Goal: Complete application form

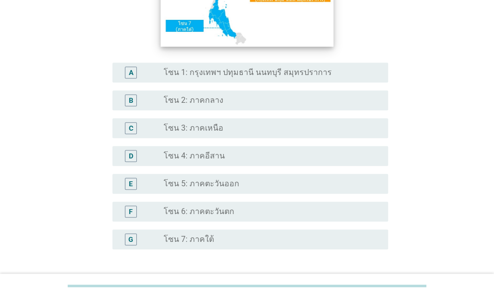
scroll to position [199, 0]
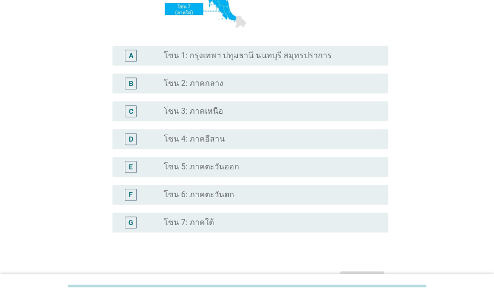
click at [176, 164] on label "โซน 5: ภาคตะวันออก" at bounding box center [202, 167] width 76 height 10
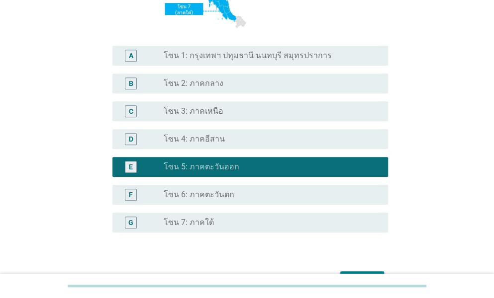
scroll to position [249, 0]
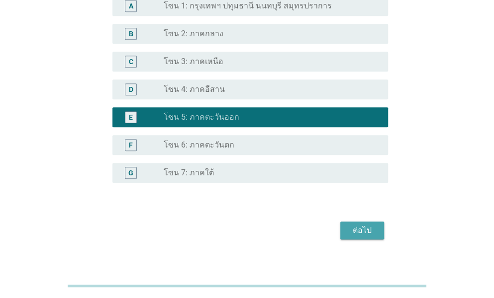
click at [355, 232] on div "ต่อไป" at bounding box center [362, 231] width 28 height 12
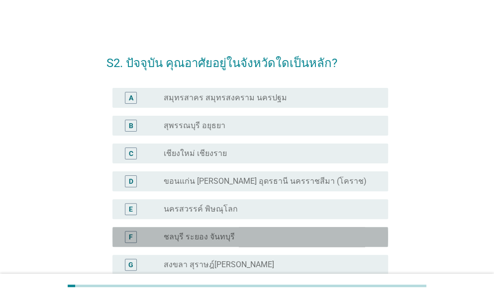
click at [209, 240] on label "ชลบุรี ระยอง จันทบุรี" at bounding box center [199, 237] width 71 height 10
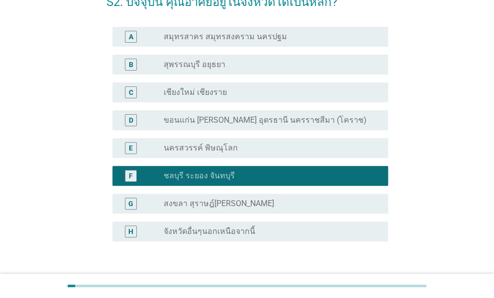
scroll to position [132, 0]
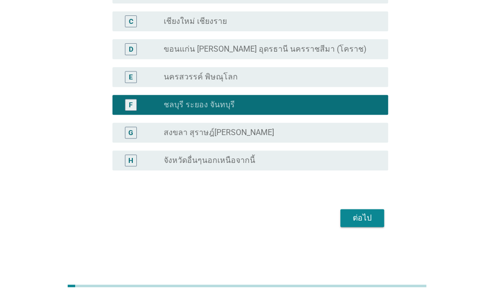
click at [358, 214] on div "ต่อไป" at bounding box center [362, 218] width 28 height 12
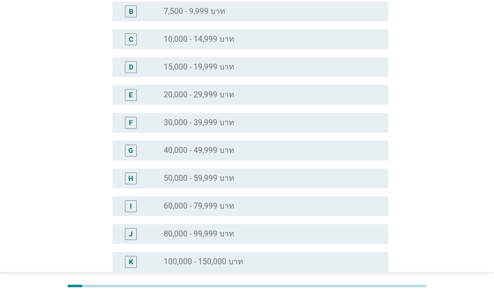
scroll to position [0, 0]
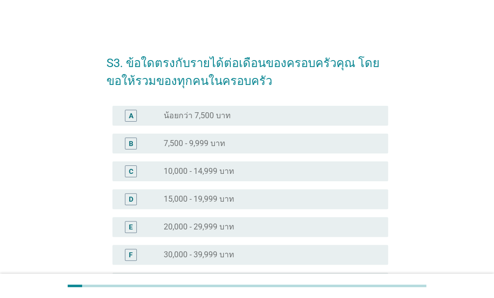
click at [215, 264] on div "F radio_button_unchecked 30,000 - 39,999 บาท" at bounding box center [250, 255] width 276 height 20
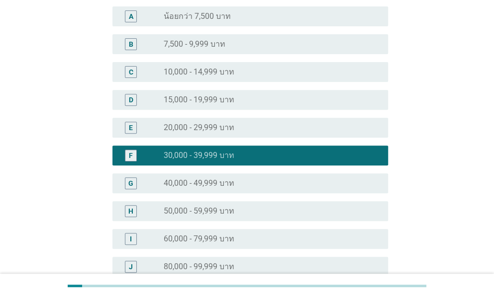
click at [254, 174] on div "G radio_button_unchecked 40,000 - 49,999 บาท" at bounding box center [250, 184] width 276 height 20
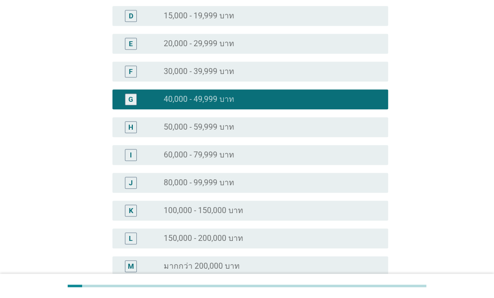
scroll to position [289, 0]
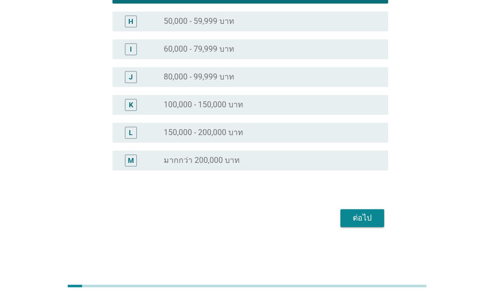
click at [361, 222] on div "ต่อไป" at bounding box center [362, 218] width 28 height 12
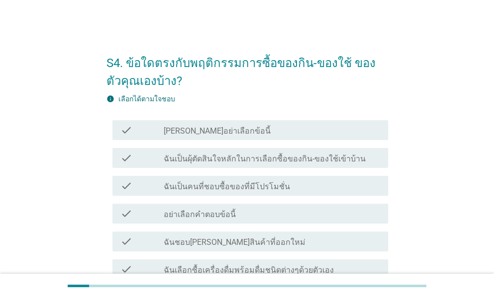
click at [227, 156] on label "ฉันเป็นผุ้ตัดสินใจหลักในการเลือกซื้อของกิน-ของใช้เข้าบ้าน" at bounding box center [265, 159] width 202 height 10
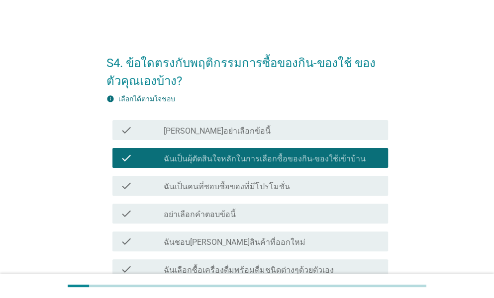
click at [227, 186] on label "ฉันเป็นคนที่ชอบซื้อของที่มีโปรโมชั่น" at bounding box center [227, 187] width 126 height 10
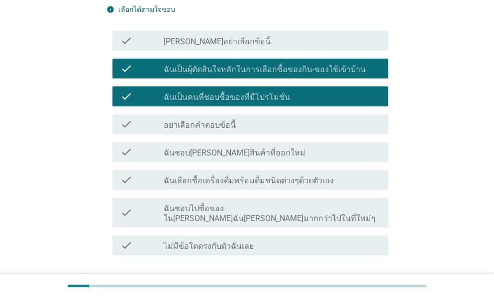
scroll to position [99, 0]
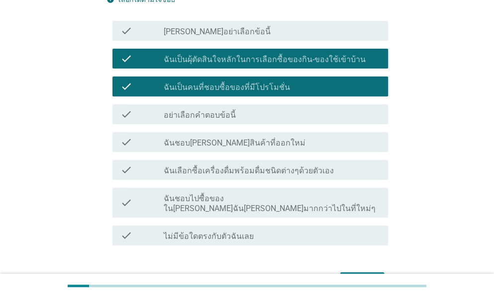
drag, startPoint x: 240, startPoint y: 145, endPoint x: 242, endPoint y: 154, distance: 9.8
click at [240, 144] on label "ฉันชอบ[PERSON_NAME]สินค้าที่ออกใหม่" at bounding box center [235, 143] width 142 height 10
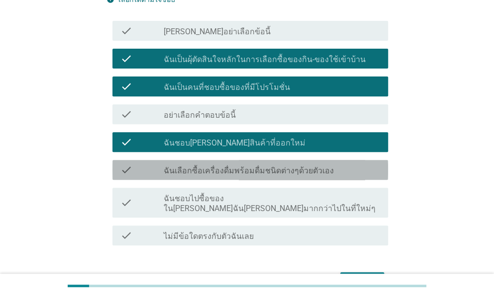
click at [248, 168] on label "ฉันเลือกซื้อเครื่องดื่มพร้อมดื่มชนิดต่างๆด้วยตัวเอง" at bounding box center [249, 171] width 170 height 10
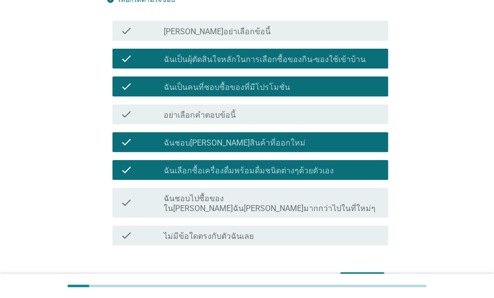
click at [252, 197] on label "ฉันชอบไปซื้อของใน[PERSON_NAME]ฉัน[PERSON_NAME]มากกว่าไปในที่ใหม่ๆ" at bounding box center [272, 204] width 216 height 20
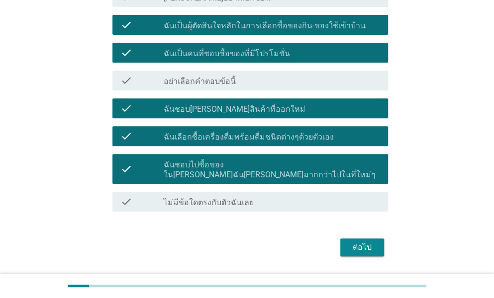
scroll to position [149, 0]
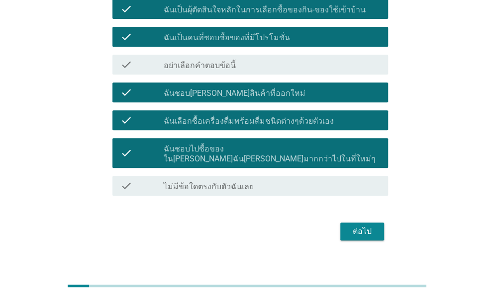
click at [356, 226] on div "ต่อไป" at bounding box center [362, 232] width 28 height 12
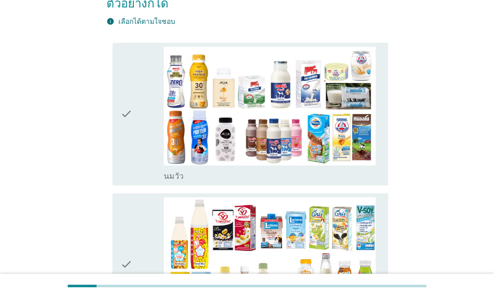
scroll to position [0, 0]
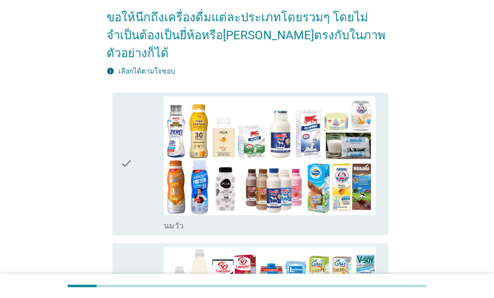
click at [150, 144] on div "check" at bounding box center [141, 163] width 43 height 135
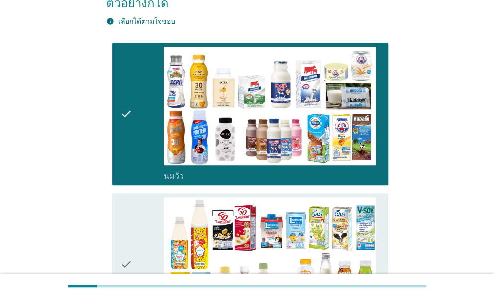
click at [130, 197] on icon "check" at bounding box center [126, 264] width 12 height 135
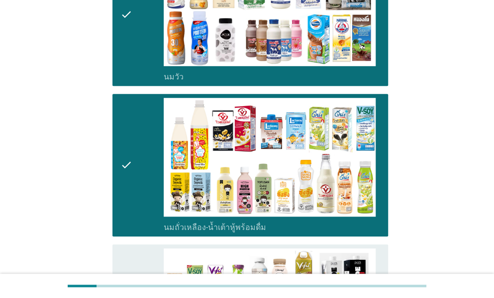
scroll to position [348, 0]
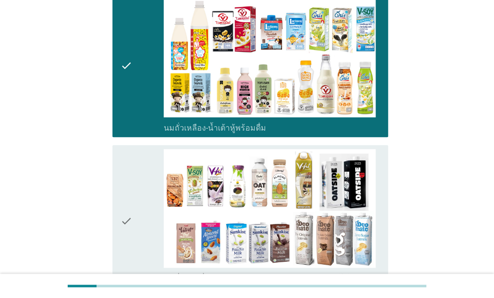
click at [138, 149] on div "check" at bounding box center [141, 221] width 43 height 145
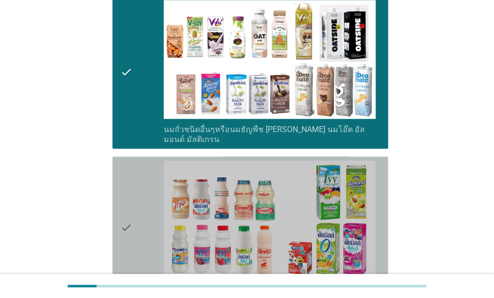
click at [138, 161] on div "check" at bounding box center [141, 228] width 43 height 135
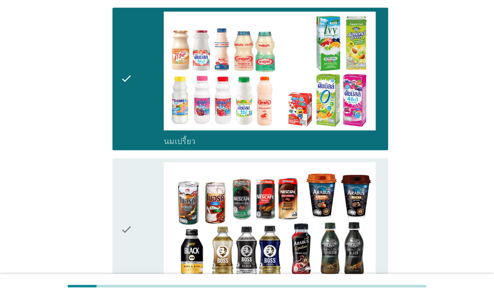
click at [138, 162] on div "check" at bounding box center [141, 229] width 43 height 135
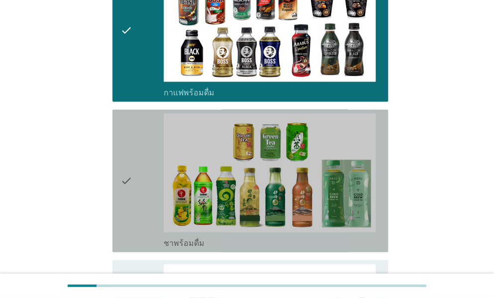
click at [138, 148] on div "check" at bounding box center [141, 181] width 43 height 135
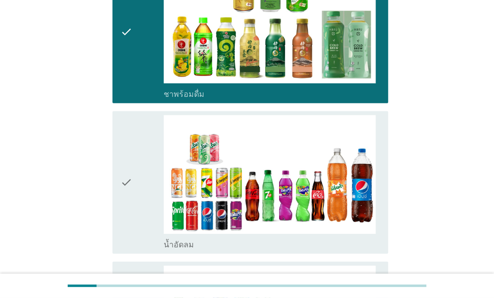
click at [138, 148] on div "check" at bounding box center [141, 182] width 43 height 135
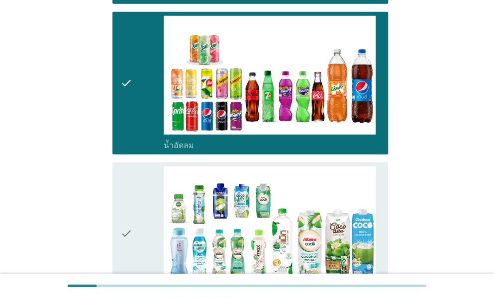
click at [138, 167] on div "check" at bounding box center [141, 234] width 43 height 135
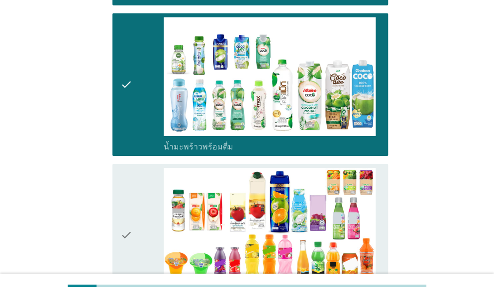
click at [138, 168] on div "check" at bounding box center [141, 235] width 43 height 135
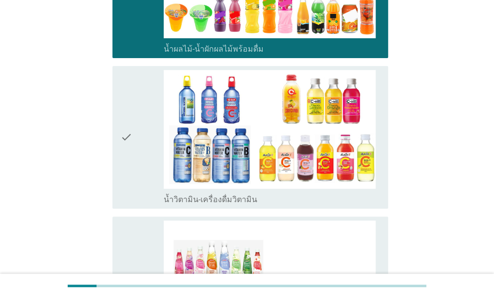
click at [138, 148] on div "check" at bounding box center [141, 137] width 43 height 135
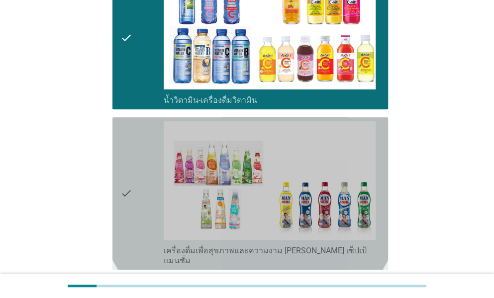
click at [138, 148] on div "check" at bounding box center [141, 193] width 43 height 145
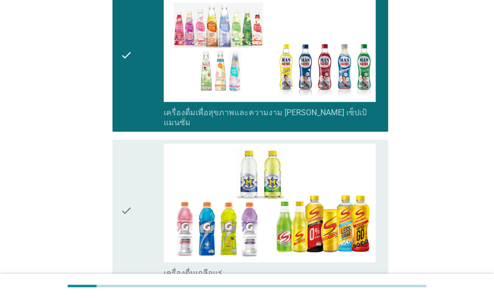
scroll to position [1840, 0]
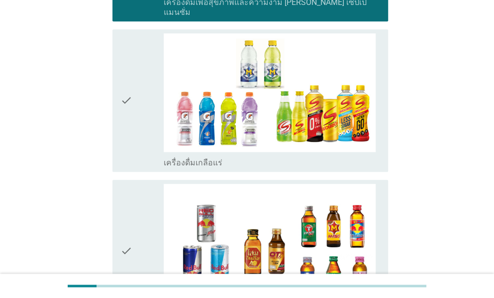
click at [152, 112] on div "check" at bounding box center [141, 100] width 43 height 135
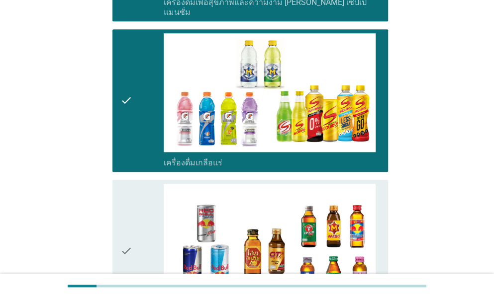
click at [160, 184] on div "check" at bounding box center [141, 251] width 43 height 135
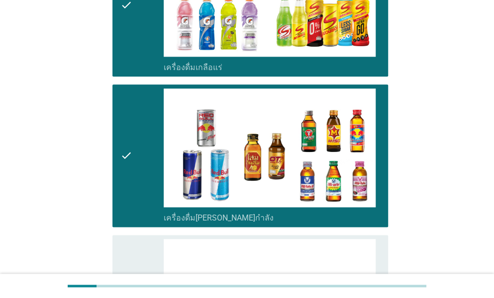
scroll to position [2089, 0]
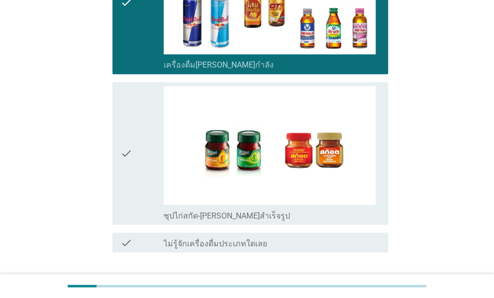
click at [152, 153] on div "check" at bounding box center [141, 153] width 43 height 135
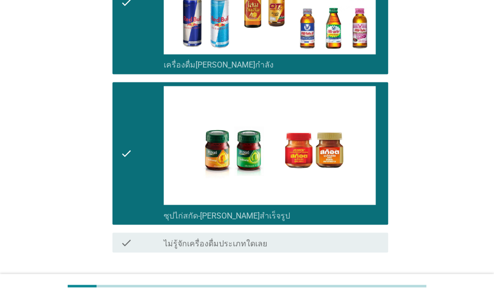
click at [354, 282] on div "ต่อไป" at bounding box center [362, 288] width 28 height 12
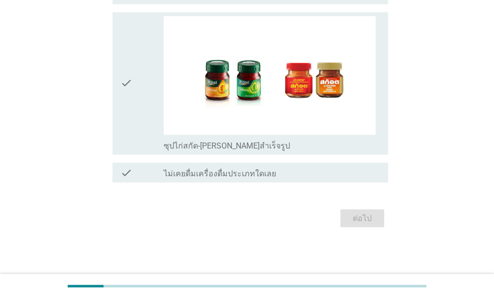
scroll to position [0, 0]
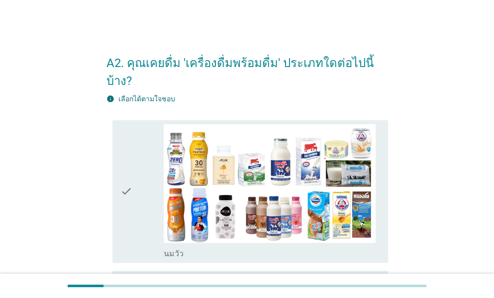
click at [128, 133] on icon "check" at bounding box center [126, 191] width 12 height 135
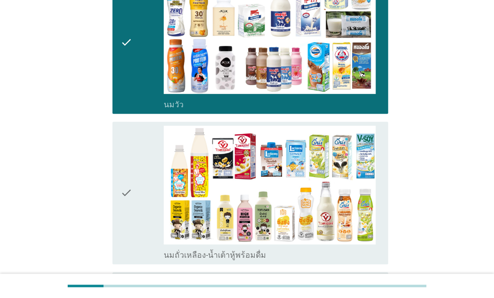
click at [128, 133] on icon "check" at bounding box center [126, 193] width 12 height 135
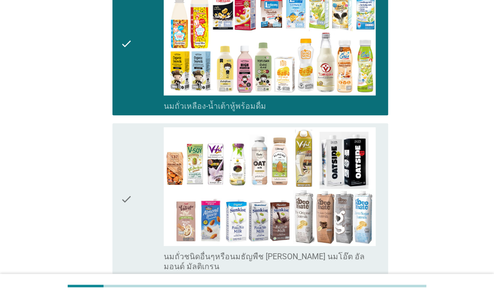
click at [128, 133] on icon "check" at bounding box center [126, 199] width 12 height 145
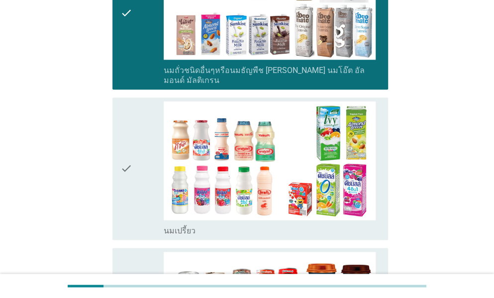
scroll to position [547, 0]
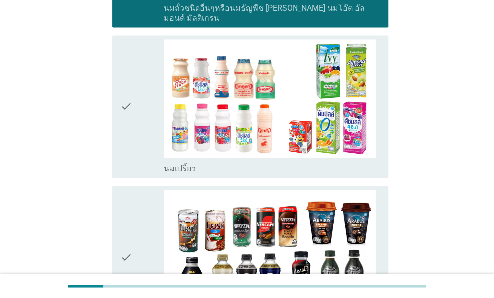
click at [142, 111] on div "check" at bounding box center [141, 106] width 43 height 135
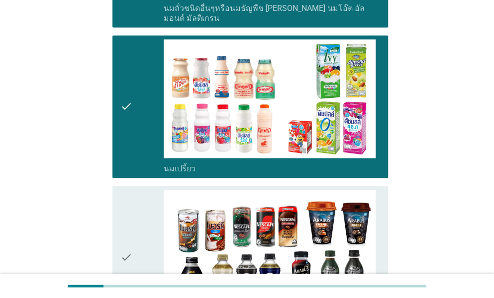
click at [138, 190] on div "check" at bounding box center [141, 257] width 43 height 135
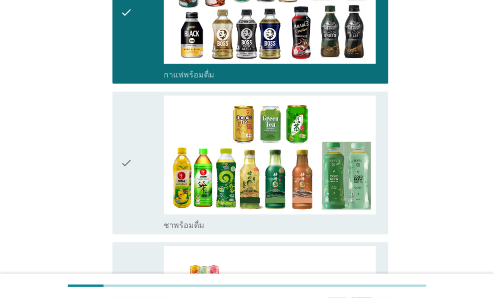
scroll to position [796, 0]
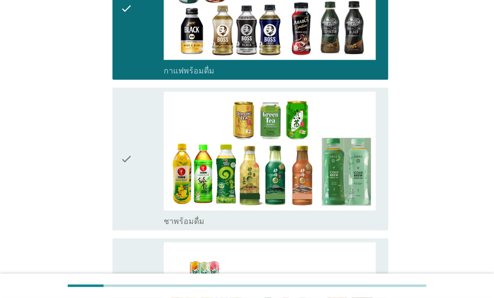
click at [134, 156] on div "check" at bounding box center [141, 159] width 43 height 135
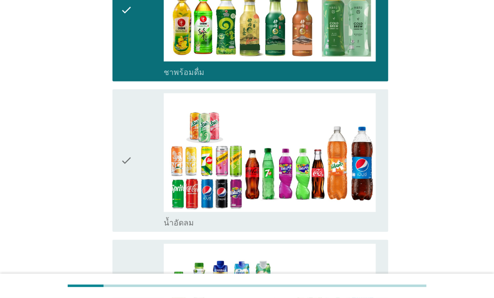
click at [133, 140] on div "check" at bounding box center [141, 160] width 43 height 135
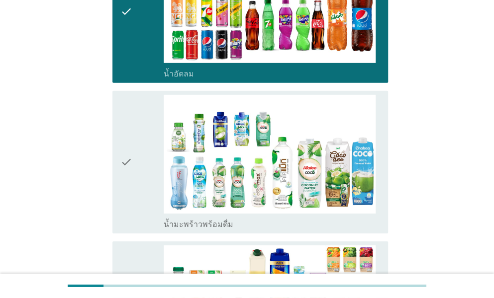
click at [133, 140] on div "check" at bounding box center [141, 162] width 43 height 135
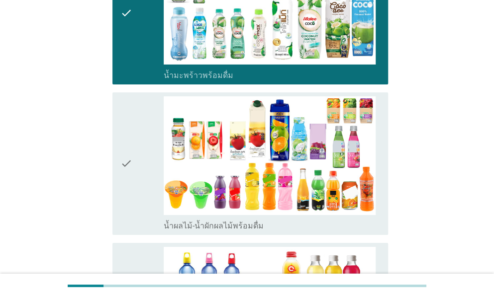
click at [133, 140] on div "check" at bounding box center [141, 163] width 43 height 135
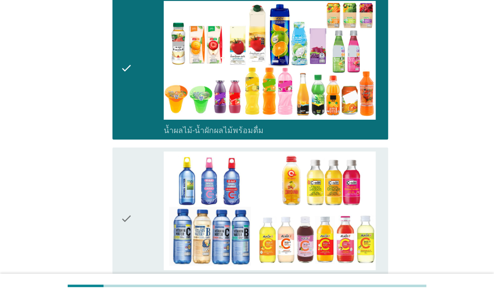
scroll to position [1393, 0]
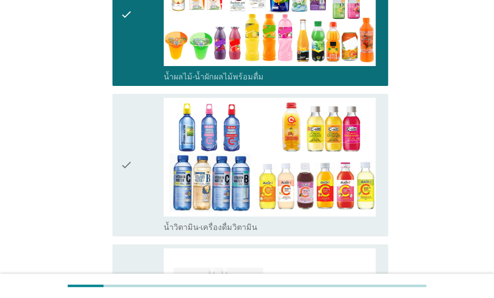
click at [133, 140] on div "check" at bounding box center [141, 165] width 43 height 135
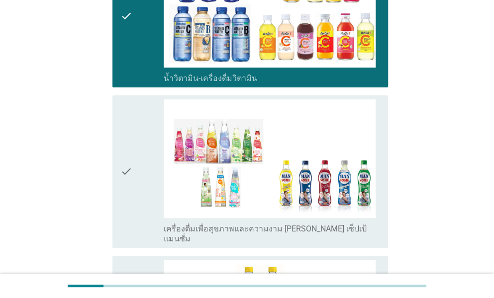
click at [133, 140] on div "check" at bounding box center [141, 171] width 43 height 145
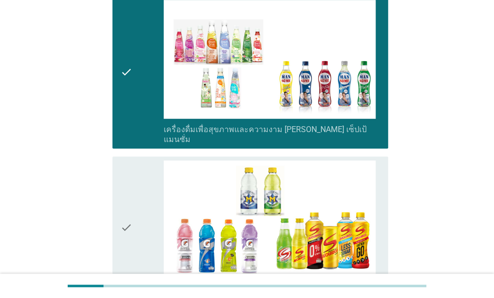
click at [133, 161] on div "check" at bounding box center [141, 228] width 43 height 135
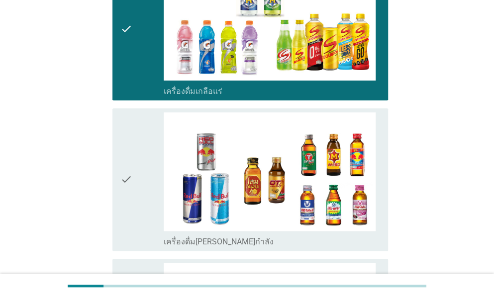
click at [133, 140] on div "check" at bounding box center [141, 179] width 43 height 135
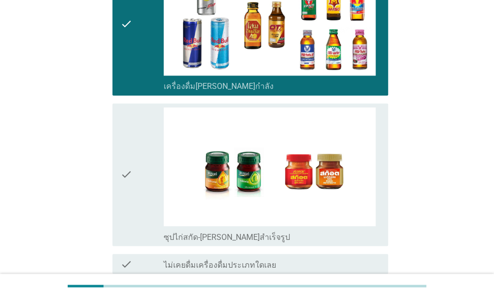
click at [133, 140] on div "check" at bounding box center [141, 174] width 43 height 135
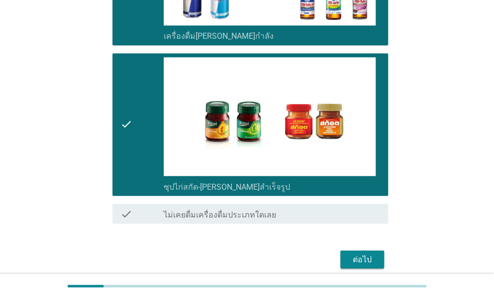
scroll to position [2047, 0]
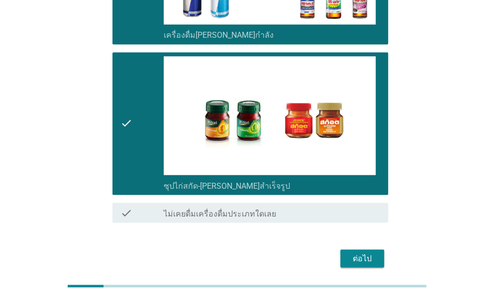
click at [368, 253] on div "ต่อไป" at bounding box center [362, 259] width 28 height 12
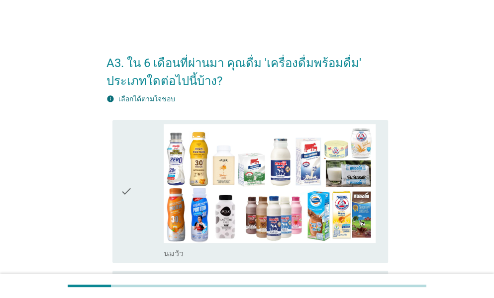
click at [116, 171] on div "check check_box_outline_blank [PERSON_NAME]" at bounding box center [250, 191] width 276 height 143
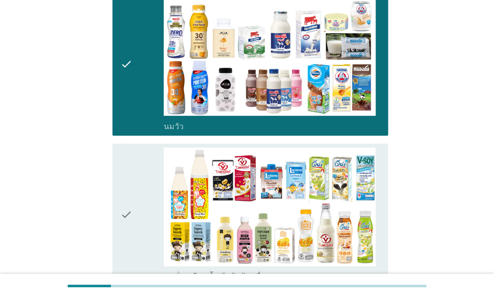
scroll to position [298, 0]
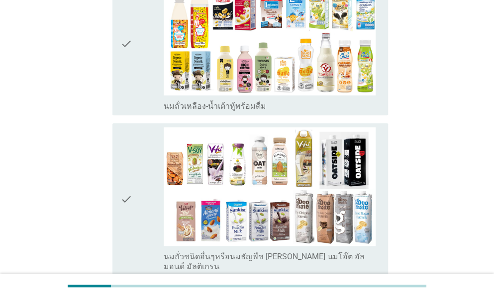
click at [136, 81] on div "check" at bounding box center [141, 44] width 43 height 135
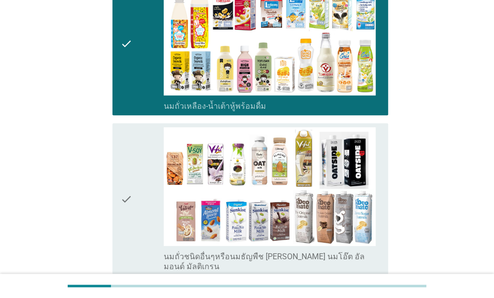
click at [119, 162] on div "check check_box_outline_blank นมถั่วชนิดอื่นๆหรือนมธัญพืช [PERSON_NAME] นมโอ๊ต …" at bounding box center [250, 199] width 276 height 153
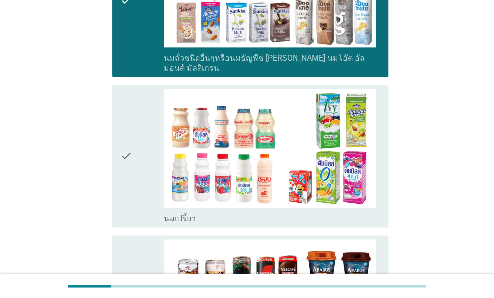
click at [131, 128] on icon "check" at bounding box center [126, 156] width 12 height 135
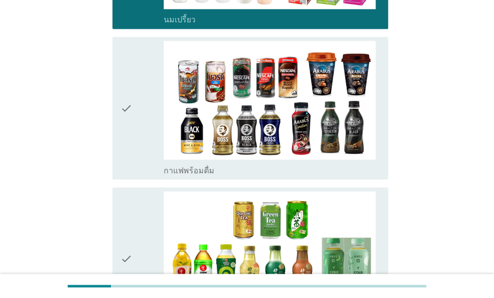
click at [131, 128] on icon "check" at bounding box center [126, 108] width 12 height 135
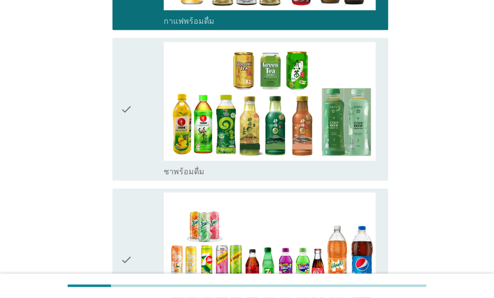
click at [131, 128] on icon "check" at bounding box center [126, 109] width 12 height 135
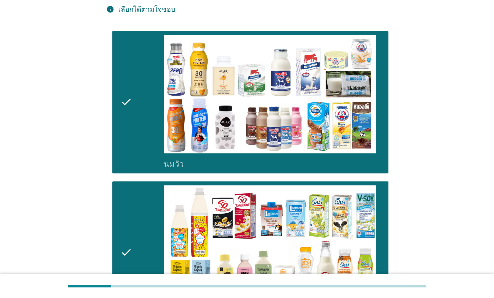
scroll to position [0, 0]
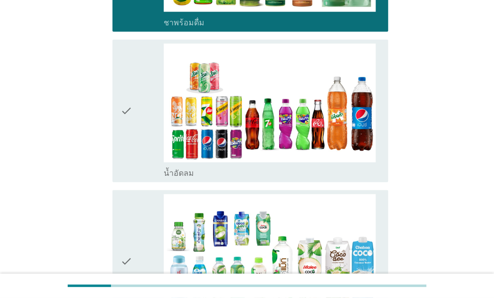
click at [131, 128] on icon "check" at bounding box center [126, 111] width 12 height 135
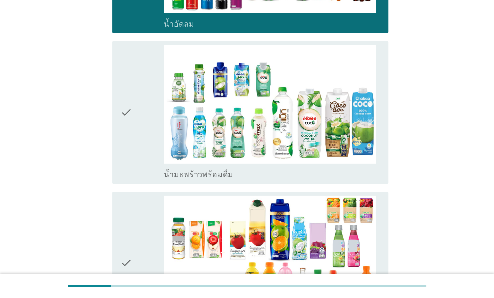
click at [131, 128] on icon "check" at bounding box center [126, 112] width 12 height 135
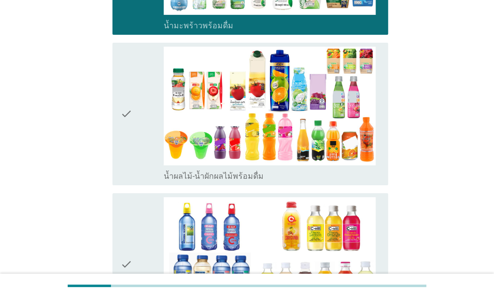
click at [131, 128] on icon "check" at bounding box center [126, 114] width 12 height 135
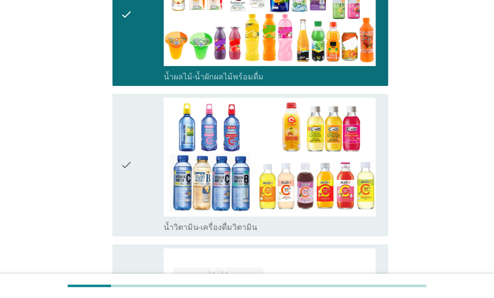
click at [131, 128] on icon "check" at bounding box center [126, 165] width 12 height 135
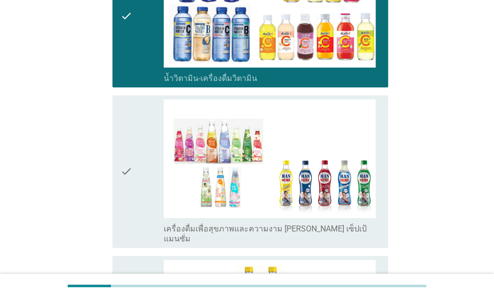
click at [131, 128] on icon "check" at bounding box center [126, 171] width 12 height 145
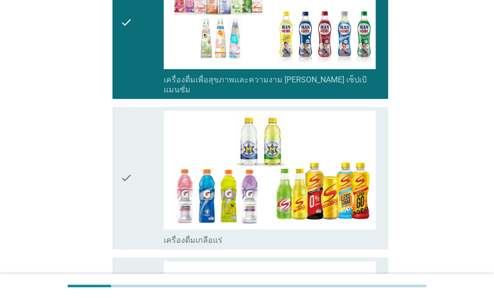
click at [131, 128] on icon "check" at bounding box center [126, 178] width 12 height 135
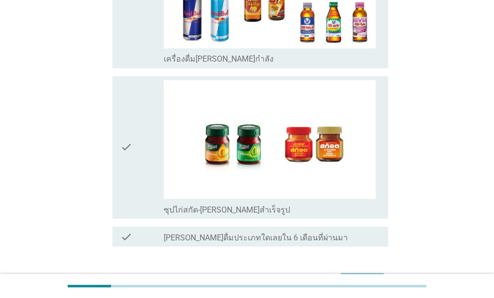
scroll to position [2039, 0]
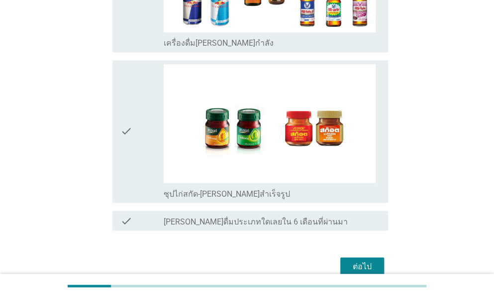
click at [131, 128] on icon "check" at bounding box center [126, 131] width 12 height 135
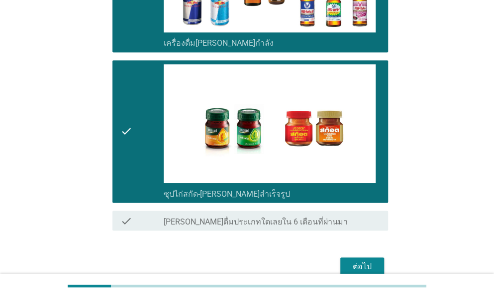
click at [341, 258] on button "ต่อไป" at bounding box center [362, 267] width 44 height 18
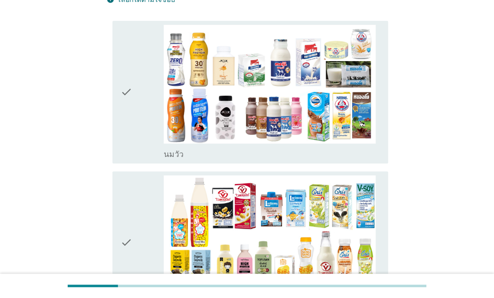
click at [148, 156] on div "check" at bounding box center [141, 92] width 43 height 135
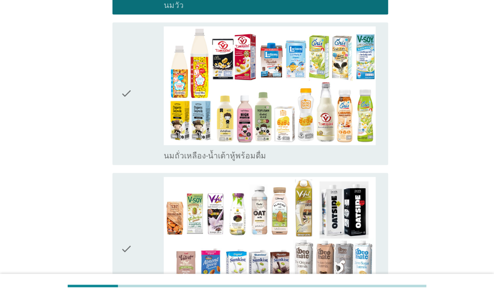
click at [145, 140] on div "check" at bounding box center [141, 93] width 43 height 135
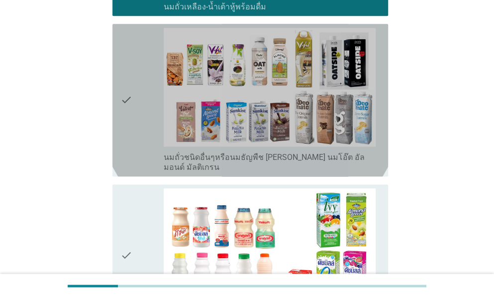
click at [145, 140] on div "check" at bounding box center [141, 100] width 43 height 145
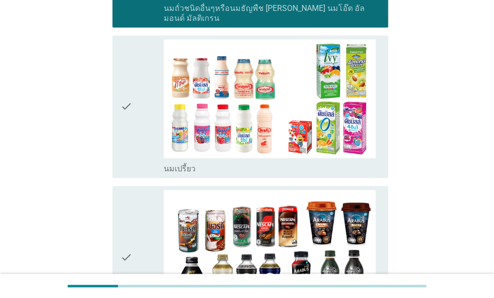
click at [145, 140] on div "check" at bounding box center [141, 106] width 43 height 135
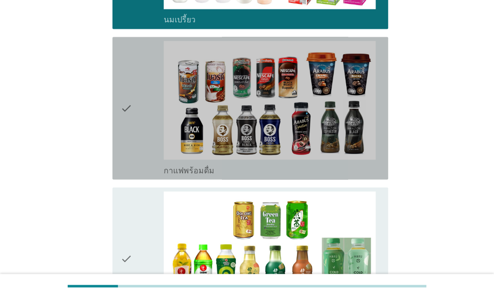
click at [145, 140] on div "check" at bounding box center [141, 108] width 43 height 135
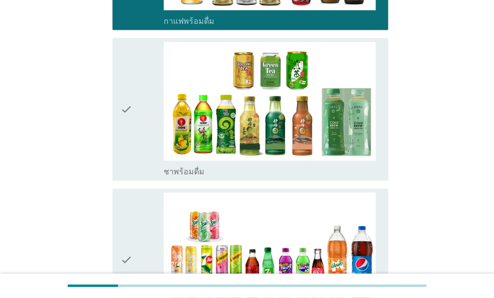
click at [145, 140] on div "check" at bounding box center [141, 109] width 43 height 135
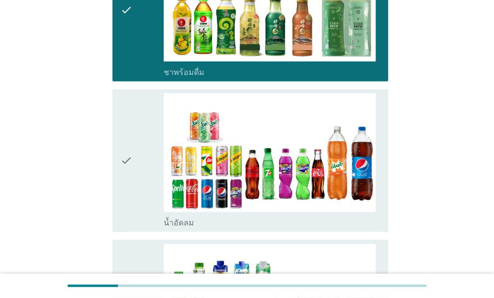
click at [145, 140] on div "check" at bounding box center [141, 160] width 43 height 135
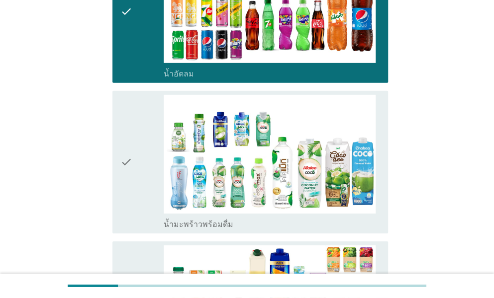
click at [145, 140] on div "check" at bounding box center [141, 162] width 43 height 135
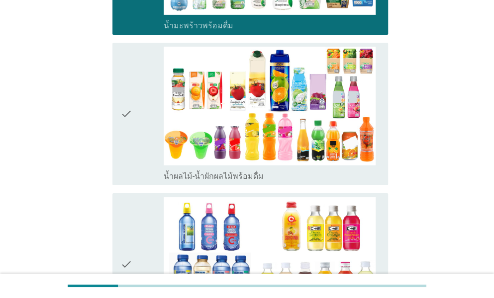
click at [145, 140] on div "check" at bounding box center [141, 114] width 43 height 135
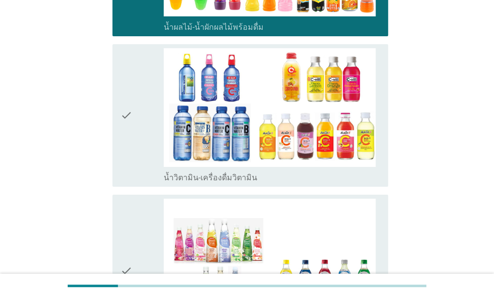
click at [145, 140] on div "check" at bounding box center [141, 115] width 43 height 135
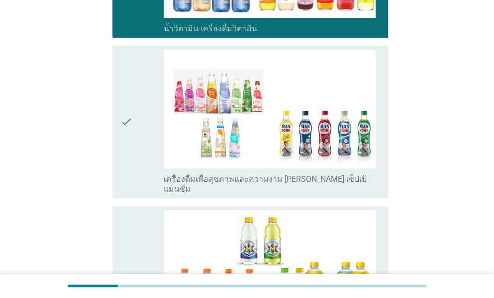
click at [145, 140] on div "check" at bounding box center [141, 122] width 43 height 145
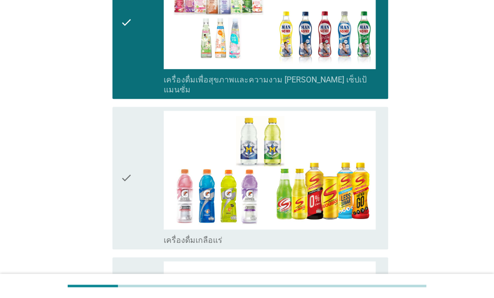
click at [145, 140] on div "check" at bounding box center [141, 178] width 43 height 135
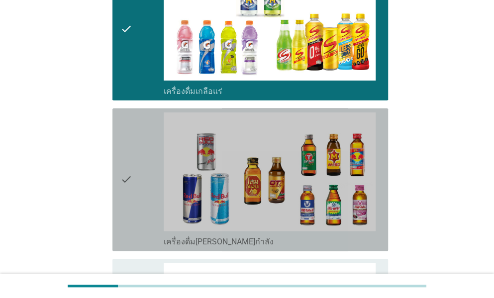
click at [145, 140] on div "check" at bounding box center [141, 179] width 43 height 135
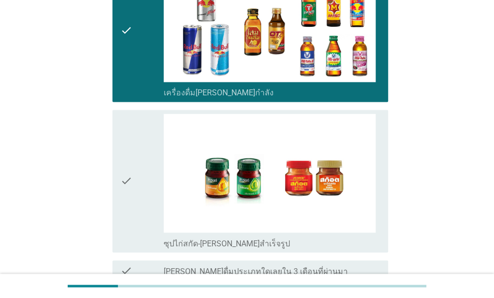
click at [145, 140] on div "check" at bounding box center [141, 181] width 43 height 135
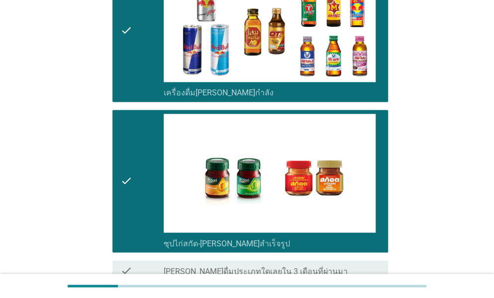
scroll to position [2065, 0]
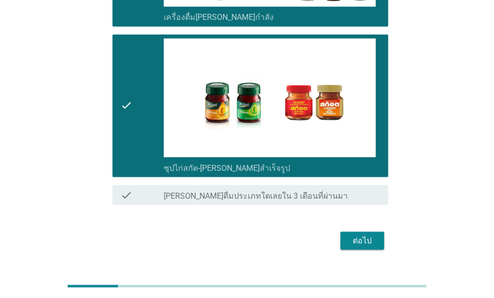
click at [374, 235] on div "ต่อไป" at bounding box center [362, 241] width 28 height 12
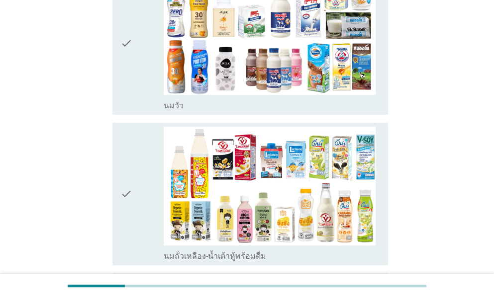
scroll to position [149, 0]
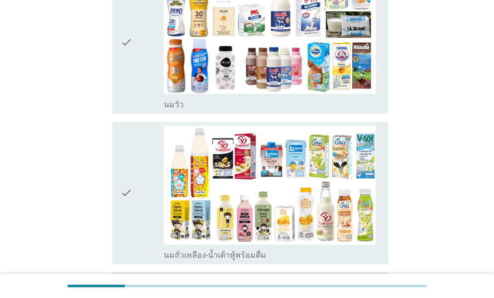
click at [149, 103] on div "check" at bounding box center [141, 42] width 43 height 135
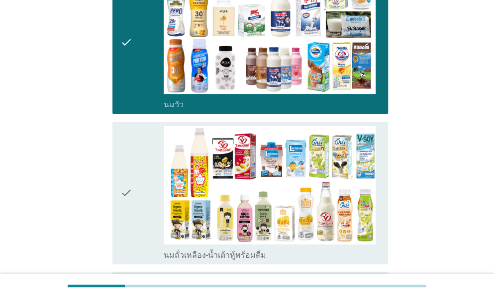
click at [125, 164] on icon "check" at bounding box center [126, 193] width 12 height 135
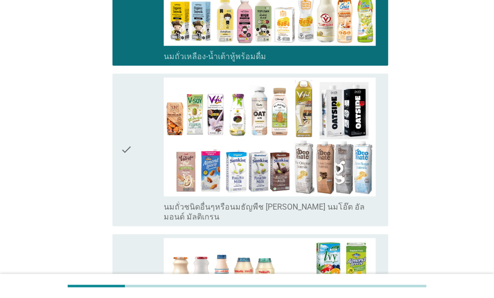
click at [125, 164] on icon "check" at bounding box center [126, 150] width 12 height 145
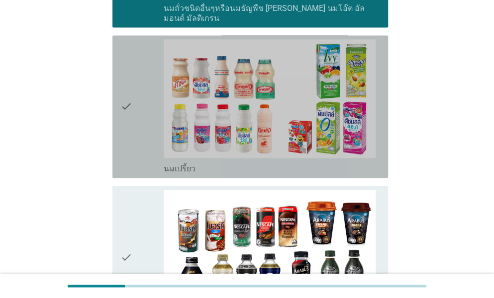
click at [135, 153] on div "check" at bounding box center [141, 106] width 43 height 135
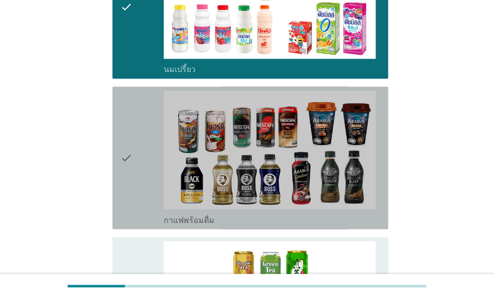
click at [134, 165] on div "check" at bounding box center [141, 158] width 43 height 135
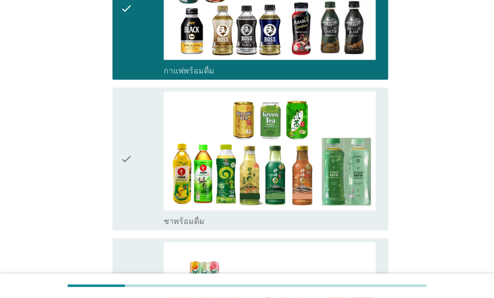
click at [134, 165] on div "check" at bounding box center [141, 159] width 43 height 135
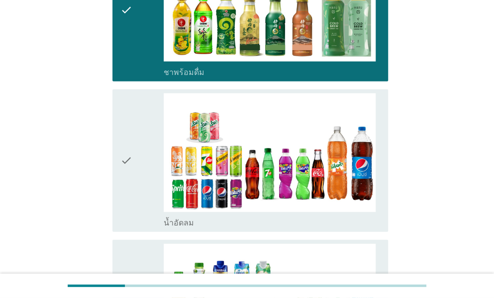
click at [134, 165] on div "check" at bounding box center [141, 160] width 43 height 135
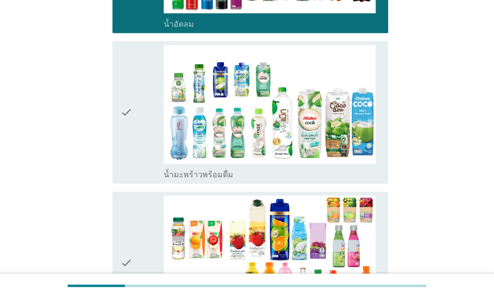
click at [134, 165] on div "check" at bounding box center [141, 112] width 43 height 135
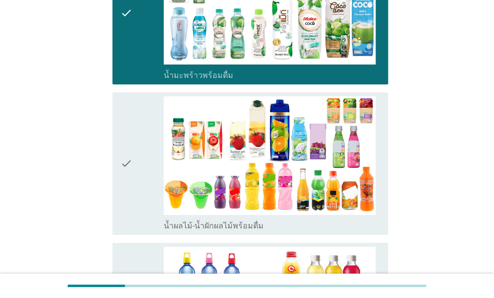
click at [134, 165] on div "check" at bounding box center [141, 163] width 43 height 135
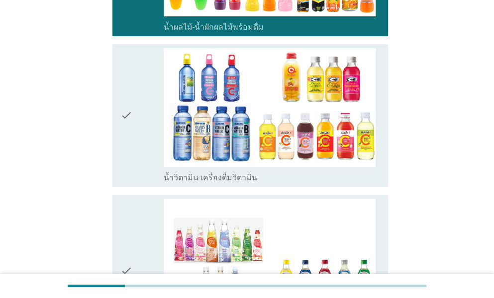
click at [134, 165] on div "check" at bounding box center [141, 115] width 43 height 135
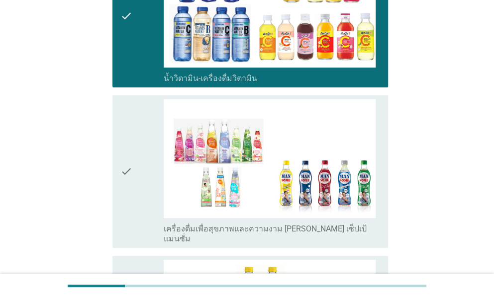
click at [134, 165] on div "check" at bounding box center [141, 171] width 43 height 145
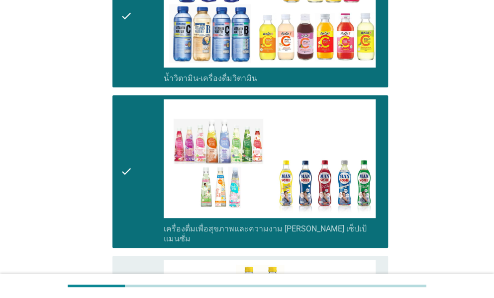
scroll to position [1641, 0]
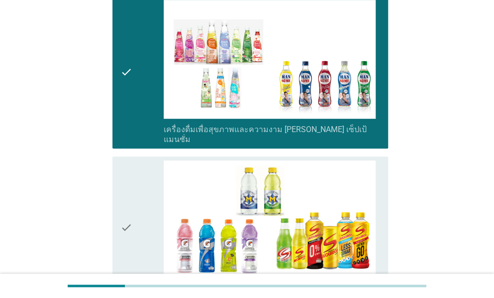
click at [134, 165] on div "check" at bounding box center [141, 228] width 43 height 135
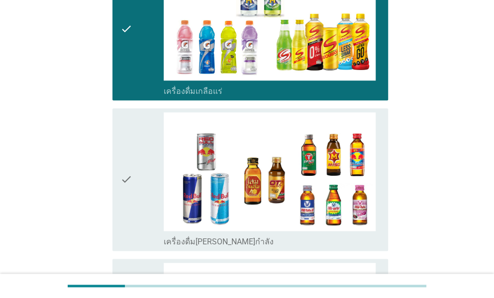
click at [134, 165] on div "check" at bounding box center [141, 179] width 43 height 135
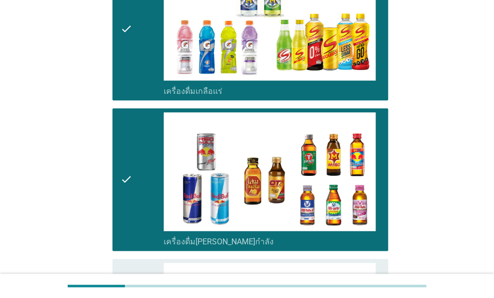
scroll to position [2039, 0]
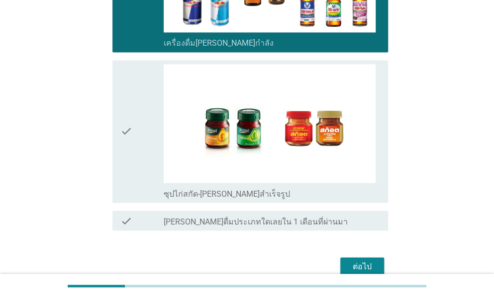
click at [134, 165] on div "check" at bounding box center [141, 131] width 43 height 135
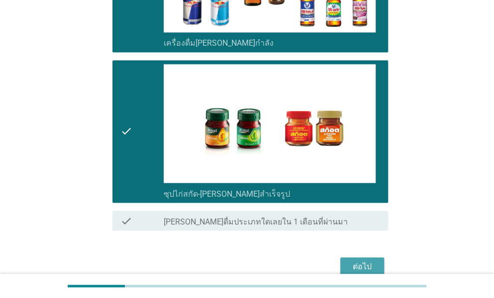
click at [371, 261] on div "ต่อไป" at bounding box center [362, 267] width 28 height 12
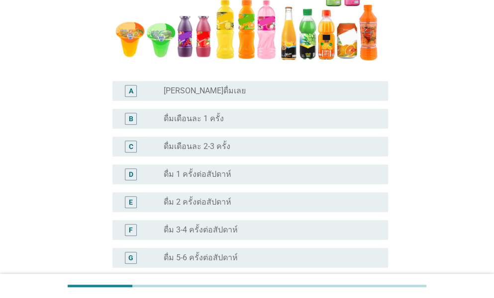
scroll to position [348, 0]
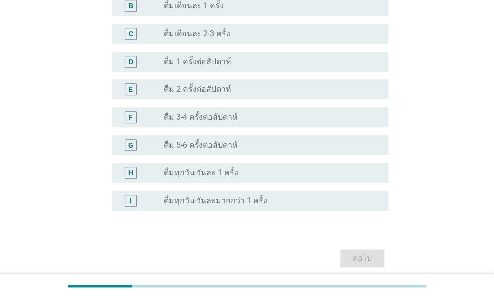
click at [318, 200] on div "radio_button_unchecked ดื่มทุกวัน-วันละมากกว่า 1 ครั้ง" at bounding box center [268, 201] width 208 height 10
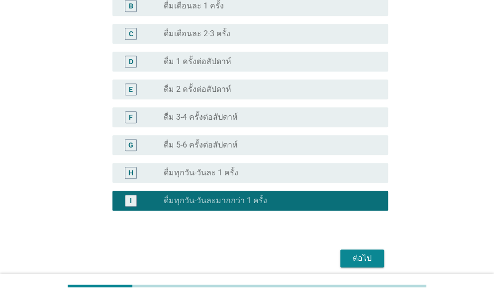
click at [324, 179] on div "radio_button_unchecked ดื่มทุกวัน-วันละ 1 ครั้ง" at bounding box center [272, 173] width 216 height 12
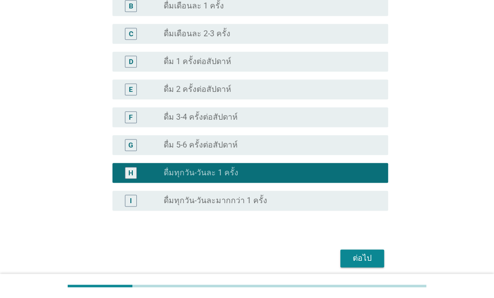
click at [358, 267] on button "ต่อไป" at bounding box center [362, 259] width 44 height 18
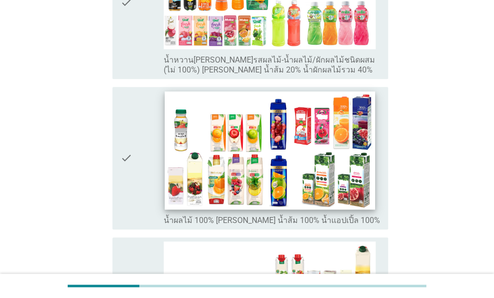
scroll to position [99, 0]
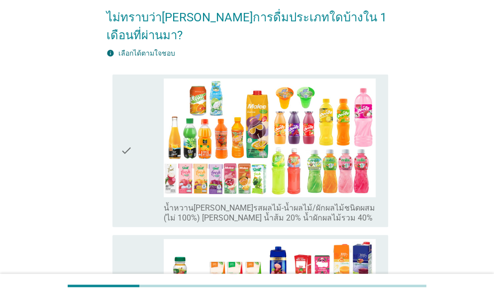
click at [124, 98] on icon "check" at bounding box center [126, 151] width 12 height 145
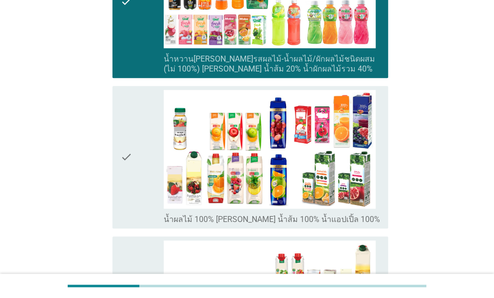
click at [124, 98] on icon "check" at bounding box center [126, 157] width 12 height 135
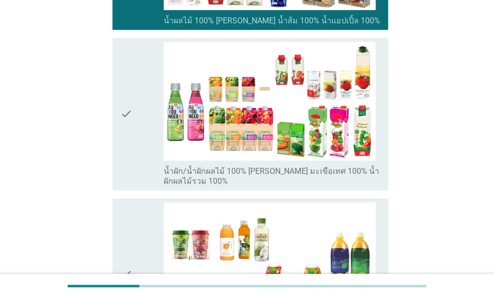
click at [124, 98] on icon "check" at bounding box center [126, 114] width 12 height 145
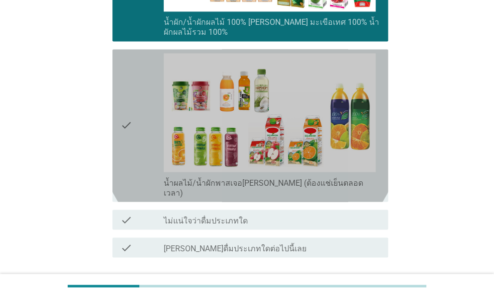
click at [124, 98] on icon "check" at bounding box center [126, 125] width 12 height 145
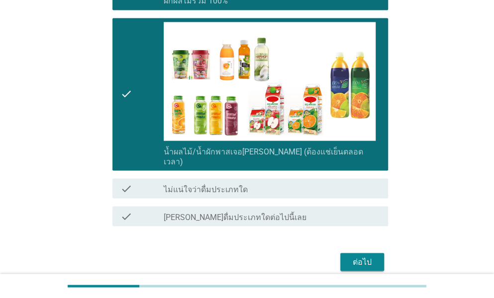
scroll to position [644, 0]
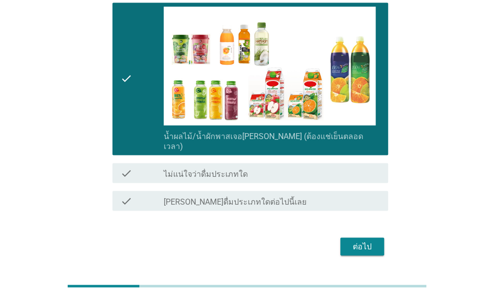
click at [359, 241] on div "ต่อไป" at bounding box center [362, 247] width 28 height 12
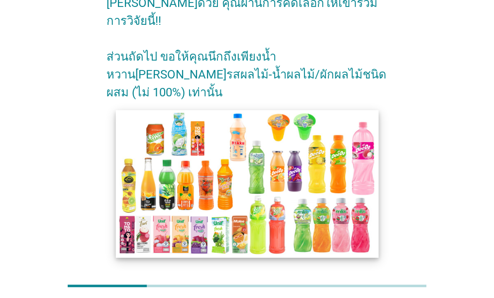
scroll to position [96, 0]
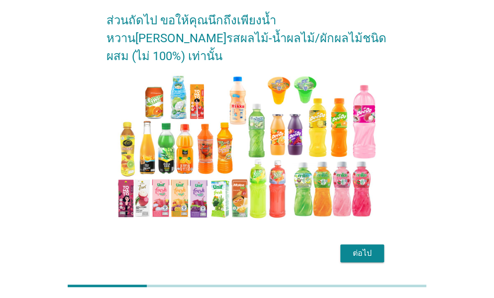
click at [355, 245] on button "ต่อไป" at bounding box center [362, 254] width 44 height 18
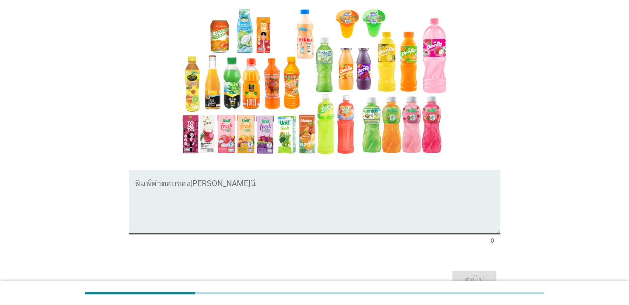
scroll to position [99, 0]
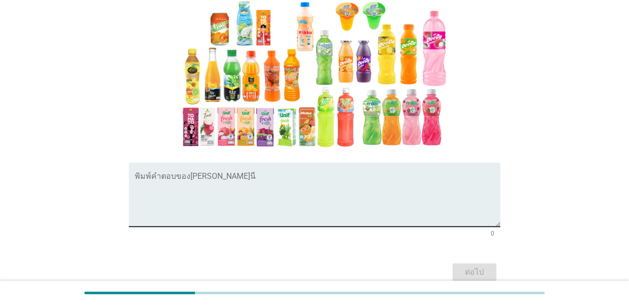
click at [244, 180] on textarea "พิมพ์คำตอบของคุณ ที่นี่" at bounding box center [318, 201] width 366 height 52
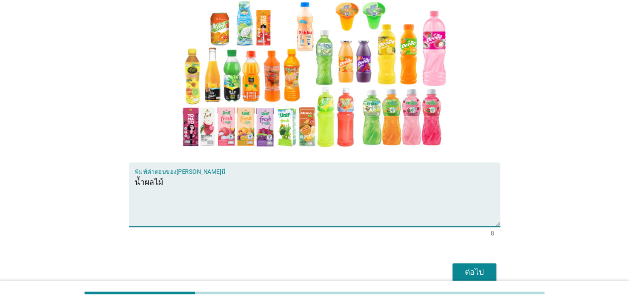
type textarea "น้ำผลไม้"
click at [461, 264] on button "ต่อไป" at bounding box center [475, 273] width 44 height 18
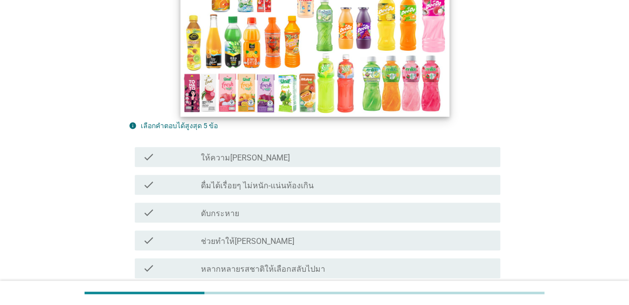
scroll to position [298, 0]
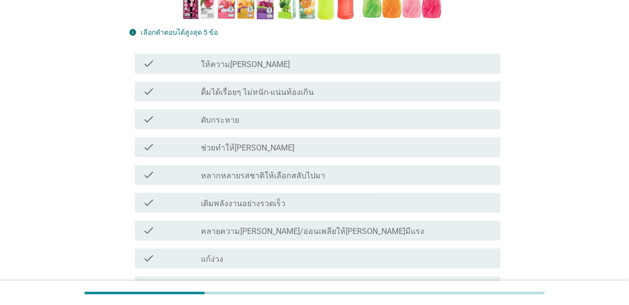
click at [267, 58] on div "check_box_outline_blank ให้ความ[PERSON_NAME]" at bounding box center [346, 64] width 291 height 12
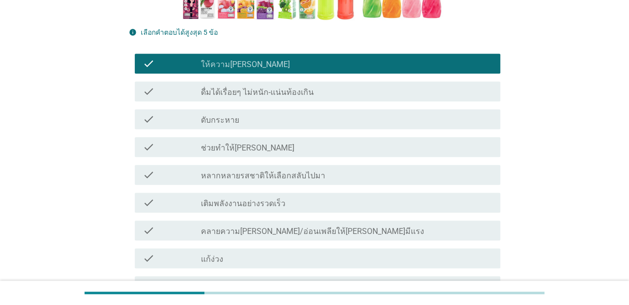
click at [262, 109] on div "check check_box_outline_blank ดับกระหาย" at bounding box center [318, 119] width 366 height 20
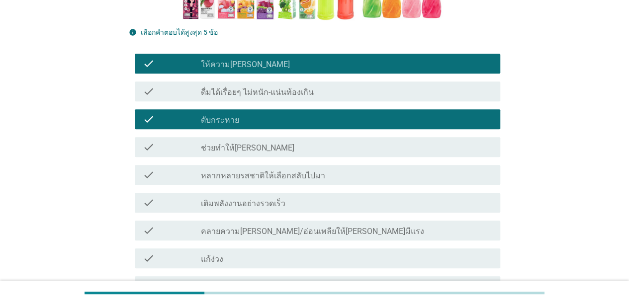
scroll to position [348, 0]
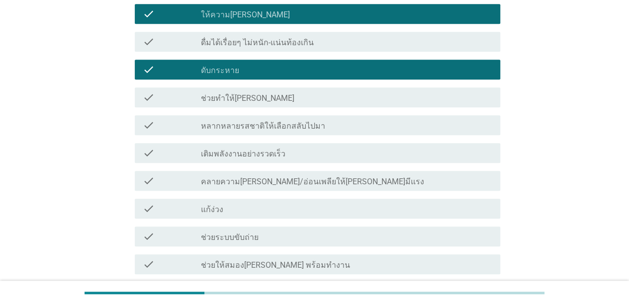
click at [262, 121] on label "หลากหลายรสชาติให้เลือกสลับไปมา" at bounding box center [263, 126] width 124 height 10
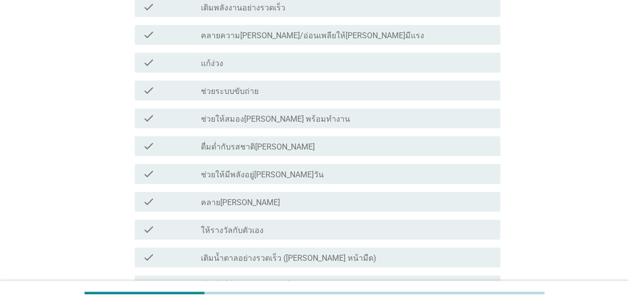
scroll to position [497, 0]
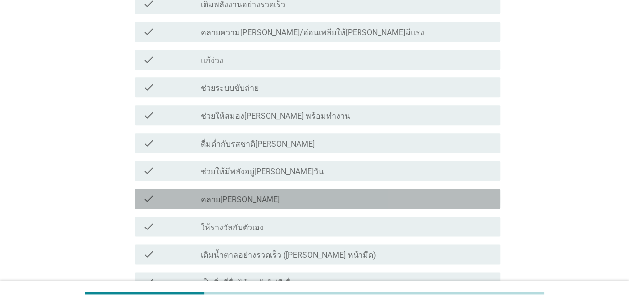
click at [243, 189] on div "check check_box_outline_blank คลาย[PERSON_NAME]" at bounding box center [318, 199] width 366 height 20
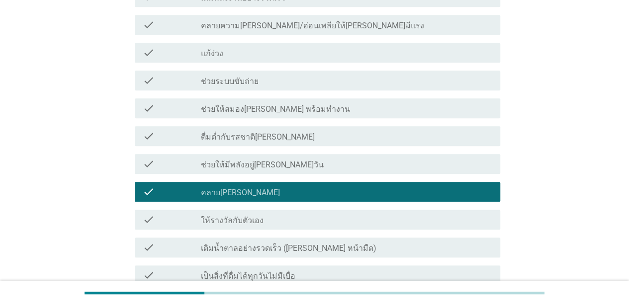
scroll to position [597, 0]
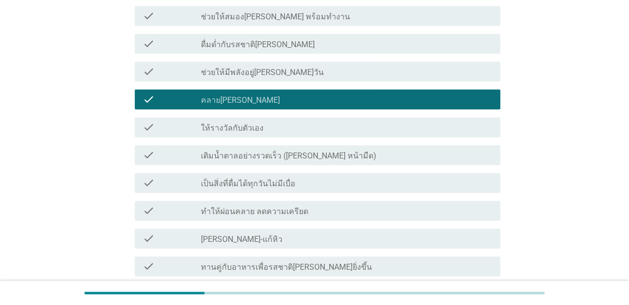
click at [261, 146] on div "check check_box_outline_blank เติมน้ำตาลอย่างรวดเร็ว ([PERSON_NAME] หน้ามืด)" at bounding box center [318, 155] width 366 height 20
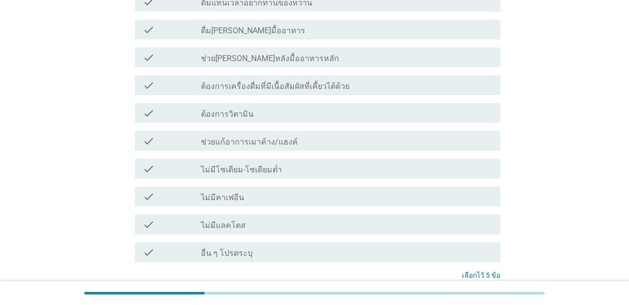
scroll to position [1015, 0]
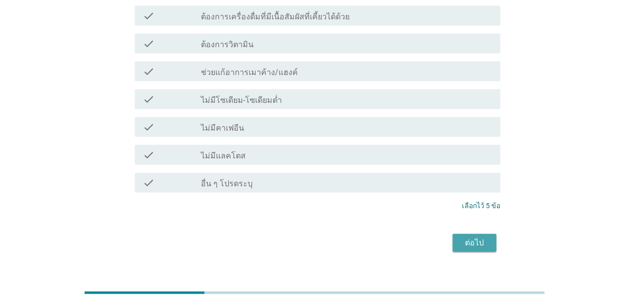
click at [473, 237] on div "ต่อไป" at bounding box center [475, 243] width 28 height 12
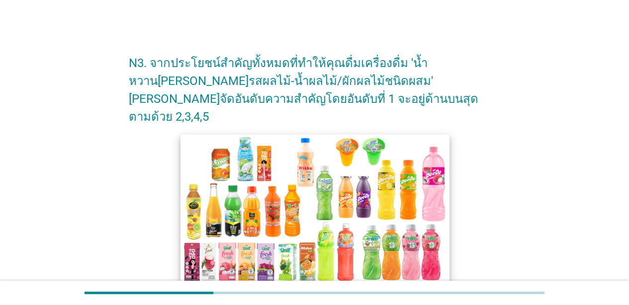
scroll to position [199, 0]
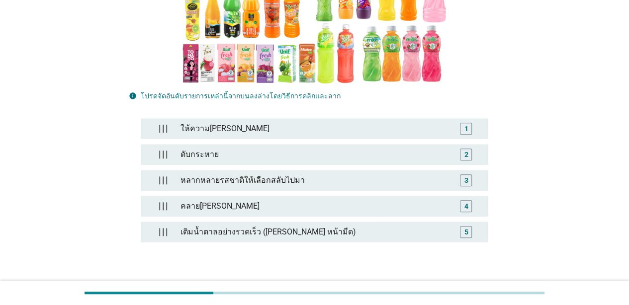
click at [456, 234] on div "ให้ความ[PERSON_NAME] 1 ดับกระหาย 2 หลากหลายรสชาติให้เลือกสลับไปมา 3 คลาย[PERSON…" at bounding box center [315, 182] width 372 height 163
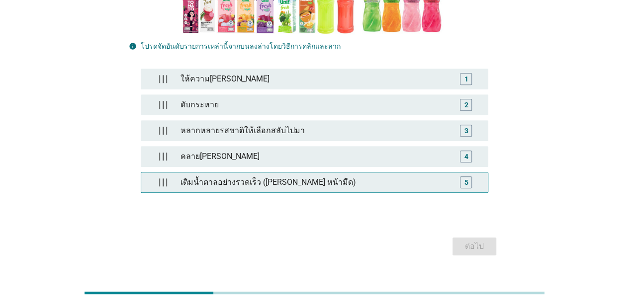
click at [440, 173] on div "เติมน้ำตาลอย่างรวดเร็ว ([PERSON_NAME] หน้ามืด)" at bounding box center [315, 183] width 276 height 20
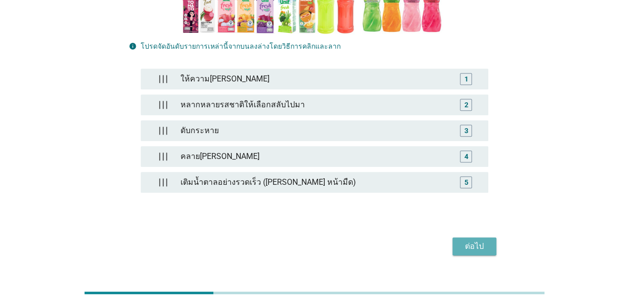
drag, startPoint x: 457, startPoint y: 226, endPoint x: 443, endPoint y: 218, distance: 16.2
click at [458, 238] on button "ต่อไป" at bounding box center [475, 247] width 44 height 18
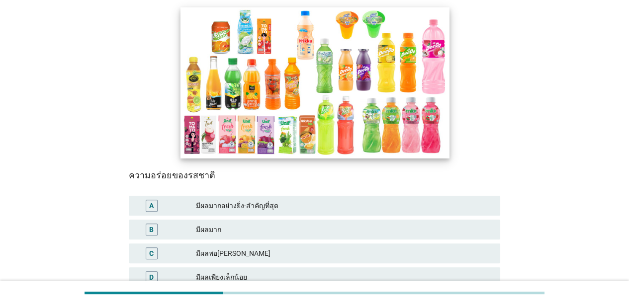
scroll to position [206, 0]
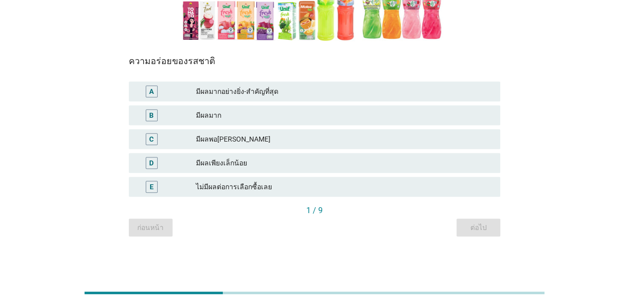
click at [382, 107] on div "B มีผลมาก" at bounding box center [315, 115] width 372 height 20
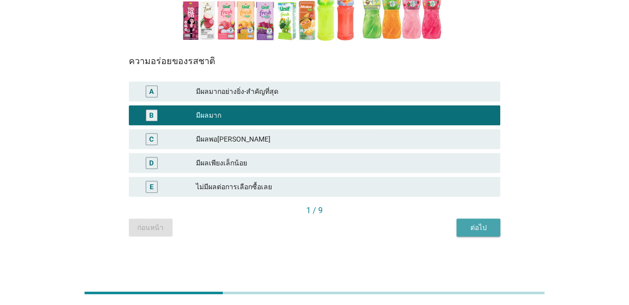
click at [482, 228] on div "ต่อไป" at bounding box center [479, 228] width 28 height 10
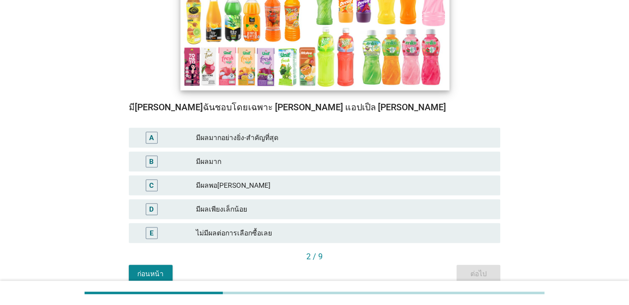
scroll to position [199, 0]
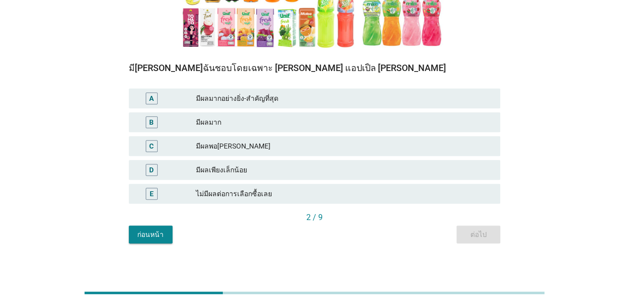
click at [397, 128] on div "มีผลมาก" at bounding box center [344, 122] width 296 height 12
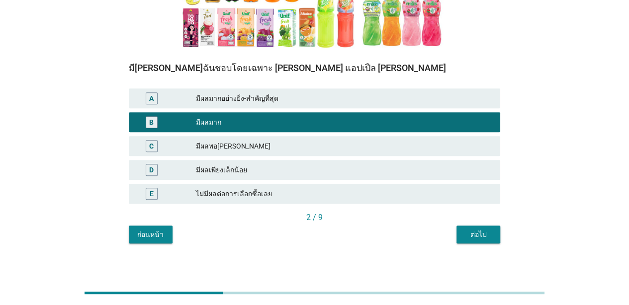
click at [442, 94] on div "มีผลมากอย่างยิ่ง-สำคัญที่สุด" at bounding box center [344, 99] width 296 height 12
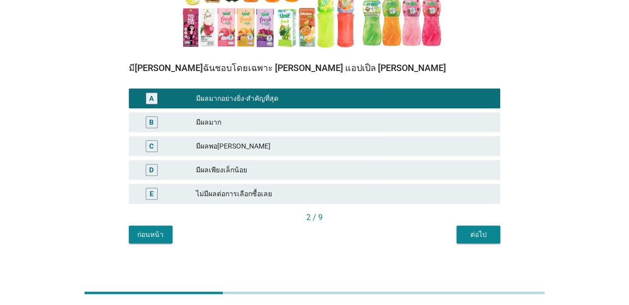
click at [477, 237] on div "ต่อไป" at bounding box center [479, 235] width 28 height 10
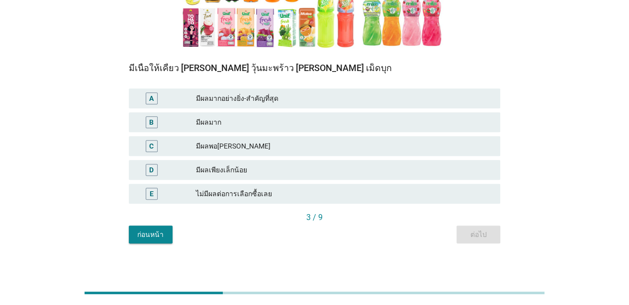
click at [418, 100] on div "มีผลมากอย่างยิ่ง-สำคัญที่สุด" at bounding box center [344, 99] width 296 height 12
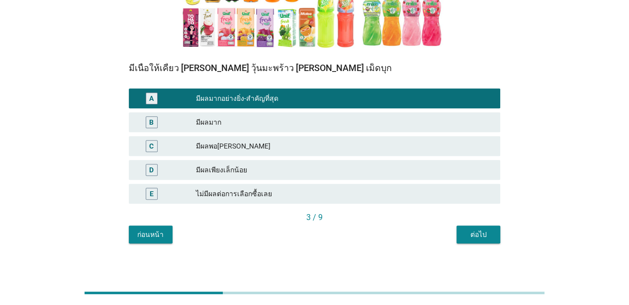
click at [431, 126] on div "มีผลมาก" at bounding box center [344, 122] width 296 height 12
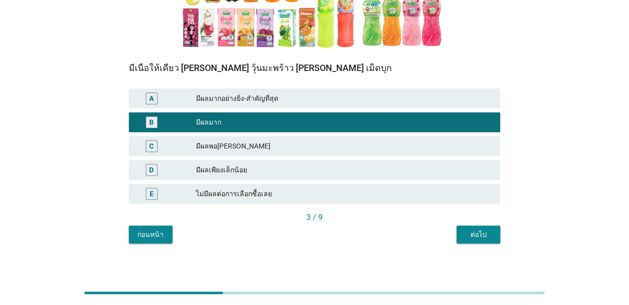
click at [442, 135] on div "C มีผลพอ[PERSON_NAME]" at bounding box center [314, 146] width 375 height 24
click at [448, 153] on div "C มีผลพอ[PERSON_NAME]" at bounding box center [315, 146] width 372 height 20
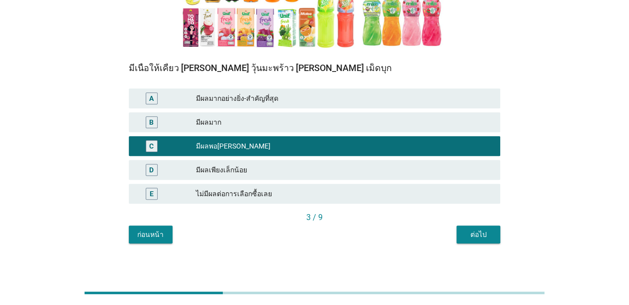
click at [482, 237] on div "ต่อไป" at bounding box center [479, 235] width 28 height 10
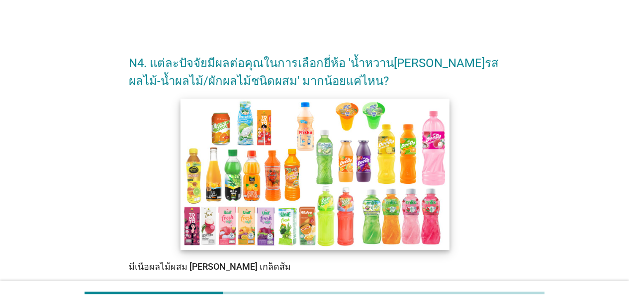
scroll to position [149, 0]
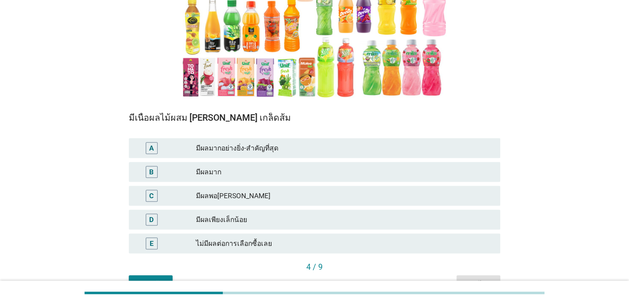
click at [396, 179] on div "B มีผลมาก" at bounding box center [315, 172] width 372 height 20
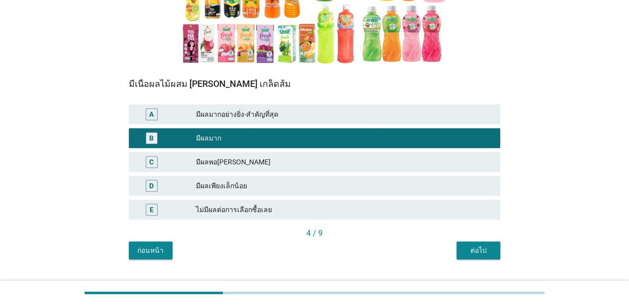
scroll to position [199, 0]
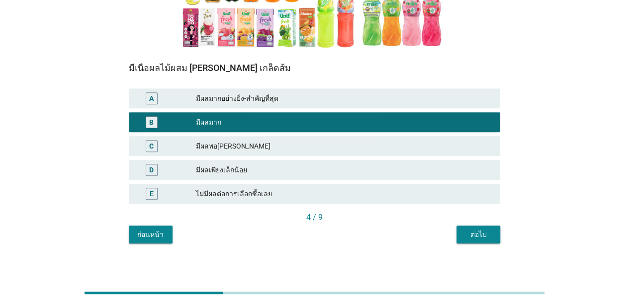
click at [466, 232] on div "ต่อไป" at bounding box center [479, 235] width 28 height 10
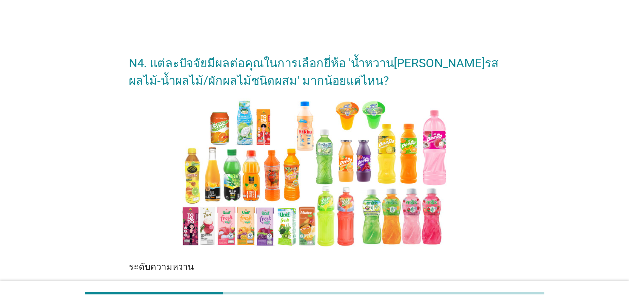
scroll to position [149, 0]
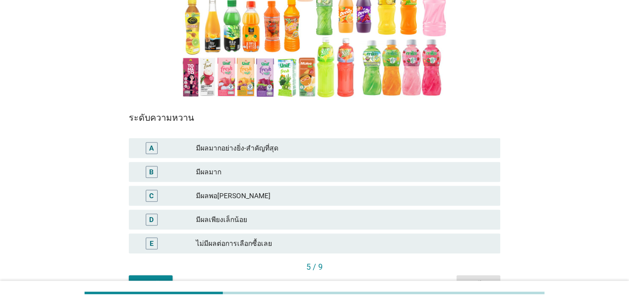
click at [396, 155] on div "A มีผลมากอย่างยิ่ง-สำคัญที่สุด" at bounding box center [315, 148] width 372 height 20
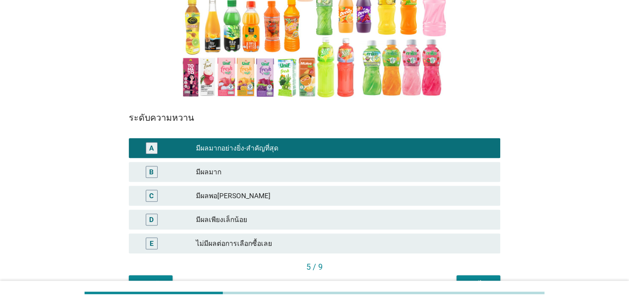
scroll to position [206, 0]
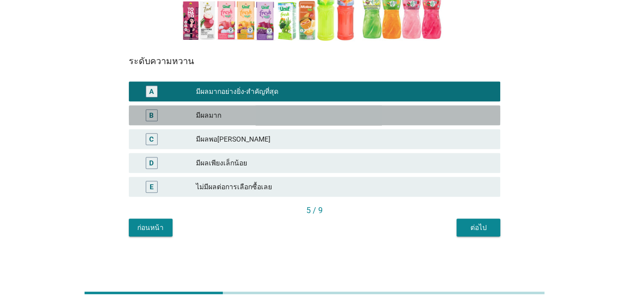
click at [418, 120] on div "มีผลมาก" at bounding box center [344, 115] width 296 height 12
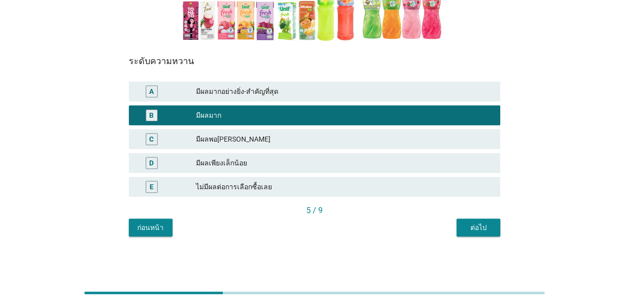
click at [467, 222] on button "ต่อไป" at bounding box center [479, 228] width 44 height 18
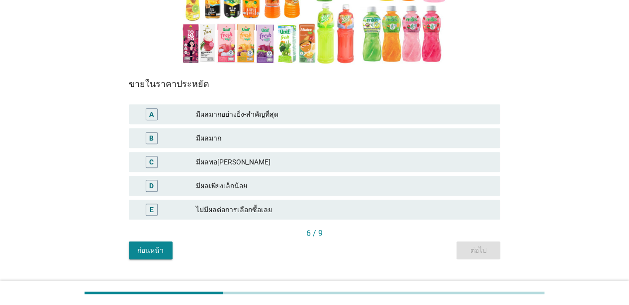
scroll to position [199, 0]
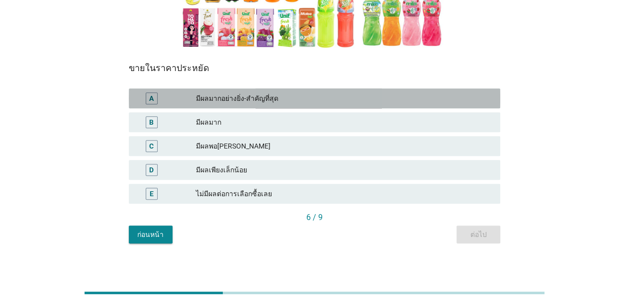
click at [412, 92] on div "A มีผลมากอย่างยิ่ง-สำคัญที่สุด" at bounding box center [315, 99] width 372 height 20
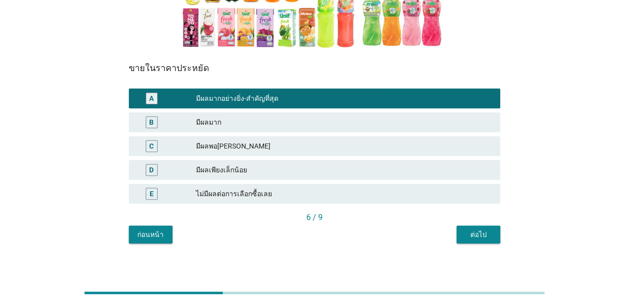
click at [466, 227] on button "ต่อไป" at bounding box center [479, 235] width 44 height 18
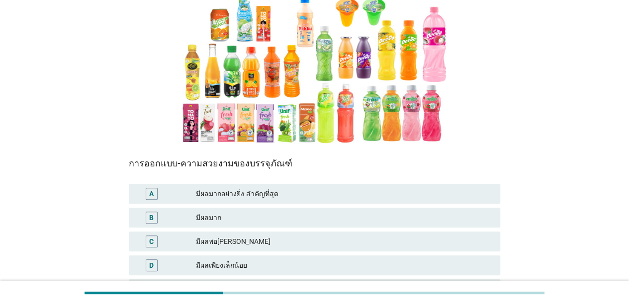
scroll to position [206, 0]
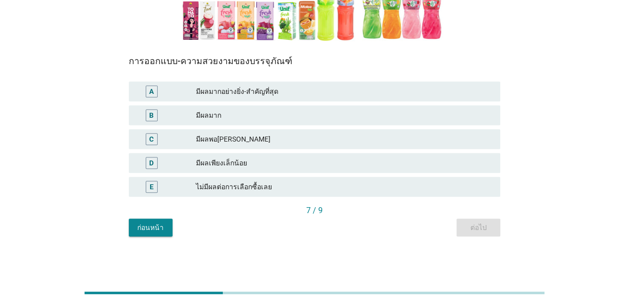
click at [388, 99] on div "A มีผลมากอย่างยิ่ง-สำคัญที่สุด" at bounding box center [315, 92] width 372 height 20
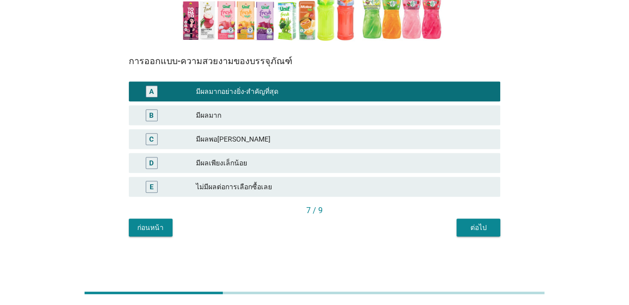
click at [491, 231] on button "ต่อไป" at bounding box center [479, 228] width 44 height 18
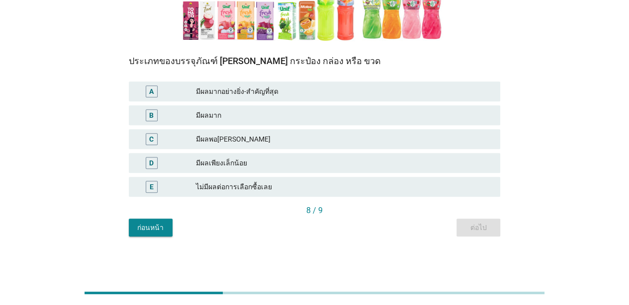
click at [421, 85] on div "A มีผลมากอย่างยิ่ง-สำคัญที่สุด" at bounding box center [315, 92] width 372 height 20
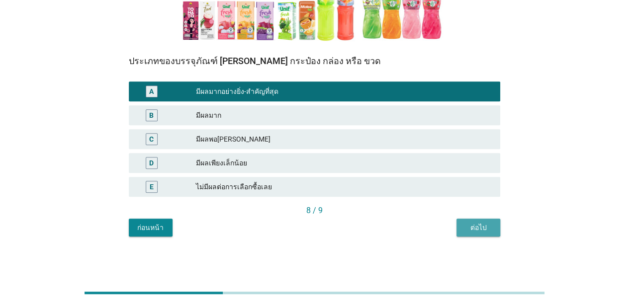
click at [478, 231] on div "ต่อไป" at bounding box center [479, 228] width 28 height 10
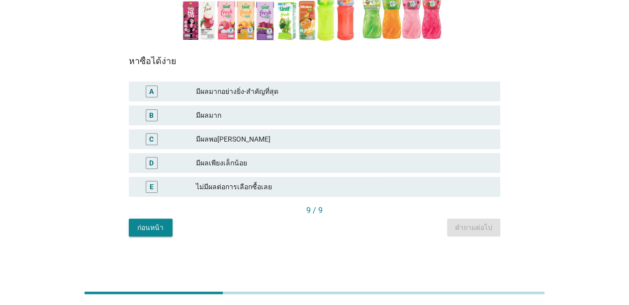
click at [449, 138] on div "มีผลพอ[PERSON_NAME]" at bounding box center [344, 139] width 296 height 12
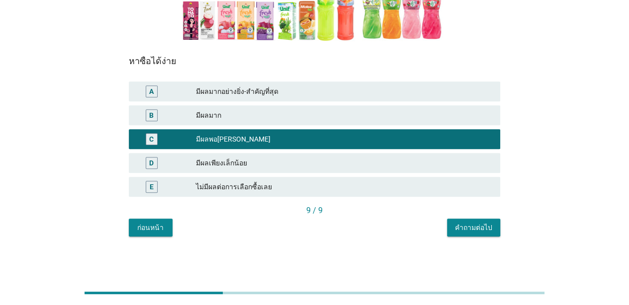
click at [477, 103] on div "B มีผลมาก" at bounding box center [314, 115] width 375 height 24
click at [484, 104] on div "B มีผลมาก" at bounding box center [314, 115] width 375 height 24
click at [493, 83] on div "A มีผลมากอย่างยิ่ง-สำคัญที่สุด" at bounding box center [315, 92] width 372 height 20
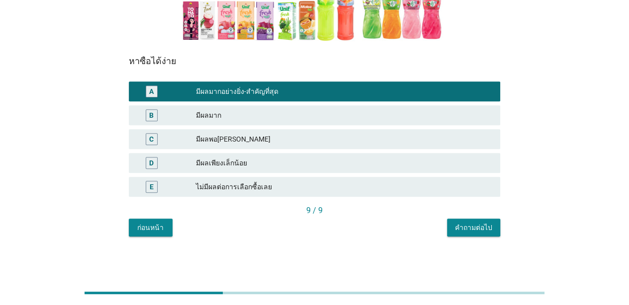
click at [487, 220] on button "คำถามต่อไป" at bounding box center [473, 228] width 53 height 18
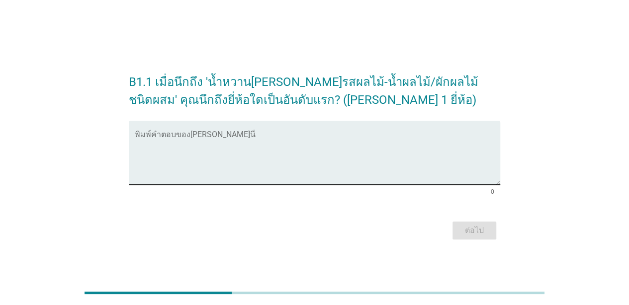
click at [296, 146] on textarea "พิมพ์คำตอบของคุณ ที่นี่" at bounding box center [318, 159] width 366 height 52
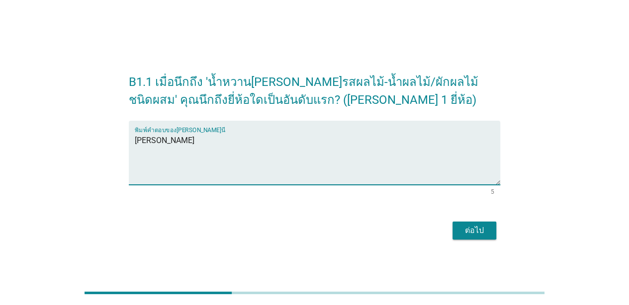
type textarea "[PERSON_NAME]"
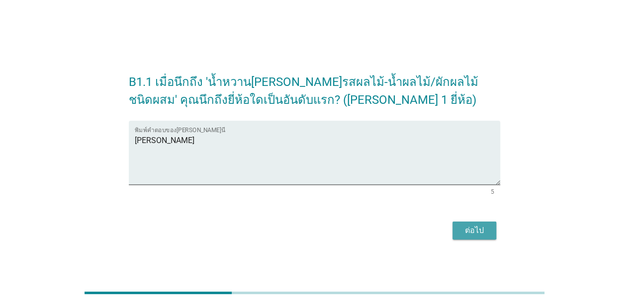
click at [461, 224] on button "ต่อไป" at bounding box center [475, 231] width 44 height 18
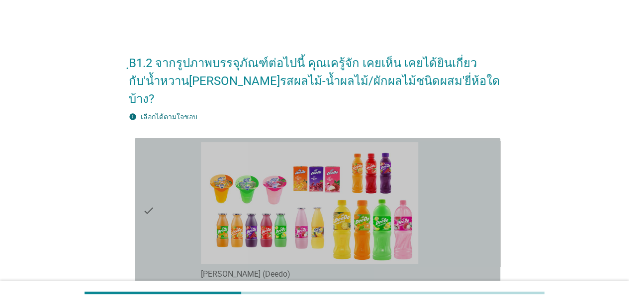
click at [461, 224] on div "check_box_outline_blank [PERSON_NAME] (Deedo)" at bounding box center [346, 211] width 291 height 138
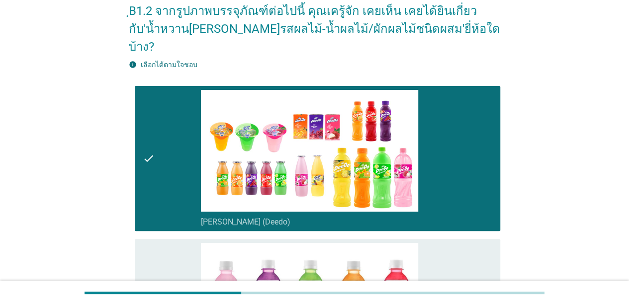
scroll to position [99, 0]
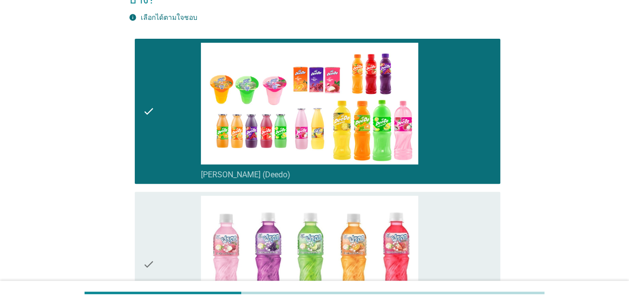
click at [461, 224] on div "check_box_outline_blank ดีโด้ ฟรุตกุ (Deedo Fruitku)" at bounding box center [346, 265] width 291 height 138
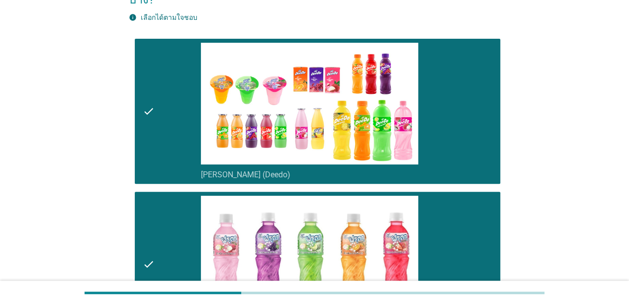
click at [461, 224] on div "check_box_outline_blank ดีโด้ ฟรุตกุ (Deedo Fruitku)" at bounding box center [346, 265] width 291 height 138
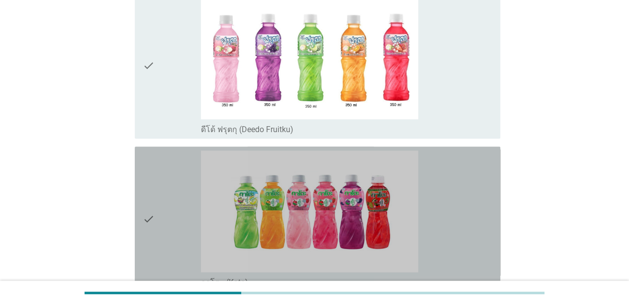
click at [461, 224] on div "check_box_outline_blank กาโตะ (Kato)" at bounding box center [346, 220] width 291 height 138
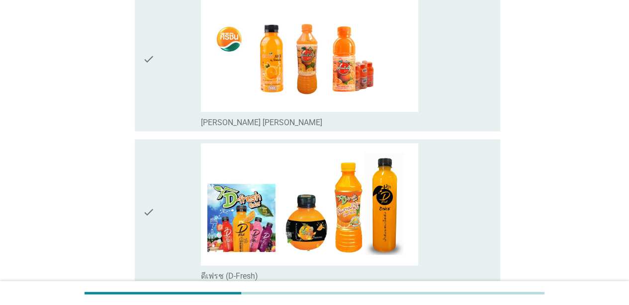
scroll to position [945, 0]
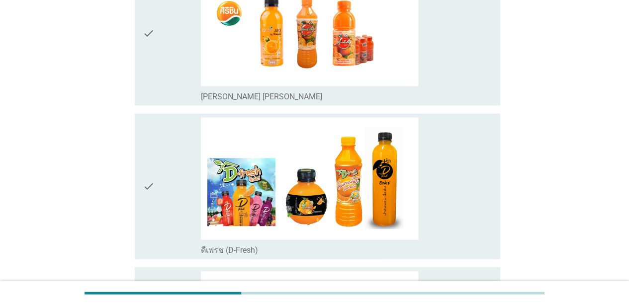
click at [461, 224] on div "check_box_outline_blank ดีเฟรช (D-Fresh)" at bounding box center [346, 187] width 291 height 138
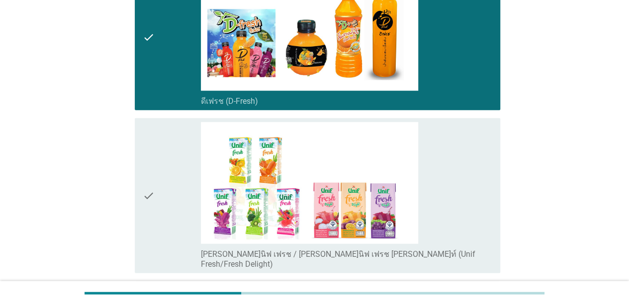
click at [461, 224] on div "check_box_outline_blank [PERSON_NAME]นิฟ เฟรช / [PERSON_NAME]นิฟ เฟรช [PERSON_N…" at bounding box center [346, 196] width 291 height 148
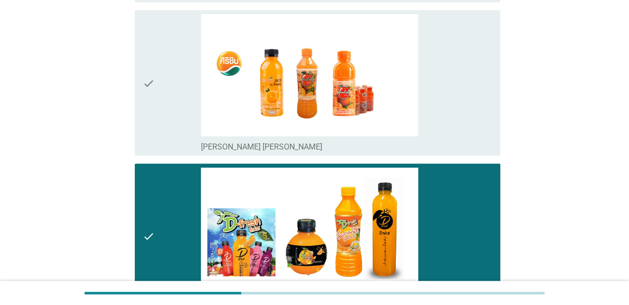
click at [461, 224] on div "check_box_outline_blank ดีเฟรช (D-Fresh)" at bounding box center [346, 237] width 291 height 138
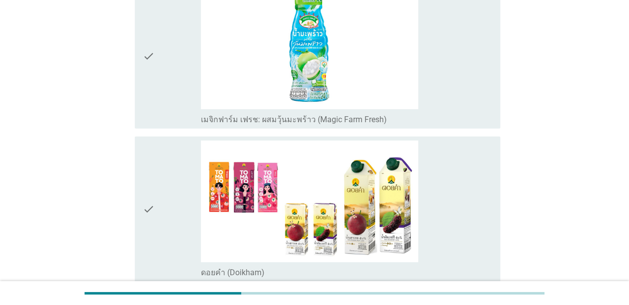
scroll to position [1542, 0]
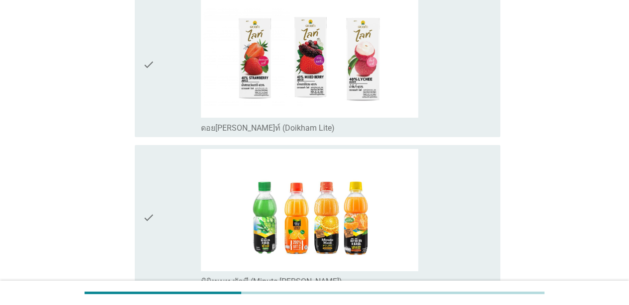
click at [461, 224] on div "check_box_outline_blank มินิทเมท พัลพี (Minute [PERSON_NAME])" at bounding box center [346, 218] width 291 height 138
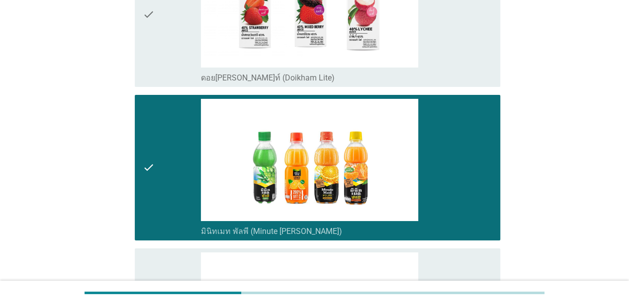
scroll to position [1840, 0]
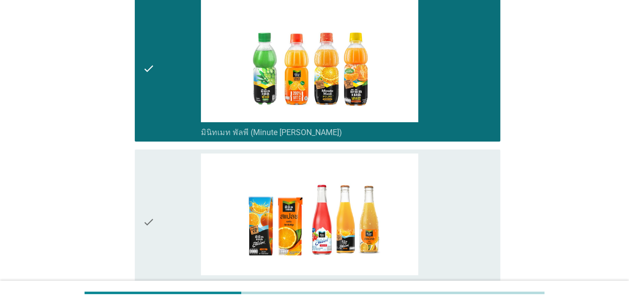
click at [461, 224] on div "check_box_outline_blank มินิทเมท สแปลช (Minute Maid Splash)" at bounding box center [346, 223] width 291 height 138
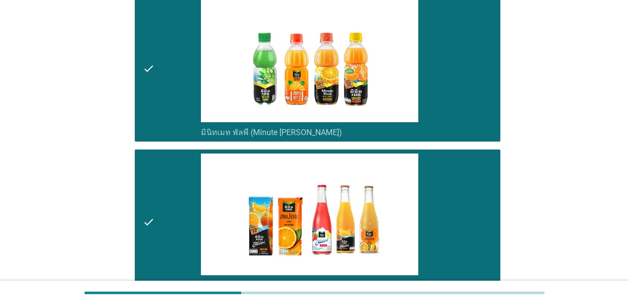
scroll to position [1691, 0]
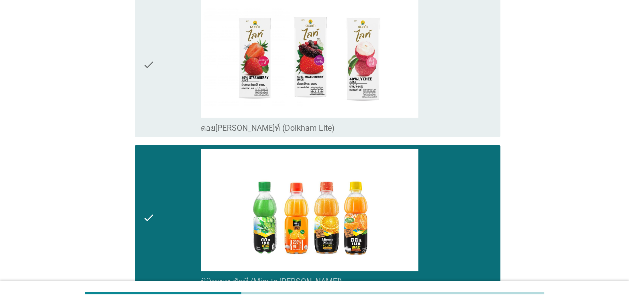
click at [461, 224] on div "check_box_outline_blank มินิทเมท พัลพี (Minute [PERSON_NAME])" at bounding box center [346, 218] width 291 height 138
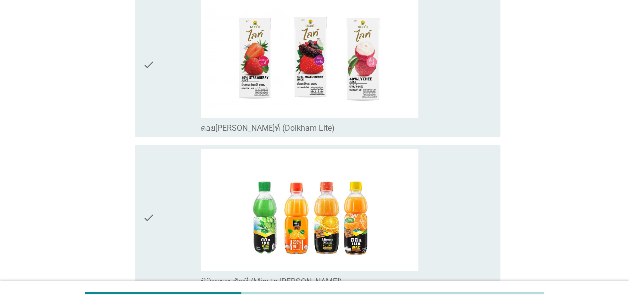
click at [461, 224] on div "check_box_outline_blank มินิทเมท พัลพี (Minute [PERSON_NAME])" at bounding box center [346, 218] width 291 height 138
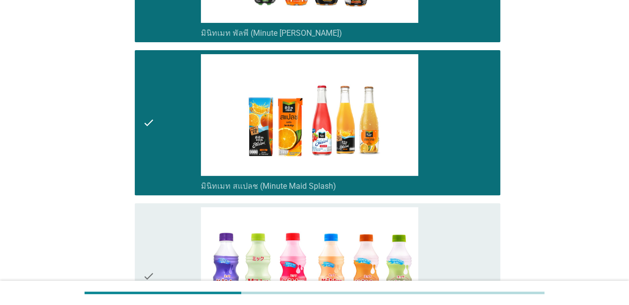
scroll to position [2039, 0]
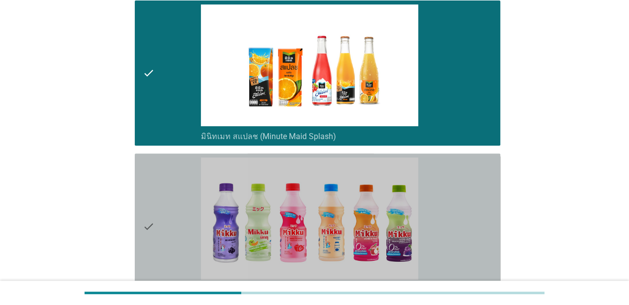
click at [461, 224] on div "check_box_outline_blank มิกกุ (Mikku)" at bounding box center [346, 227] width 291 height 138
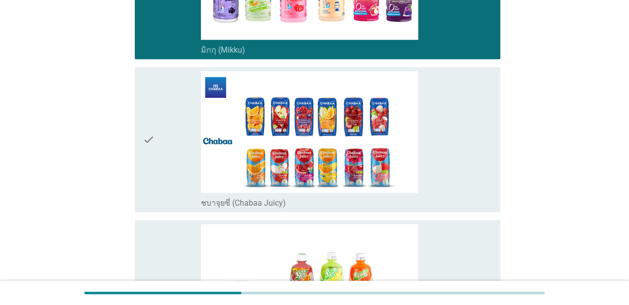
scroll to position [2288, 0]
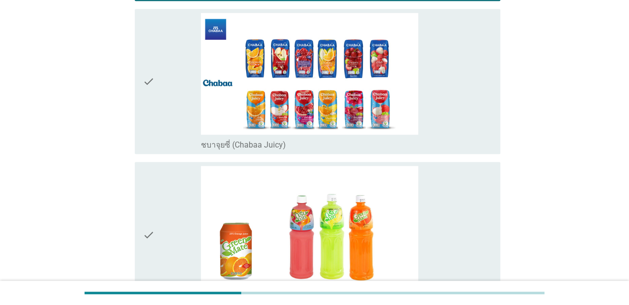
click at [461, 224] on div "check_box_outline_blank [PERSON_NAME]เมท (Green Mate)" at bounding box center [346, 235] width 291 height 138
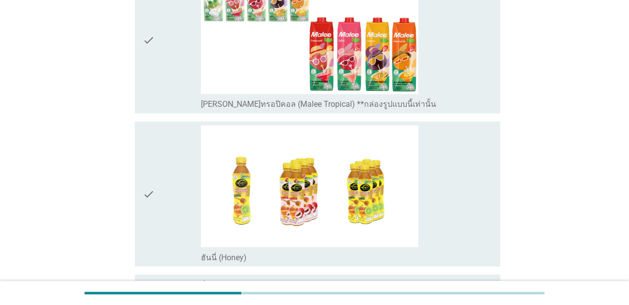
scroll to position [2710, 0]
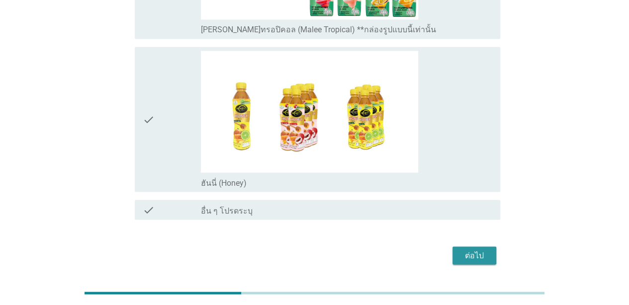
click at [467, 247] on button "ต่อไป" at bounding box center [475, 256] width 44 height 18
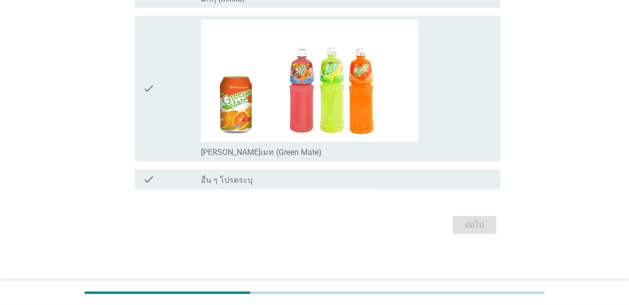
scroll to position [0, 0]
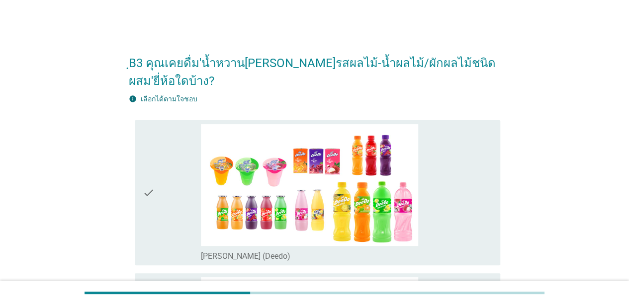
click at [448, 158] on div "check_box_outline_blank [PERSON_NAME] (Deedo)" at bounding box center [346, 193] width 291 height 138
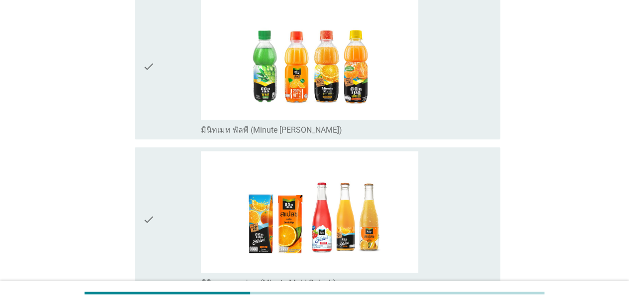
click at [448, 158] on div "check_box_outline_blank มินิทเมท สแปลช (Minute Maid Splash)" at bounding box center [346, 220] width 291 height 138
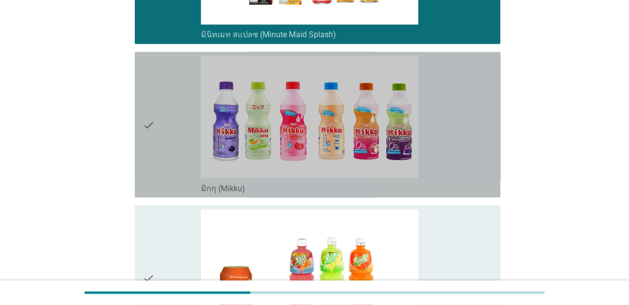
click at [448, 158] on div "check_box_outline_blank มิกกุ (Mikku)" at bounding box center [346, 125] width 291 height 138
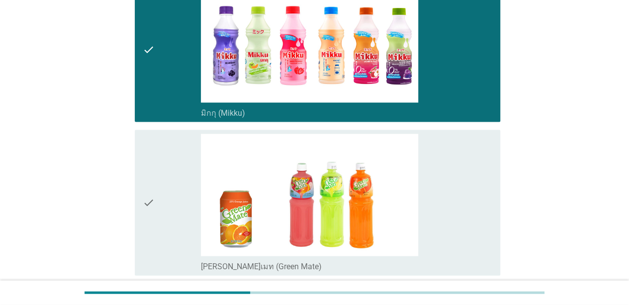
scroll to position [995, 0]
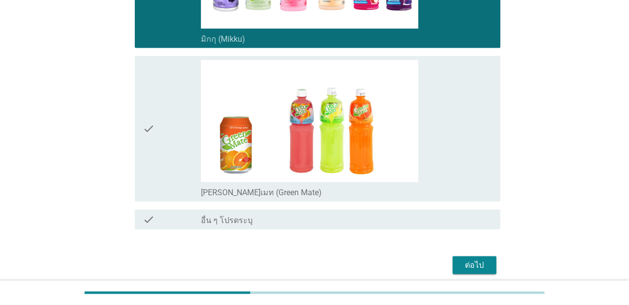
click at [448, 158] on div "check_box_outline_blank [PERSON_NAME]เมท (Green Mate)" at bounding box center [346, 129] width 291 height 138
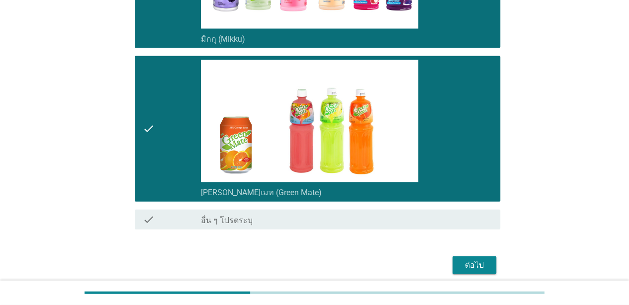
click at [478, 261] on button "ต่อไป" at bounding box center [475, 266] width 44 height 18
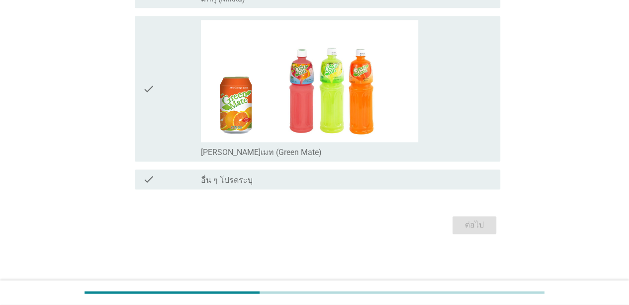
scroll to position [0, 0]
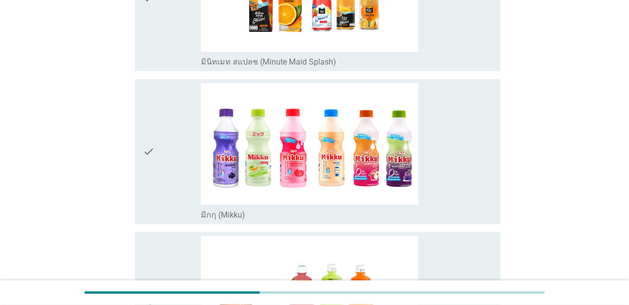
click at [449, 136] on div "check_box มิกกุ (Mikku)" at bounding box center [346, 152] width 291 height 138
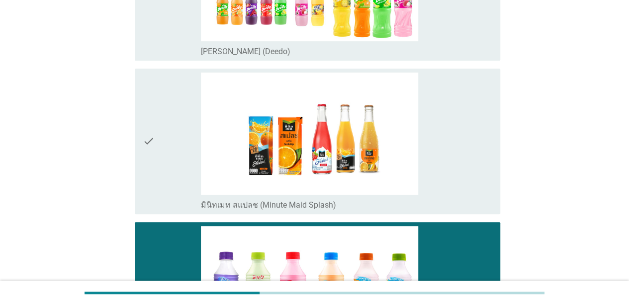
scroll to position [99, 0]
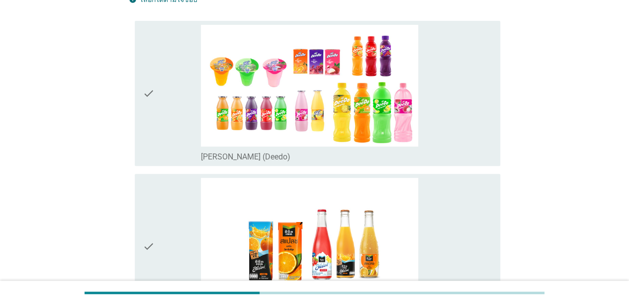
click at [449, 136] on div "check_box_outline_blank [PERSON_NAME] (Deedo)" at bounding box center [346, 94] width 291 height 138
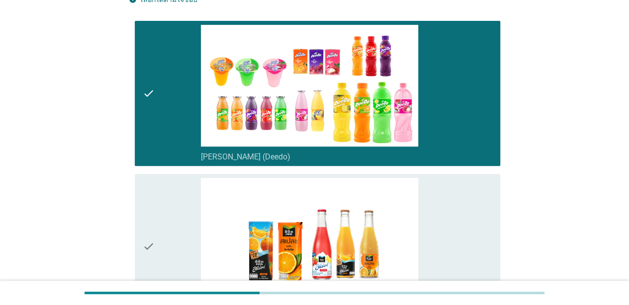
scroll to position [0, 0]
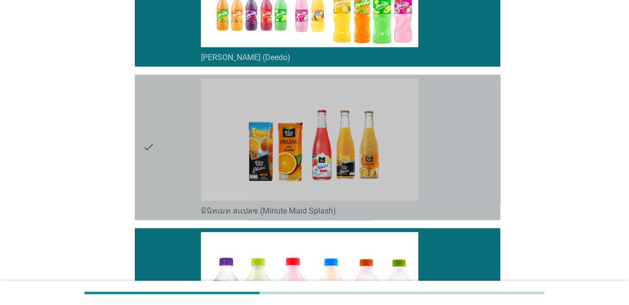
click at [449, 136] on div "check_box มินิทเมท สแปลช (Minute Maid Splash)" at bounding box center [346, 148] width 291 height 138
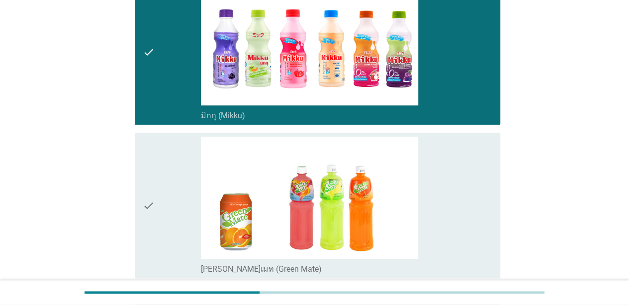
click at [449, 137] on div "check_box [PERSON_NAME]เมท (Green Mate)" at bounding box center [346, 206] width 291 height 138
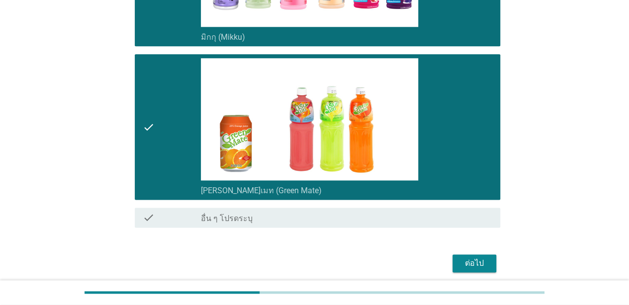
scroll to position [564, 0]
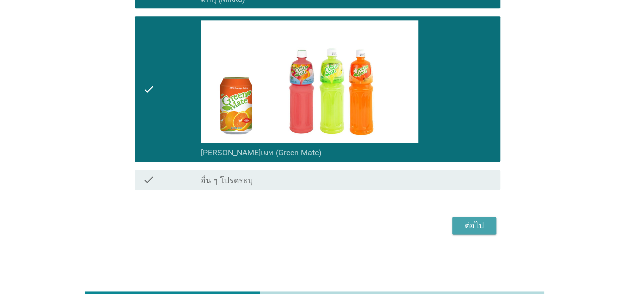
click at [464, 220] on div "ต่อไป" at bounding box center [475, 226] width 28 height 12
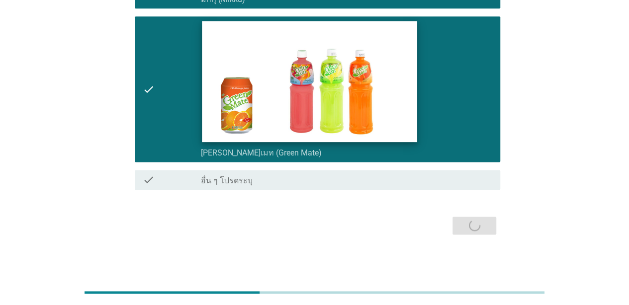
scroll to position [0, 0]
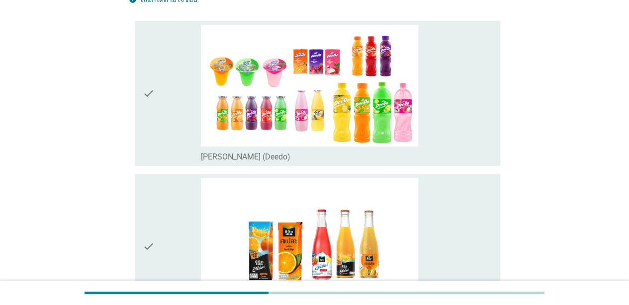
click at [435, 101] on div "check_box_outline_blank [PERSON_NAME] (Deedo)" at bounding box center [346, 94] width 291 height 138
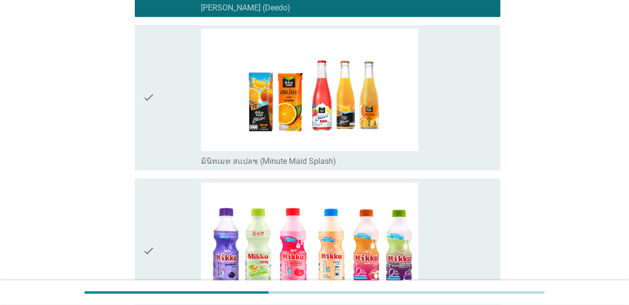
click at [435, 101] on div "check_box มินิทเมท สแปลช (Minute Maid Splash)" at bounding box center [346, 98] width 291 height 138
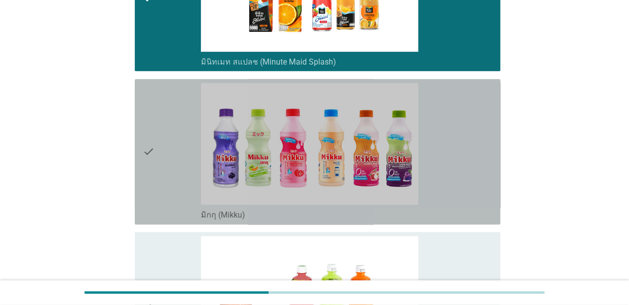
click at [435, 101] on div "check_box มิกกุ (Mikku)" at bounding box center [346, 152] width 291 height 138
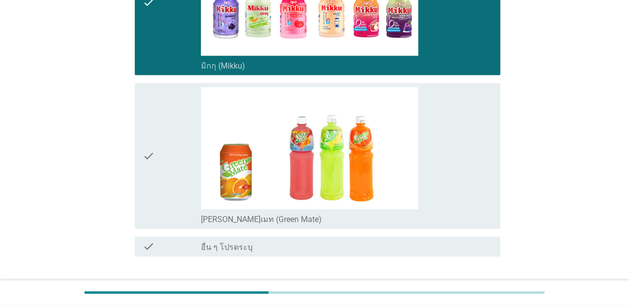
click at [435, 101] on div "check_box [PERSON_NAME]เมท (Green Mate)" at bounding box center [346, 156] width 291 height 138
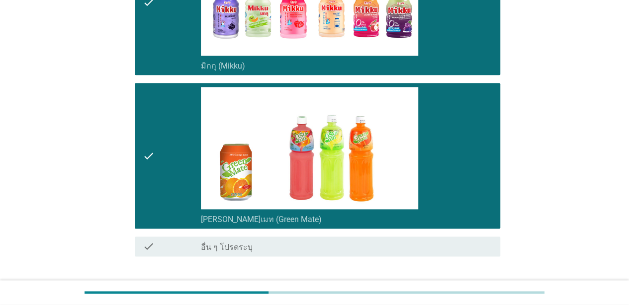
scroll to position [564, 0]
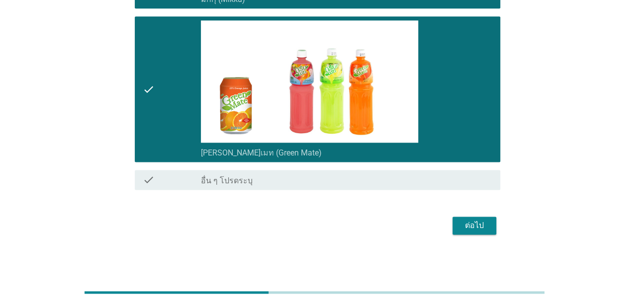
click at [466, 224] on div "ต่อไป" at bounding box center [475, 226] width 28 height 12
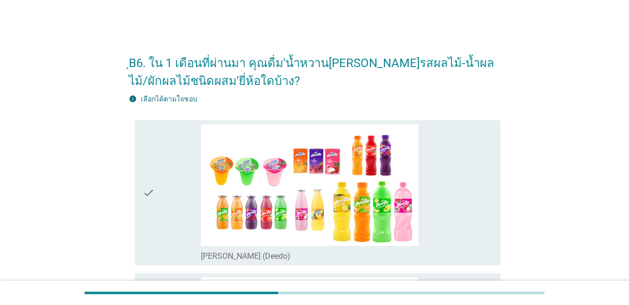
click at [453, 166] on div "check_box_outline_blank [PERSON_NAME] (Deedo)" at bounding box center [346, 193] width 291 height 138
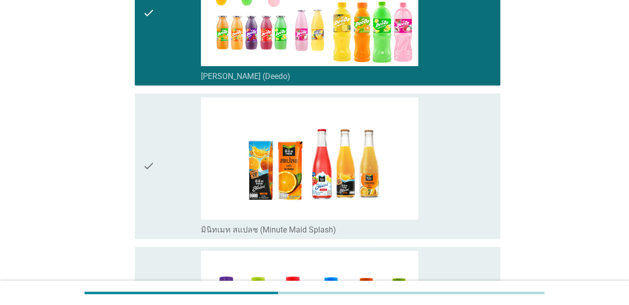
scroll to position [249, 0]
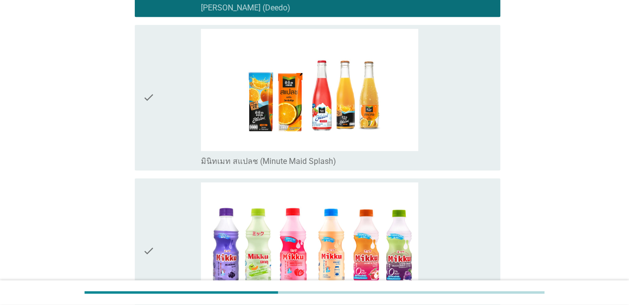
click at [471, 113] on div "check_box มินิทเมท สแปลช (Minute Maid Splash)" at bounding box center [346, 98] width 291 height 138
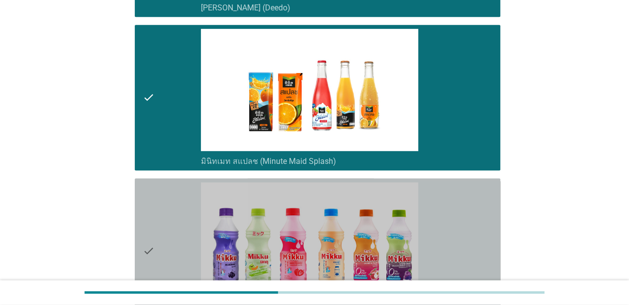
click at [468, 196] on div "check_box มิกกุ (Mikku)" at bounding box center [346, 252] width 291 height 138
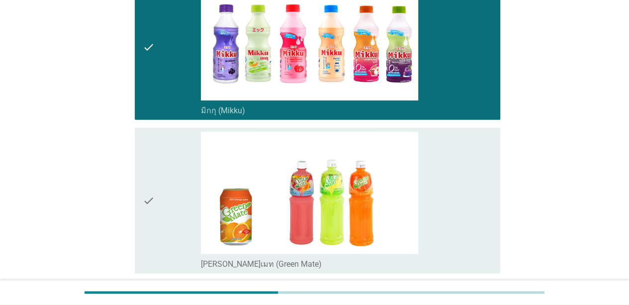
scroll to position [547, 0]
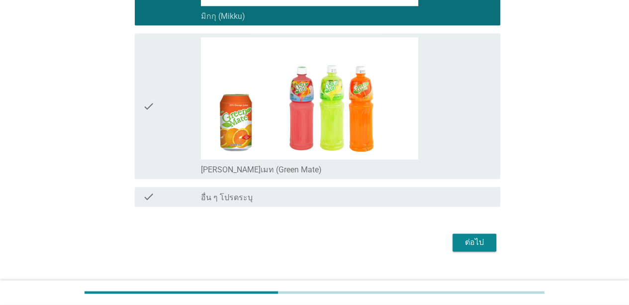
click at [469, 171] on div "check_box [PERSON_NAME]เมท (Green Mate)" at bounding box center [346, 169] width 291 height 12
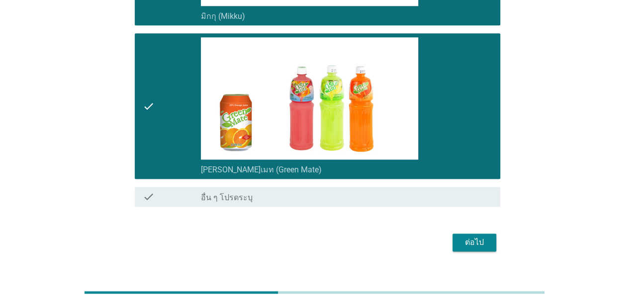
click at [476, 247] on div "ต่อไป" at bounding box center [475, 243] width 28 height 12
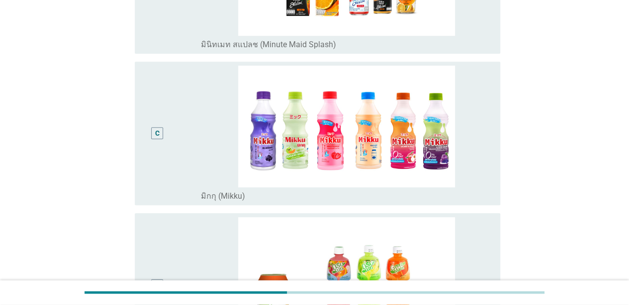
scroll to position [448, 0]
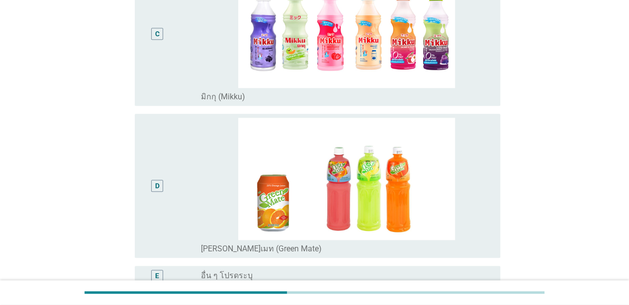
click at [475, 164] on img at bounding box center [346, 179] width 291 height 122
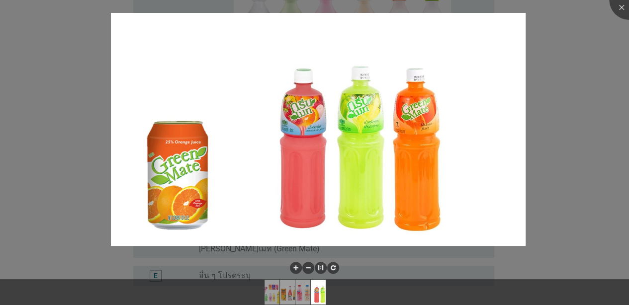
click at [493, 97] on div at bounding box center [314, 152] width 629 height 305
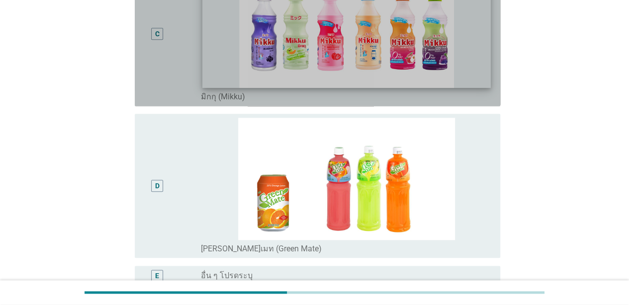
click at [485, 67] on img at bounding box center [346, 27] width 288 height 121
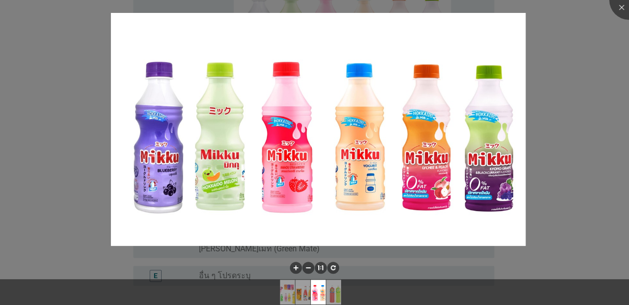
click at [493, 88] on div at bounding box center [314, 152] width 629 height 305
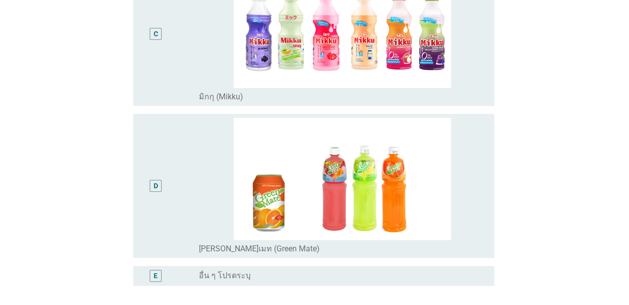
click at [151, 51] on div at bounding box center [314, 152] width 629 height 305
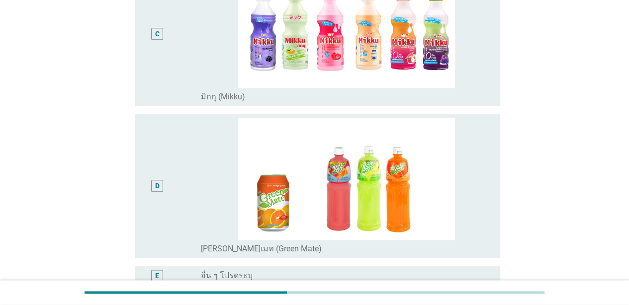
click at [189, 65] on div "C" at bounding box center [172, 34] width 58 height 136
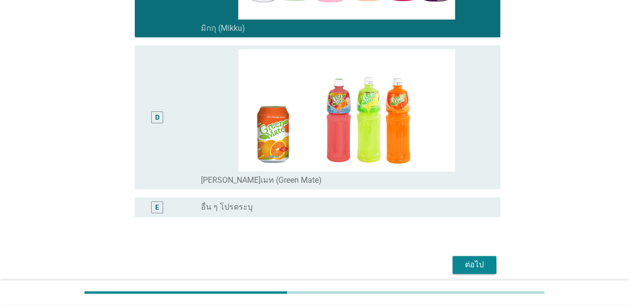
scroll to position [556, 0]
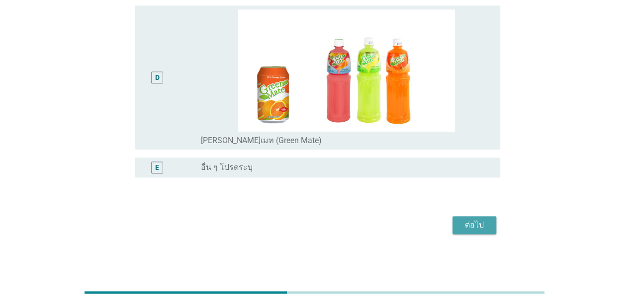
click at [466, 227] on div "ต่อไป" at bounding box center [475, 225] width 28 height 12
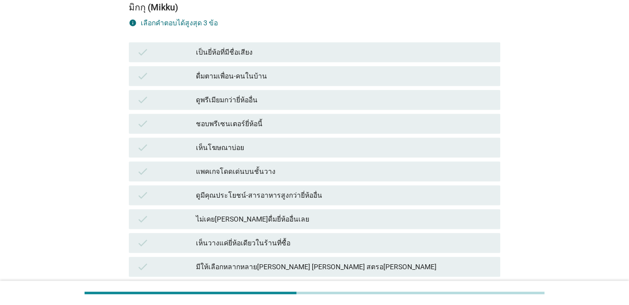
scroll to position [298, 0]
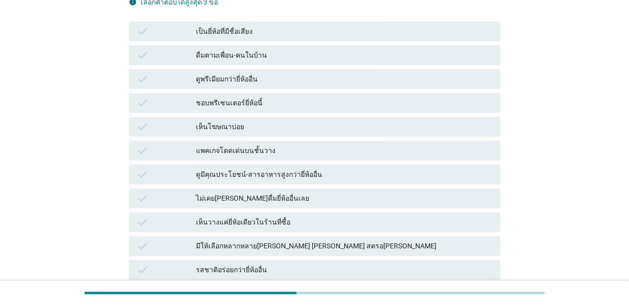
click at [339, 144] on div "check แพคเกจโดดเด่นบนชั้นวาง" at bounding box center [315, 151] width 372 height 20
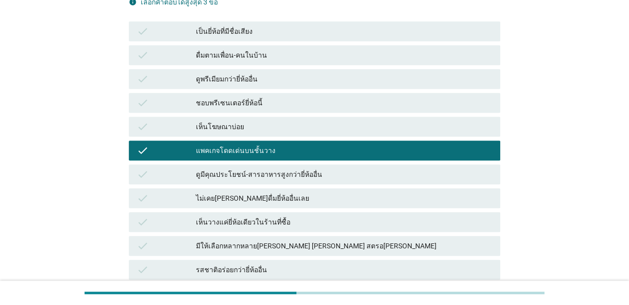
click at [339, 144] on div "check แพคเกจโดดเด่นบนชั้นวาง" at bounding box center [315, 151] width 372 height 20
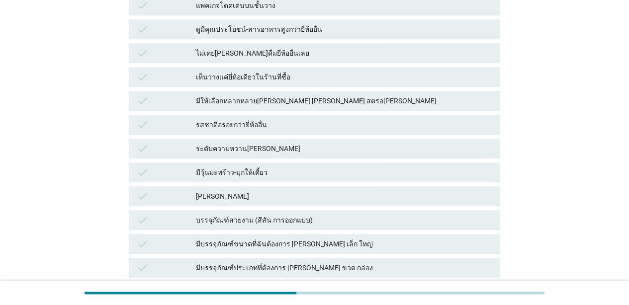
scroll to position [448, 0]
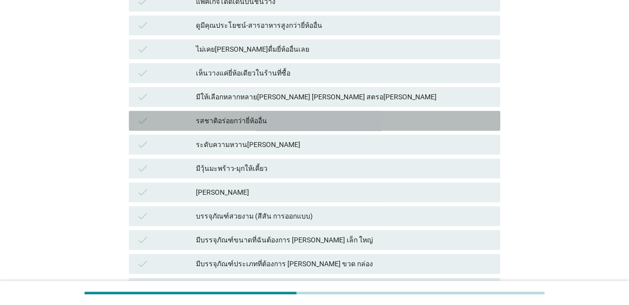
click at [342, 125] on div "รสชาติอร่อยกว่ายี่ห้ออื่น" at bounding box center [344, 121] width 296 height 12
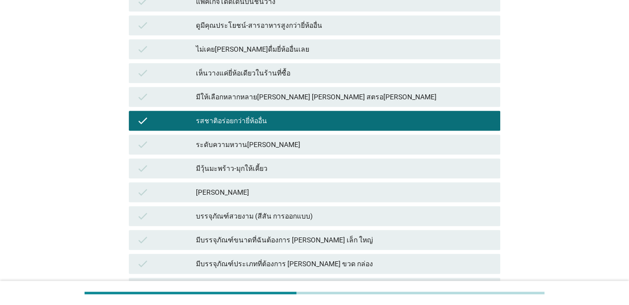
click at [348, 144] on div "ระดับความหวาน[PERSON_NAME]" at bounding box center [344, 145] width 296 height 12
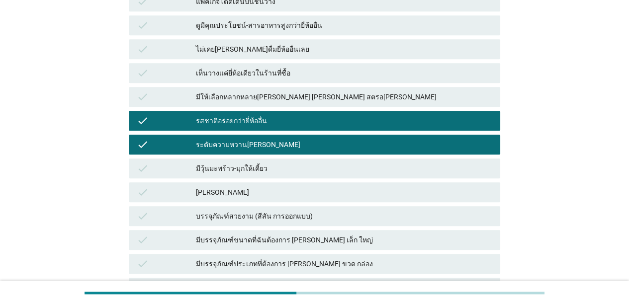
click at [351, 174] on div "มีวุ้นมะพร้าว-มุกให้เคี้ยว" at bounding box center [344, 169] width 296 height 12
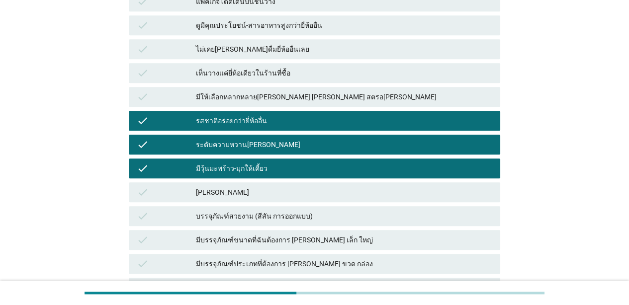
click at [352, 184] on div "check [PERSON_NAME]" at bounding box center [315, 193] width 372 height 20
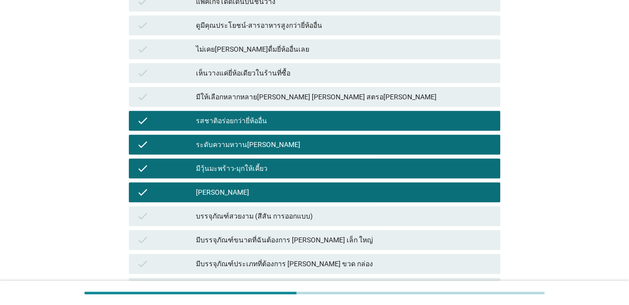
click at [358, 173] on div "มีวุ้นมะพร้าว-มุกให้เคี้ยว" at bounding box center [344, 169] width 296 height 12
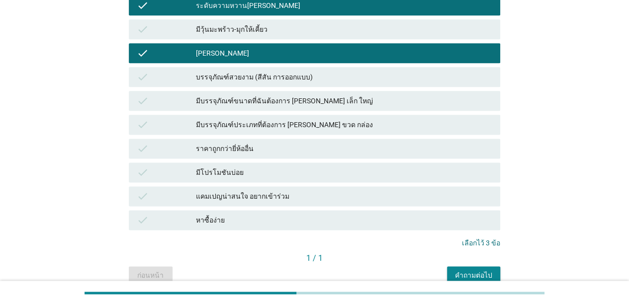
scroll to position [635, 0]
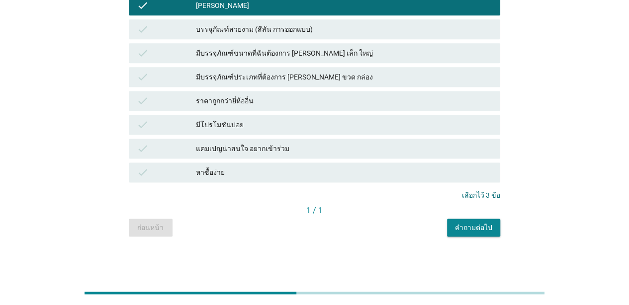
click at [455, 236] on button "คำถามต่อไป" at bounding box center [473, 228] width 53 height 18
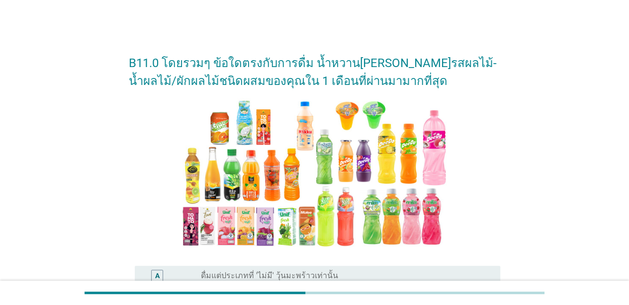
scroll to position [220, 0]
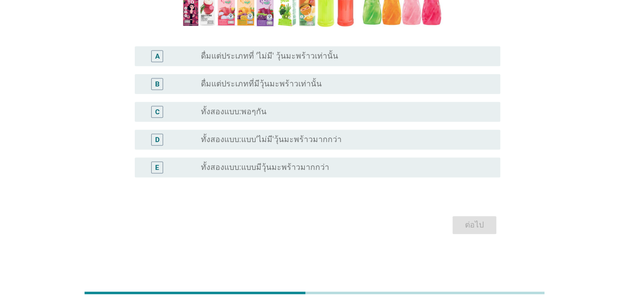
click at [341, 106] on div "radio_button_unchecked ทั้งสองแบบ:พอๆกัน" at bounding box center [346, 112] width 291 height 12
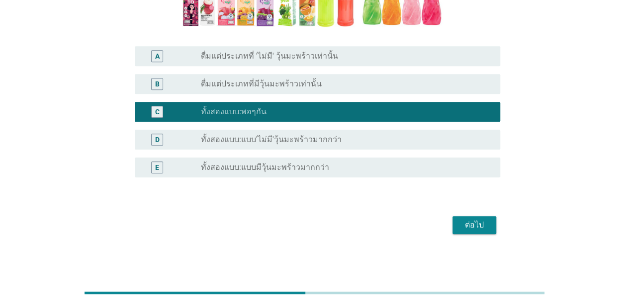
click at [371, 146] on div "D radio_button_unchecked ทั้งสองแบบ:แบบ'ไม่มี'วุ้นมะพร้าวมากกว่า" at bounding box center [318, 140] width 366 height 20
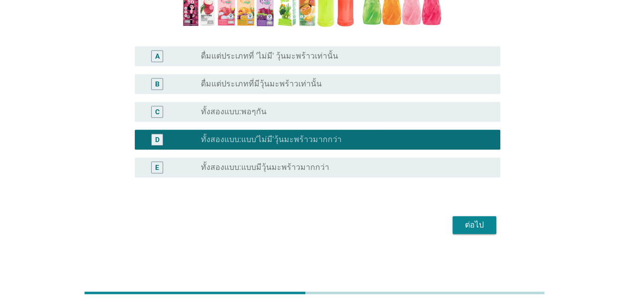
click at [457, 224] on button "ต่อไป" at bounding box center [475, 225] width 44 height 18
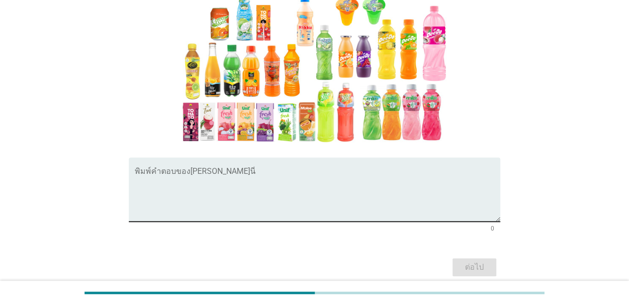
scroll to position [165, 0]
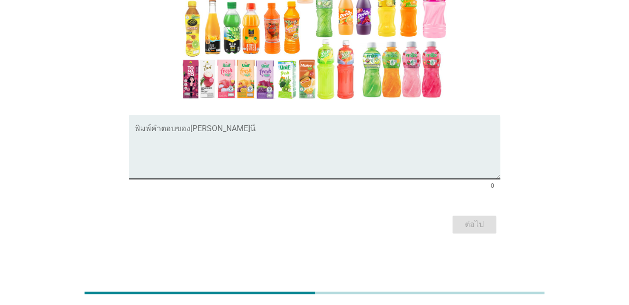
click at [336, 147] on textarea "พิมพ์คำตอบของคุณ ที่นี่" at bounding box center [318, 153] width 366 height 52
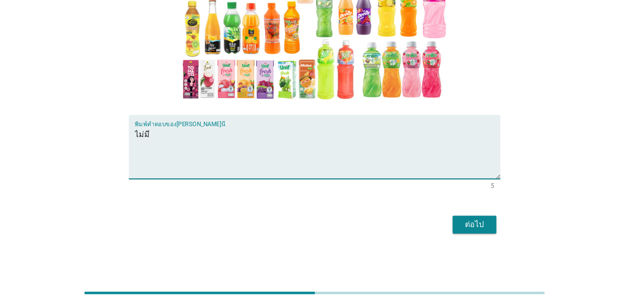
type textarea "ไม่มี"
click at [475, 217] on button "ต่อไป" at bounding box center [475, 225] width 44 height 18
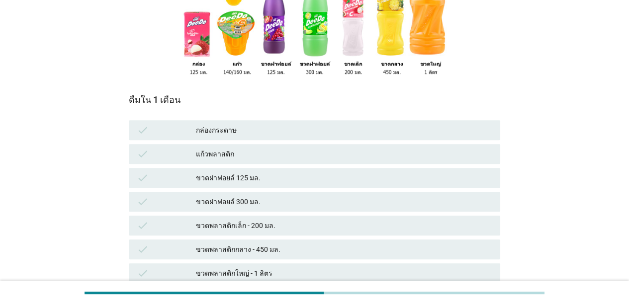
scroll to position [199, 0]
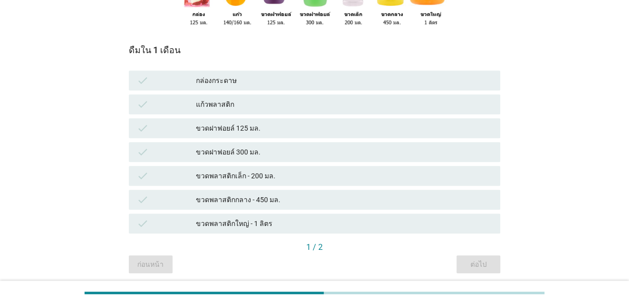
click at [456, 193] on div "check ขวดพลาสติกกลาง - 450 มล." at bounding box center [315, 200] width 372 height 20
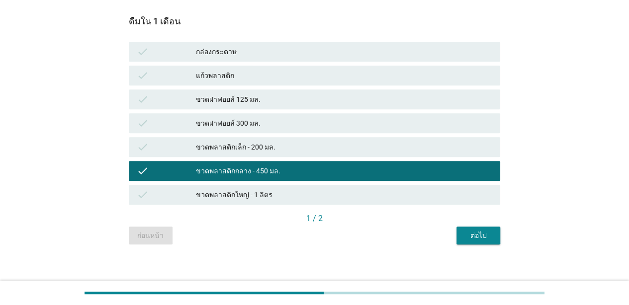
scroll to position [236, 0]
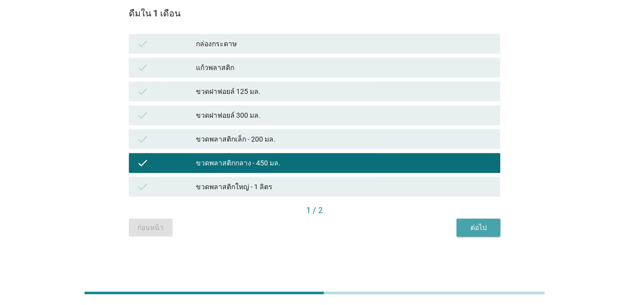
click at [493, 230] on button "ต่อไป" at bounding box center [479, 228] width 44 height 18
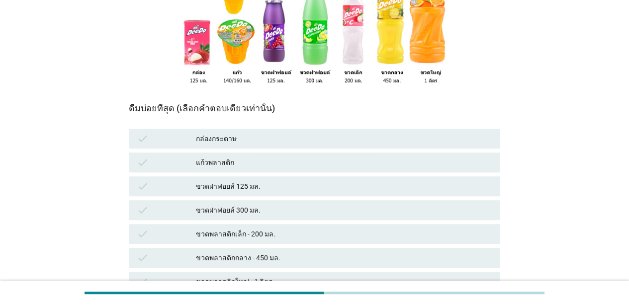
scroll to position [199, 0]
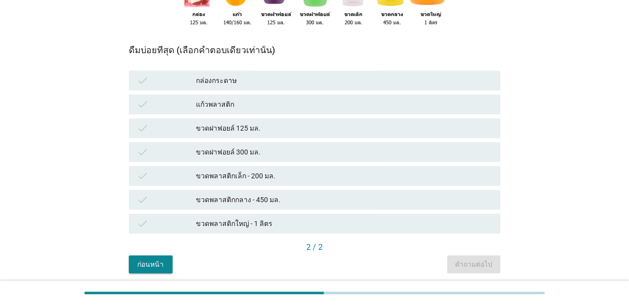
click at [291, 207] on div "check ขวดพลาสติกกลาง - 450 มล." at bounding box center [315, 200] width 372 height 20
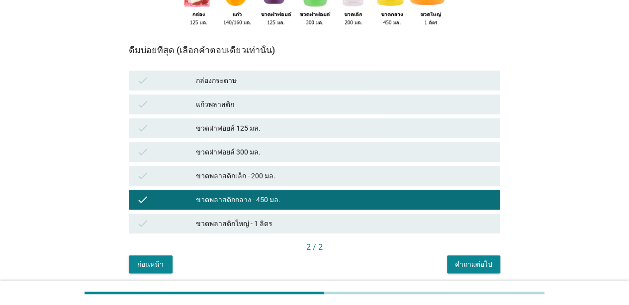
click at [465, 260] on div "คำถามต่อไป" at bounding box center [473, 265] width 37 height 10
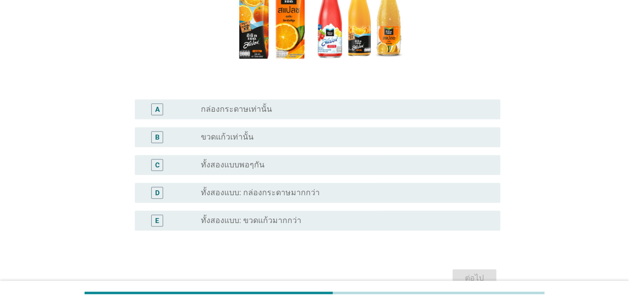
scroll to position [149, 0]
click at [387, 190] on div "radio_button_unchecked ทั้งสองแบบ: กล่องกระดาษมากกว่า" at bounding box center [342, 192] width 283 height 10
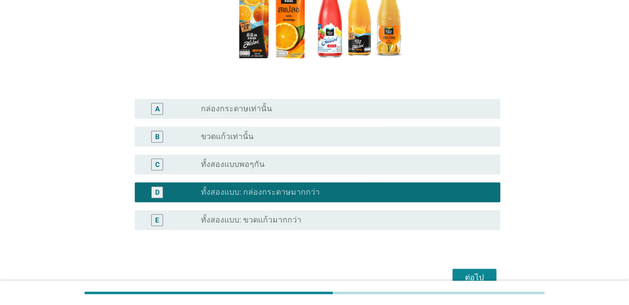
click at [465, 272] on button "ต่อไป" at bounding box center [475, 278] width 44 height 18
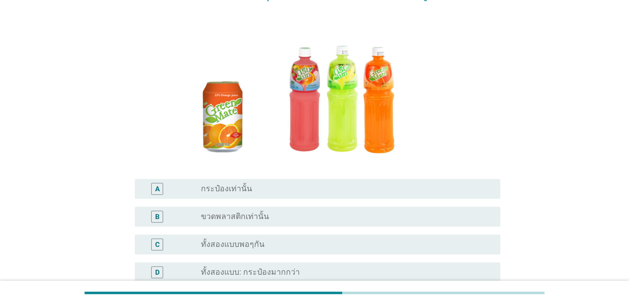
scroll to position [199, 0]
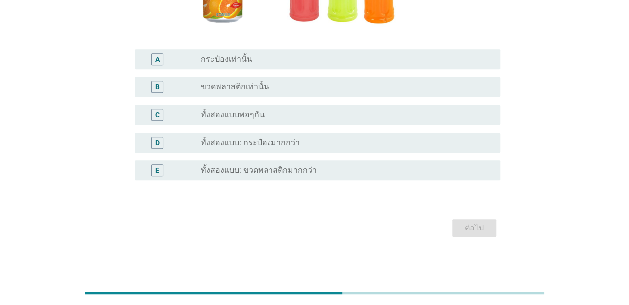
click at [367, 169] on div "radio_button_unchecked ทั้งสองแบบ: ขวดพลาสติกมากกว่า" at bounding box center [342, 171] width 283 height 10
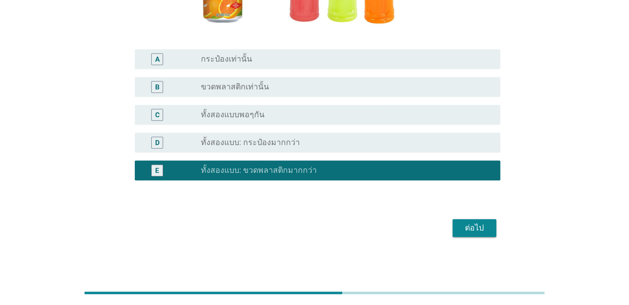
click at [482, 228] on div "ต่อไป" at bounding box center [475, 228] width 28 height 12
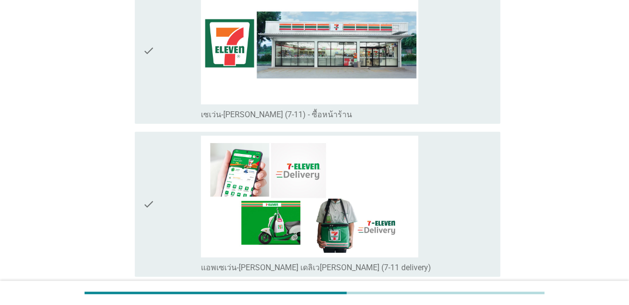
scroll to position [1989, 0]
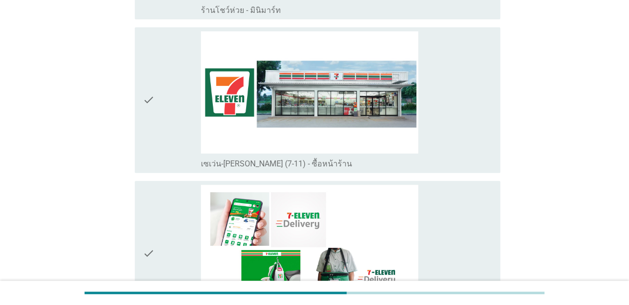
click at [478, 185] on div "check_box_outline_blank แอพเซเว่น-[PERSON_NAME] เดลิเว[PERSON_NAME] (7-11 deliv…" at bounding box center [346, 254] width 291 height 138
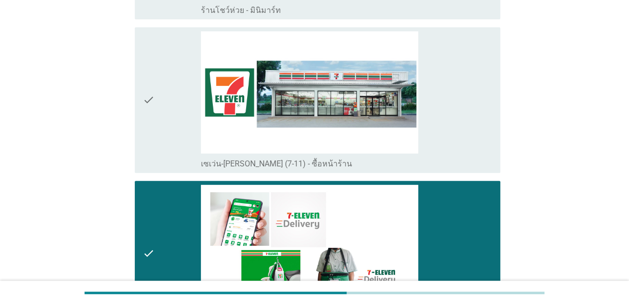
click at [471, 132] on div "check_box_outline_blank เซเว่น-[PERSON_NAME] (7-11) - ซื้อหน้าร้าน" at bounding box center [346, 100] width 291 height 138
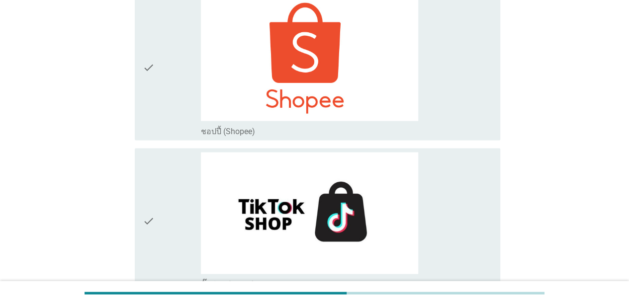
scroll to position [2905, 0]
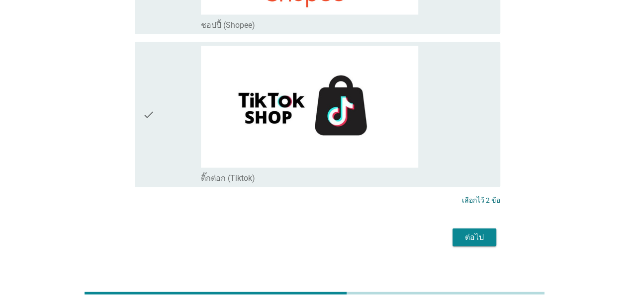
click at [484, 232] on div "ต่อไป" at bounding box center [475, 238] width 28 height 12
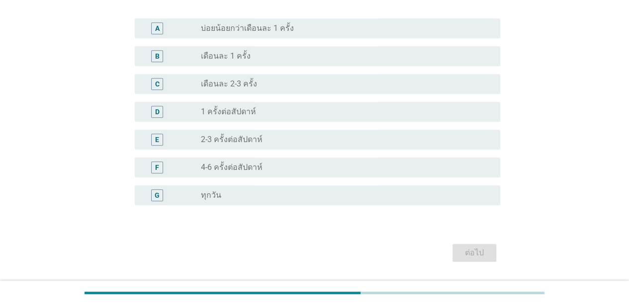
scroll to position [249, 0]
click at [451, 165] on div "radio_button_unchecked 4-6 ครั้งต่อสัปดาห์" at bounding box center [342, 167] width 283 height 10
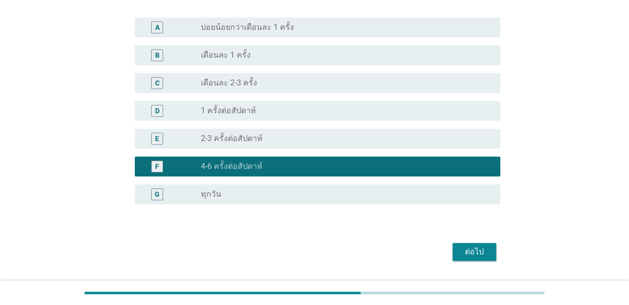
click at [481, 255] on div "ต่อไป" at bounding box center [475, 252] width 28 height 12
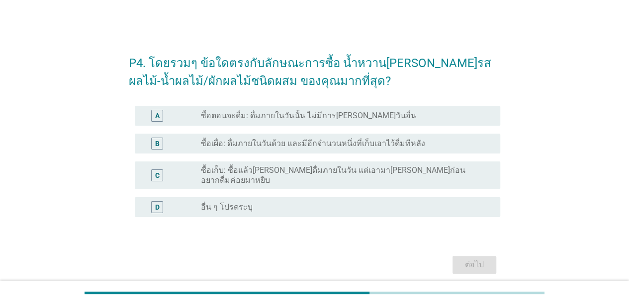
click at [465, 144] on div "radio_button_unchecked ซื้อเผื่อ: ดื่มภายในวันด้วย และมีอีกจำนวนหนึ่งที่เก็บเอา…" at bounding box center [342, 144] width 283 height 10
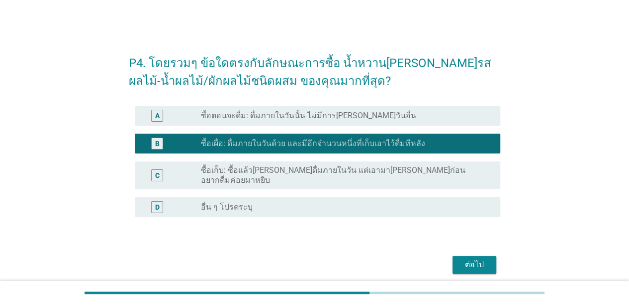
click at [469, 256] on button "ต่อไป" at bounding box center [475, 265] width 44 height 18
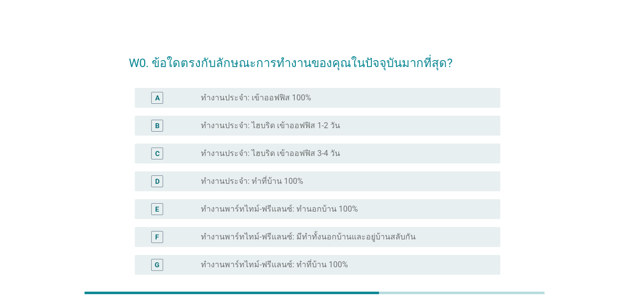
click at [448, 97] on div "radio_button_unchecked ทำงานประจำ: เข้าออฟฟิส 100%" at bounding box center [342, 98] width 283 height 10
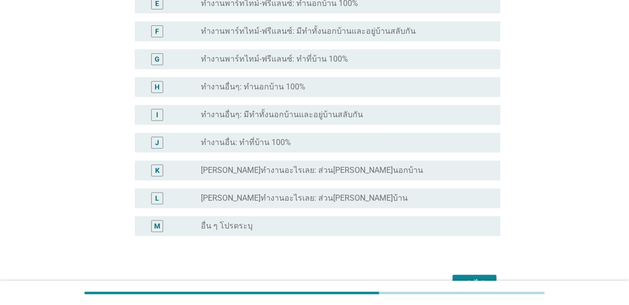
scroll to position [265, 0]
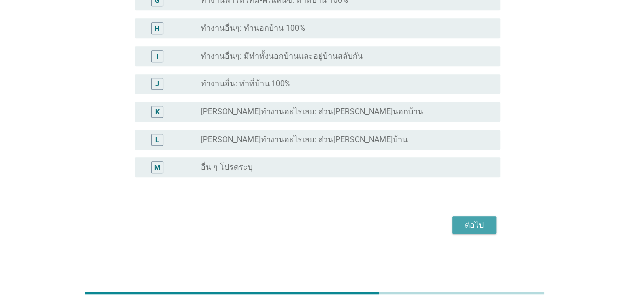
click at [466, 227] on div "ต่อไป" at bounding box center [475, 225] width 28 height 12
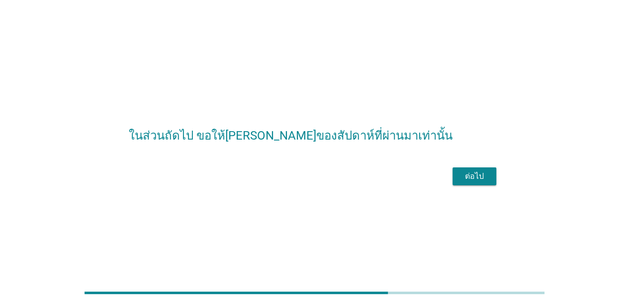
click at [476, 183] on div "ต่อไป" at bounding box center [475, 177] width 28 height 12
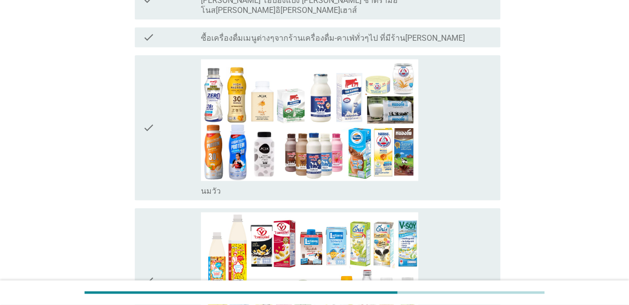
scroll to position [448, 0]
click at [482, 158] on div "check_box_outline_blank [PERSON_NAME]" at bounding box center [346, 128] width 291 height 138
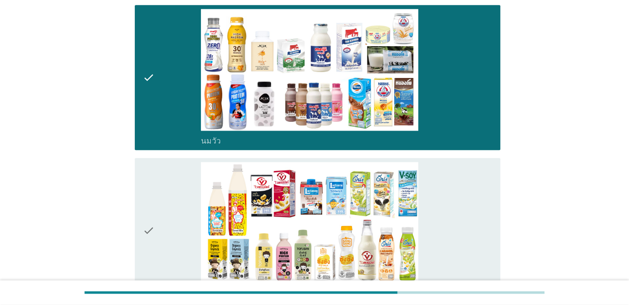
scroll to position [647, 0]
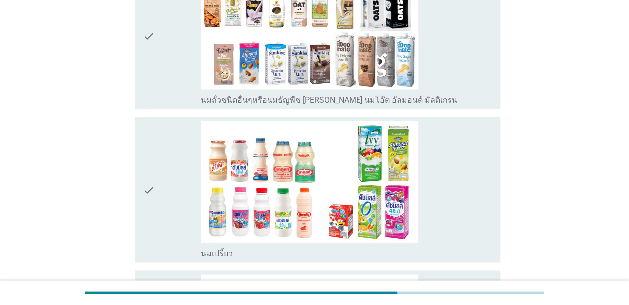
click at [474, 214] on div "check_box_outline_blank นมเปรี้ยว" at bounding box center [346, 190] width 291 height 138
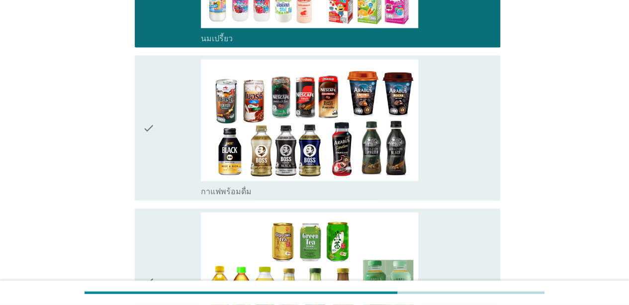
scroll to position [1144, 0]
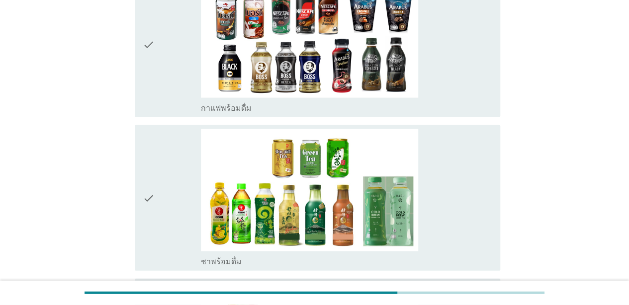
click at [493, 92] on div "check check_box_outline_blank กาแฟพร้อมดื่ม" at bounding box center [318, 45] width 366 height 146
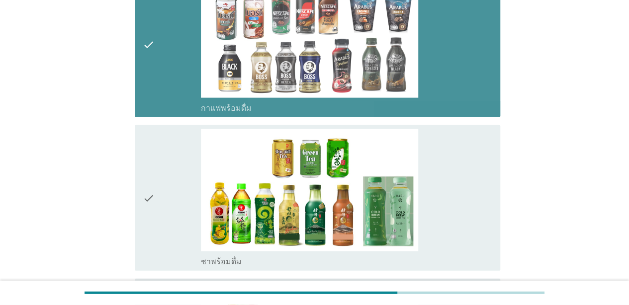
click at [482, 179] on div "check_box_outline_blank ชาพร้อมดื่ม" at bounding box center [346, 198] width 291 height 138
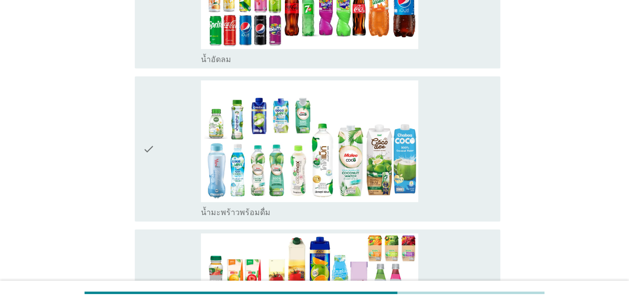
scroll to position [1542, 0]
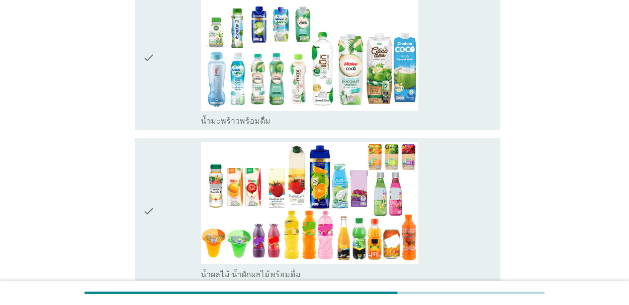
click at [478, 179] on div "check_box_outline_blank น้ำผลไม้-น้ำผักผลไม้พร้อมดื่ม" at bounding box center [346, 211] width 291 height 138
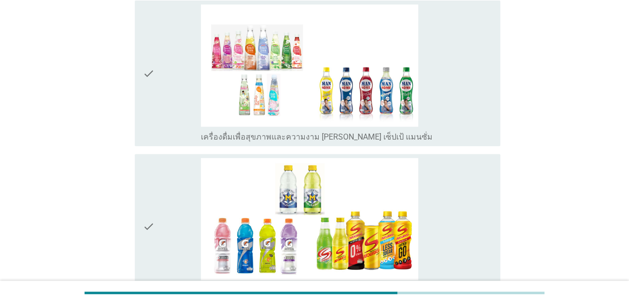
scroll to position [2039, 0]
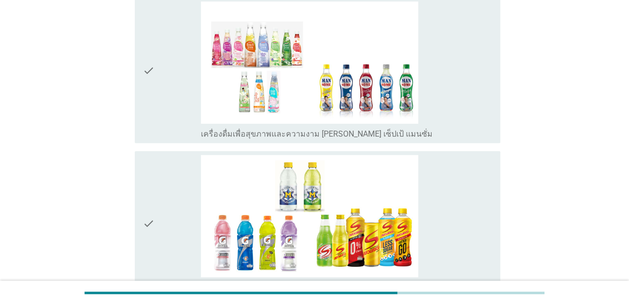
click at [480, 127] on div "check_box_outline_blank เครื่องดื่มเพื่อสุขภาพและความงาม [PERSON_NAME] เซ็ปเป้ …" at bounding box center [346, 133] width 291 height 12
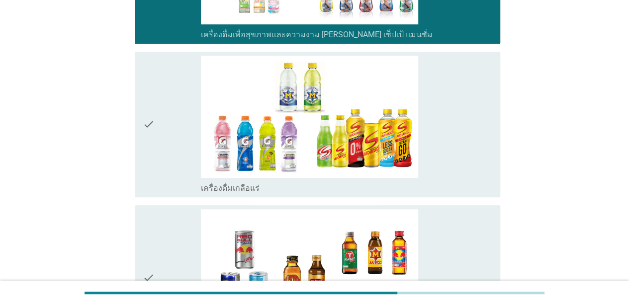
click at [480, 120] on div "check_box_outline_blank เครื่องดื่มเกลือแร่" at bounding box center [346, 125] width 291 height 138
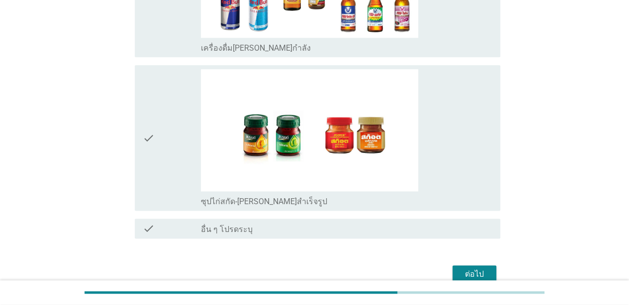
scroll to position [2437, 0]
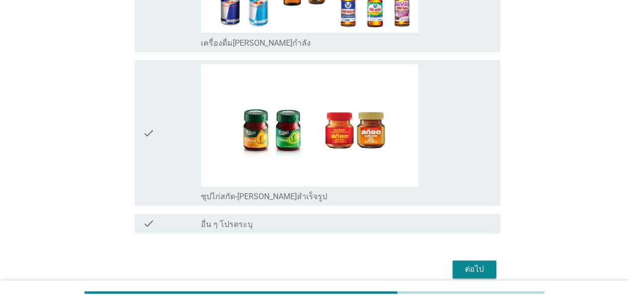
click at [480, 120] on div "check_box_outline_blank ซุปไก่สกัด-[PERSON_NAME]สำเร็จรูป" at bounding box center [346, 133] width 291 height 138
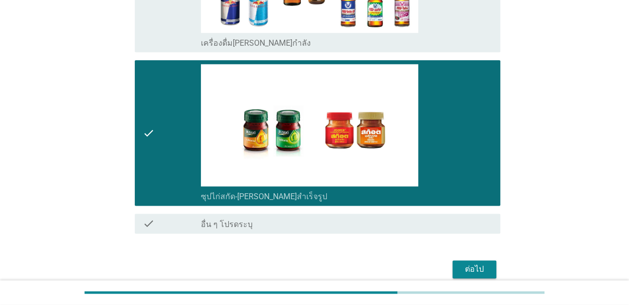
click at [482, 264] on div "ต่อไป" at bounding box center [475, 270] width 28 height 12
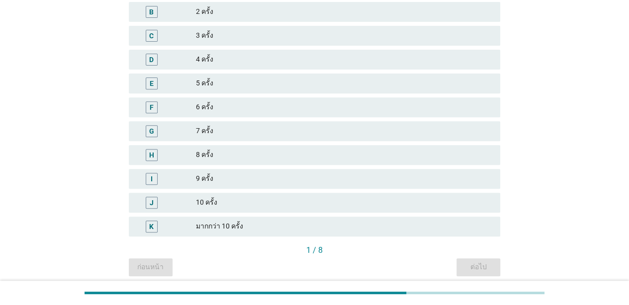
scroll to position [0, 0]
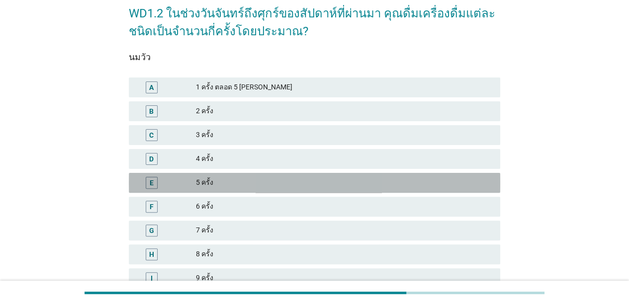
click at [493, 191] on div "E 5 ครั้ง" at bounding box center [315, 183] width 372 height 20
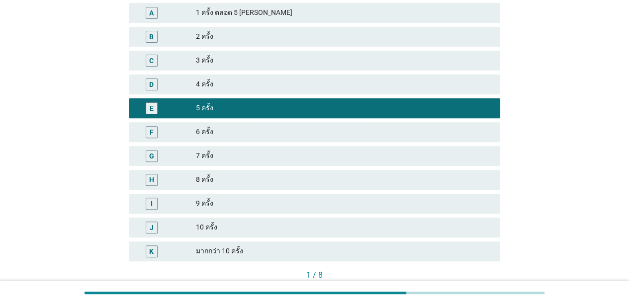
scroll to position [188, 0]
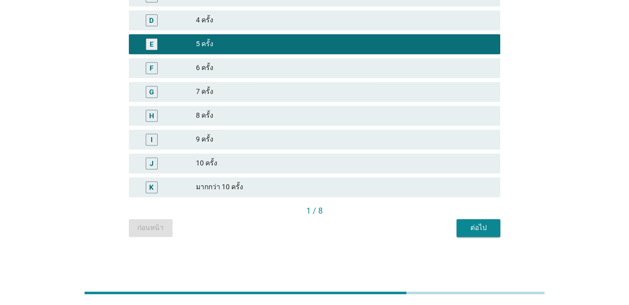
click at [490, 231] on div "ต่อไป" at bounding box center [479, 228] width 28 height 10
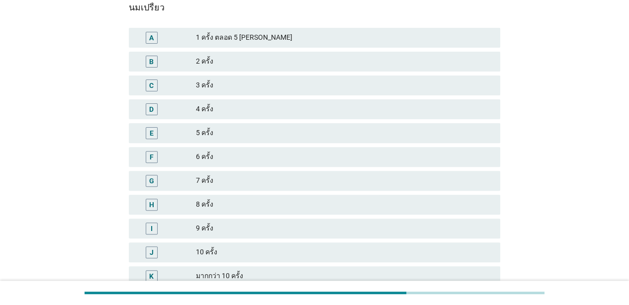
click at [438, 202] on div "8 ครั้ง" at bounding box center [344, 205] width 296 height 12
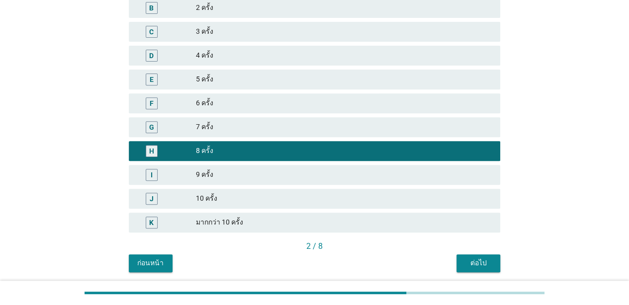
scroll to position [188, 0]
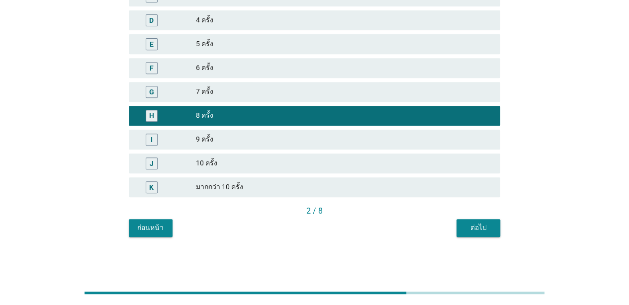
click at [466, 220] on button "ต่อไป" at bounding box center [479, 228] width 44 height 18
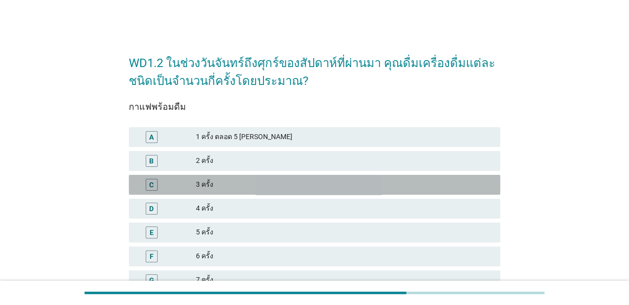
click at [441, 175] on div "C 3 ครั้ง" at bounding box center [315, 185] width 372 height 20
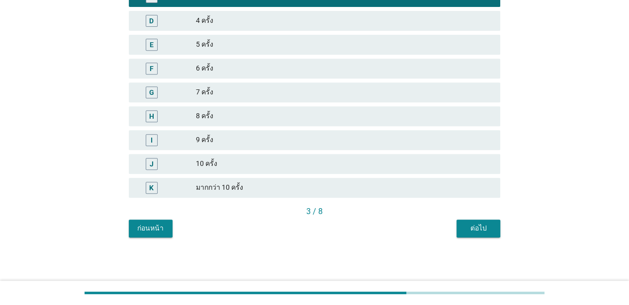
scroll to position [188, 0]
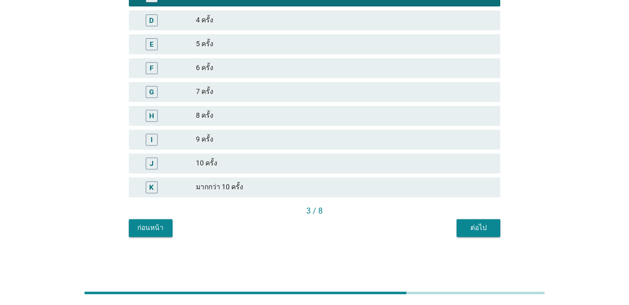
click at [472, 223] on div "ต่อไป" at bounding box center [479, 228] width 28 height 10
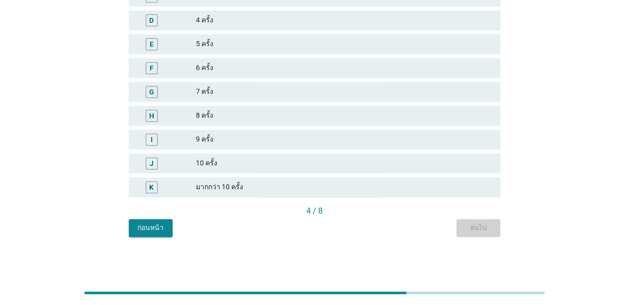
scroll to position [0, 0]
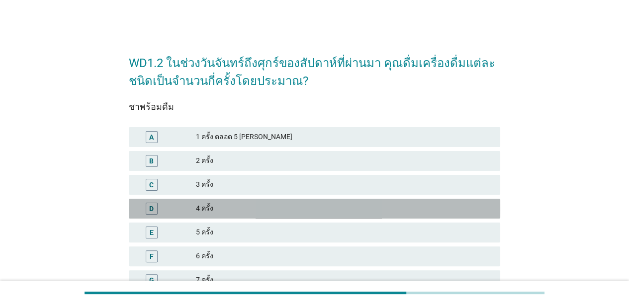
click at [445, 210] on div "4 ครั้ง" at bounding box center [344, 209] width 296 height 12
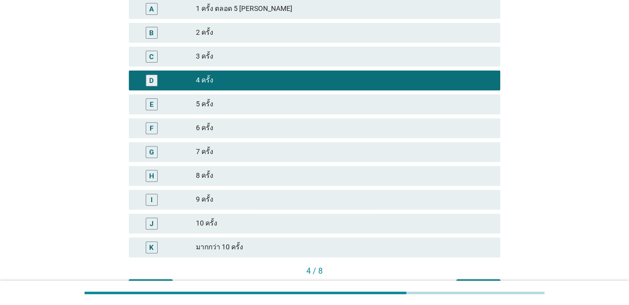
scroll to position [188, 0]
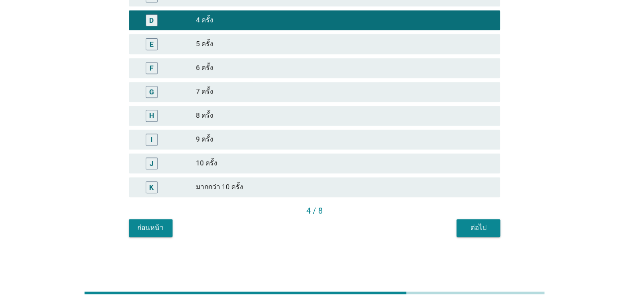
click at [474, 237] on div "WD1.2 ในช่วงวันจันทร์ถึงศุกร์ของสัปดาห์ที่ผ่านมา คุณดื่มเครื่องดื่มแต่ละชนิดเป็…" at bounding box center [314, 46] width 387 height 397
click at [475, 236] on button "ต่อไป" at bounding box center [479, 228] width 44 height 18
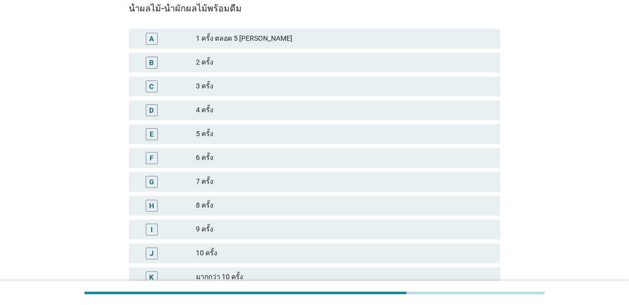
scroll to position [99, 0]
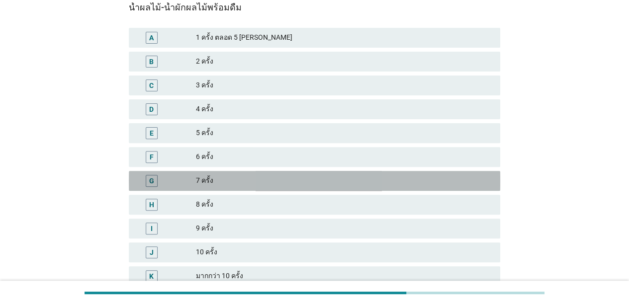
click at [473, 184] on div "7 ครั้ง" at bounding box center [344, 181] width 296 height 12
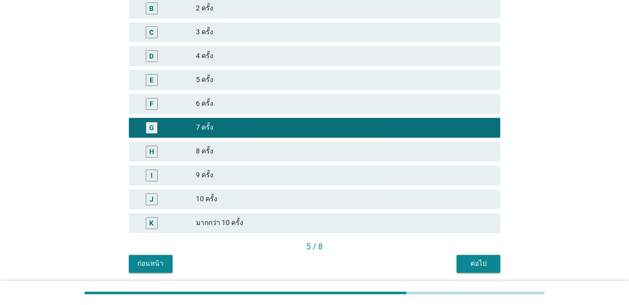
scroll to position [188, 0]
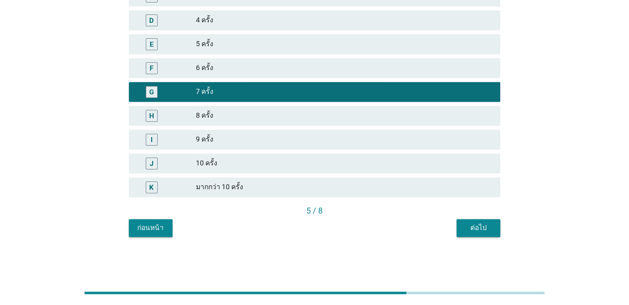
click at [467, 233] on div "ต่อไป" at bounding box center [479, 228] width 28 height 10
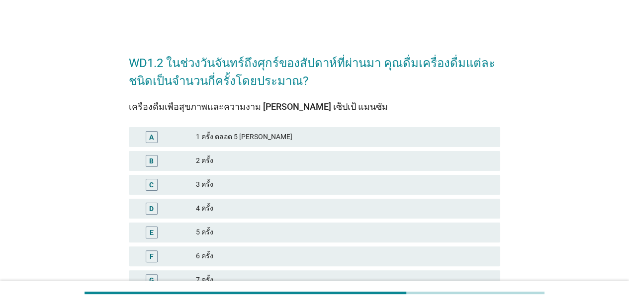
click at [438, 180] on div "3 ครั้ง" at bounding box center [344, 185] width 296 height 12
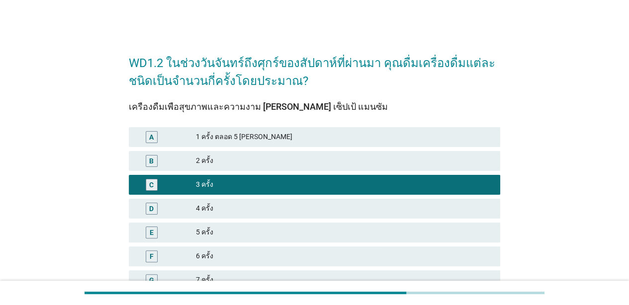
scroll to position [188, 0]
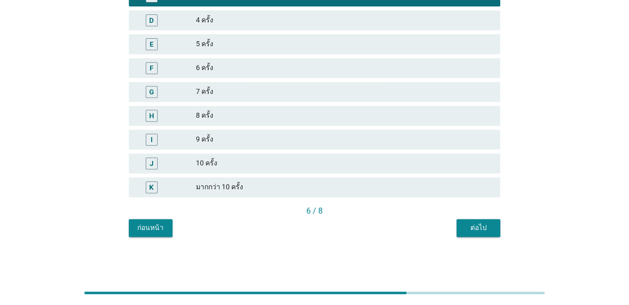
click at [473, 224] on div "ต่อไป" at bounding box center [479, 228] width 28 height 10
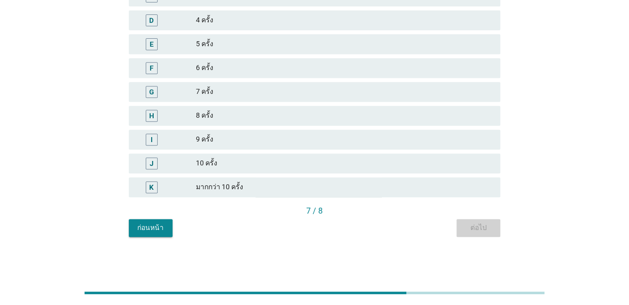
scroll to position [0, 0]
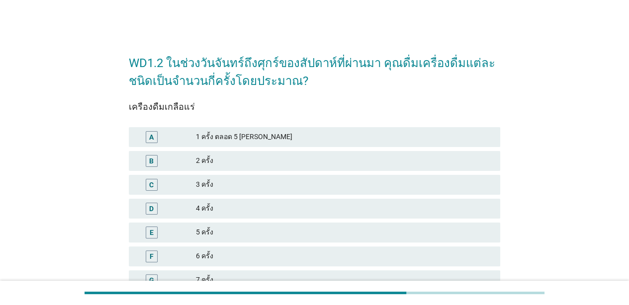
click at [427, 163] on div "2 ครั้ง" at bounding box center [344, 161] width 296 height 12
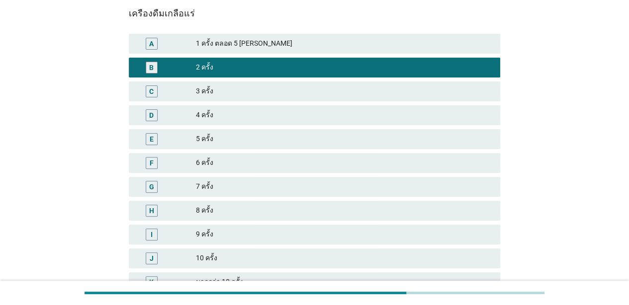
scroll to position [188, 0]
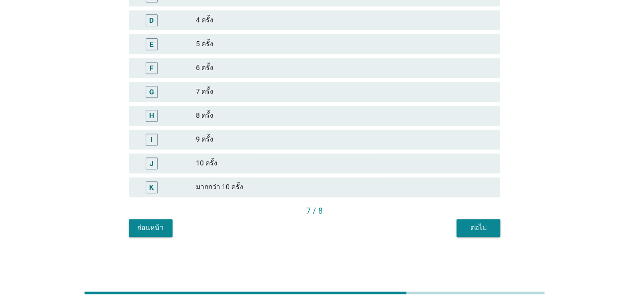
click at [468, 223] on div "ต่อไป" at bounding box center [479, 228] width 28 height 10
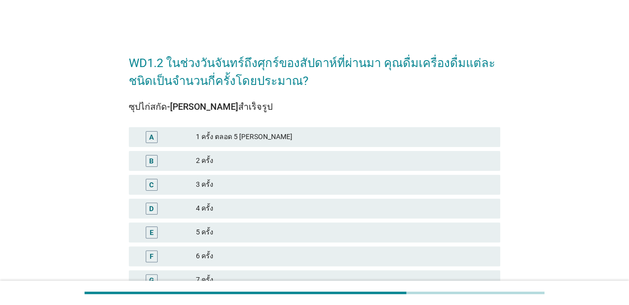
click at [445, 166] on div "2 ครั้ง" at bounding box center [344, 161] width 296 height 12
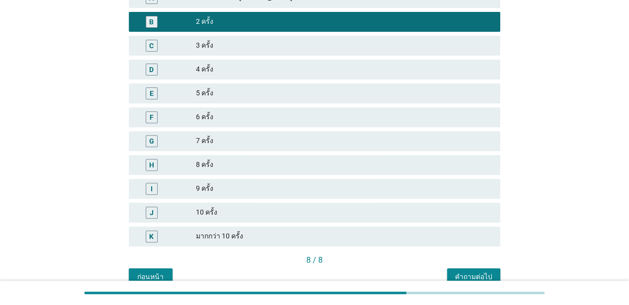
scroll to position [188, 0]
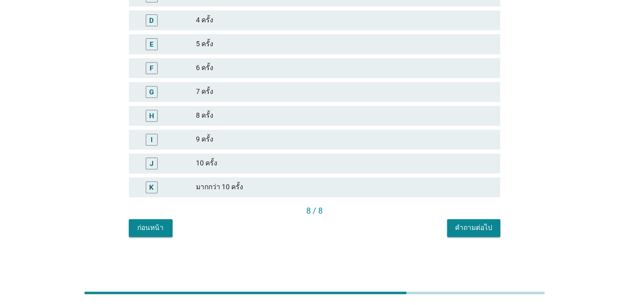
click at [463, 220] on button "คำถามต่อไป" at bounding box center [473, 228] width 53 height 18
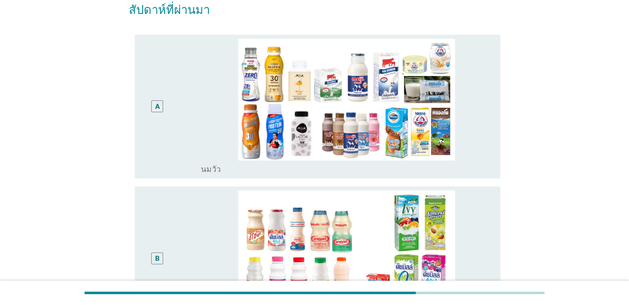
scroll to position [99, 0]
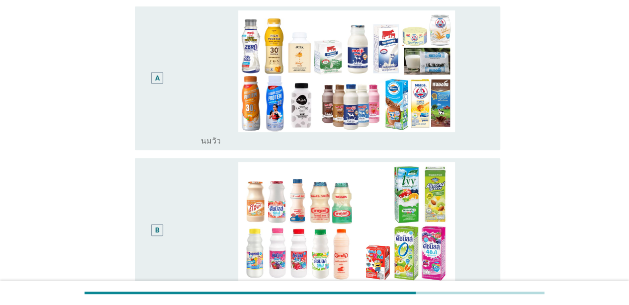
click at [196, 66] on div "A" at bounding box center [172, 78] width 58 height 136
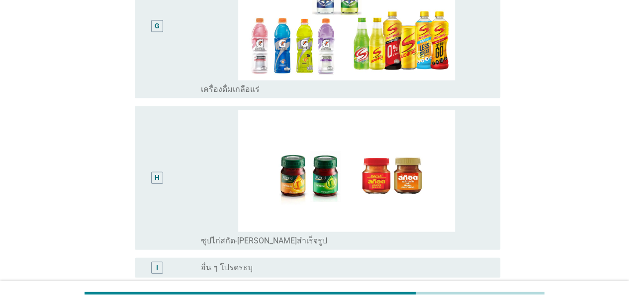
scroll to position [1164, 0]
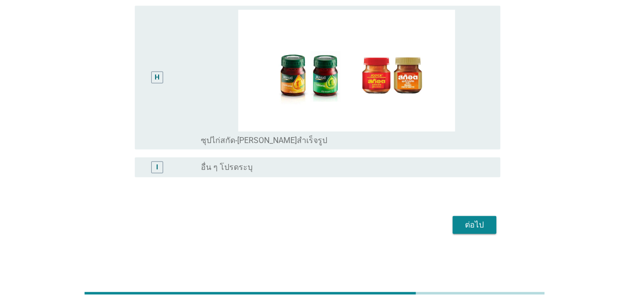
click at [486, 222] on div "ต่อไป" at bounding box center [475, 225] width 28 height 12
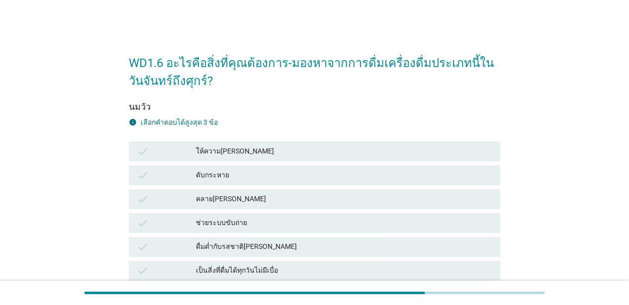
scroll to position [99, 0]
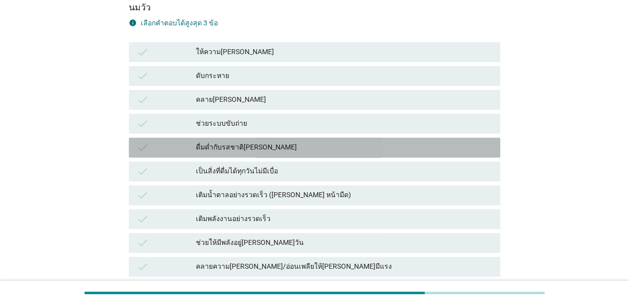
click at [257, 145] on div "ดื่มด่ำกับรสชาติ[PERSON_NAME]" at bounding box center [344, 148] width 296 height 12
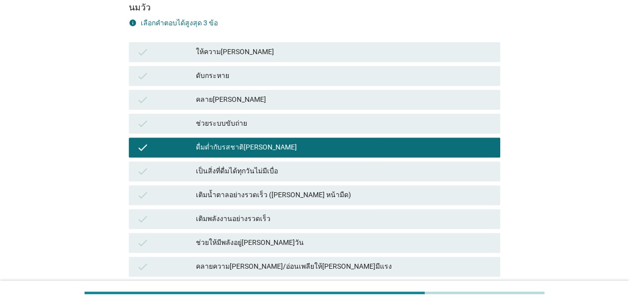
click at [253, 202] on div "check เติมน้ำตาลอย่างรวดเร็ว ([PERSON_NAME] หน้ามืด)" at bounding box center [315, 196] width 372 height 20
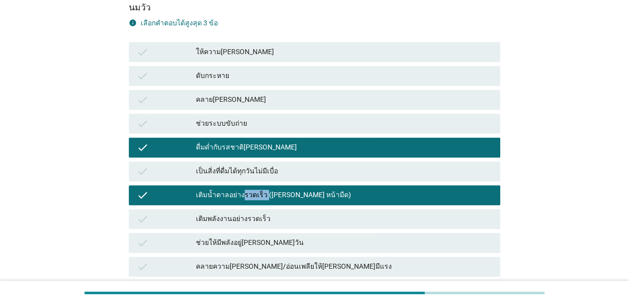
click at [253, 202] on div "check เติมน้ำตาลอย่างรวดเร็ว ([PERSON_NAME] หน้ามืด)" at bounding box center [315, 196] width 372 height 20
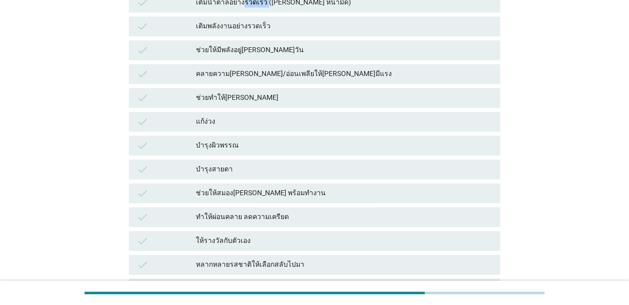
scroll to position [298, 0]
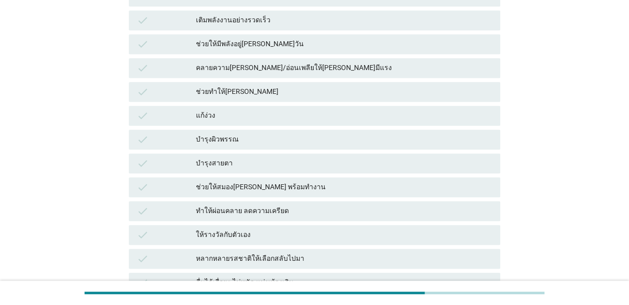
click at [291, 187] on div "ช่วยให้สมอง[PERSON_NAME] พร้อมทำงาน" at bounding box center [344, 188] width 296 height 12
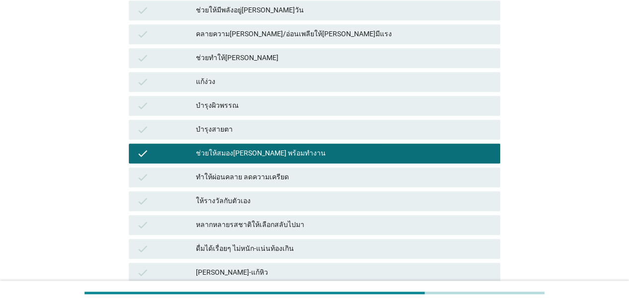
scroll to position [348, 0]
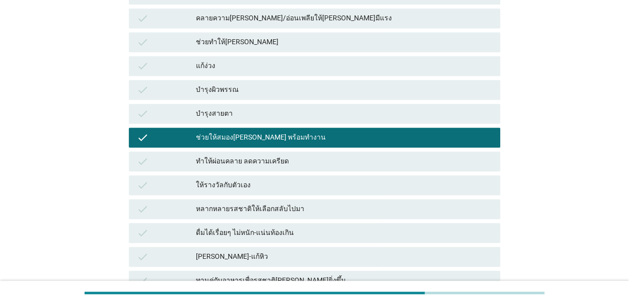
click at [309, 232] on div "ดื่มได้เรื่อยๆ ไม่หนัก-แน่นท้องเกิน" at bounding box center [344, 233] width 296 height 12
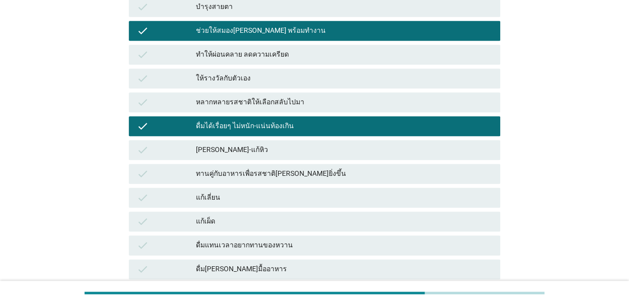
scroll to position [448, 0]
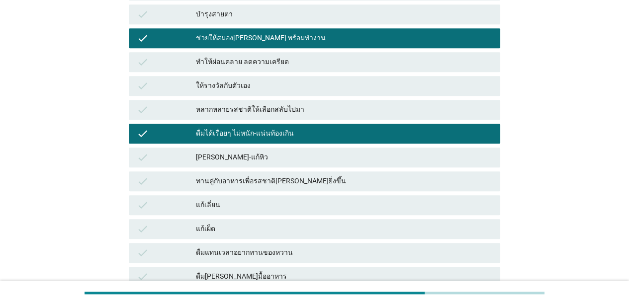
click at [321, 137] on div "ดื่มได้เรื่อยๆ ไม่หนัก-แน่นท้องเกิน" at bounding box center [344, 134] width 296 height 12
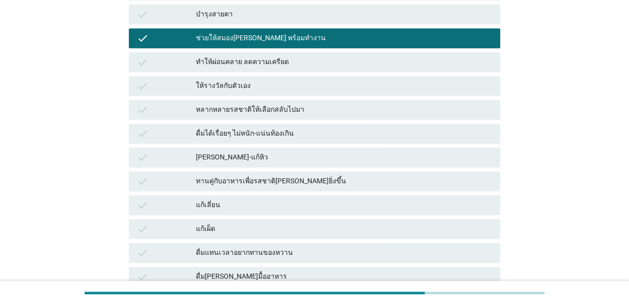
click at [314, 172] on div "check ทานคู่กับอาหารเพื่อรสชาติ[PERSON_NAME]ยิ่งขึ้น" at bounding box center [315, 182] width 372 height 20
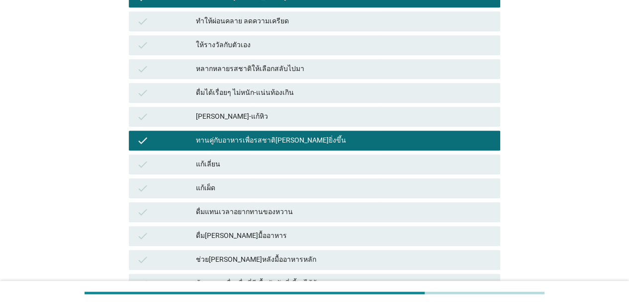
scroll to position [743, 0]
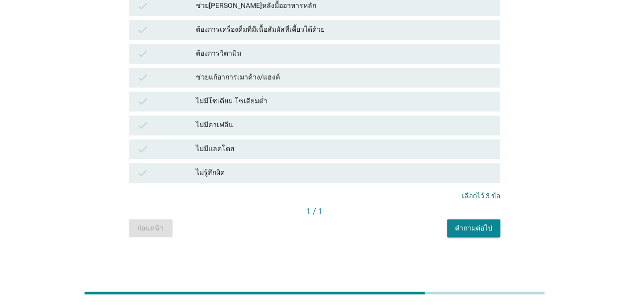
click at [462, 233] on button "คำถามต่อไป" at bounding box center [473, 228] width 53 height 18
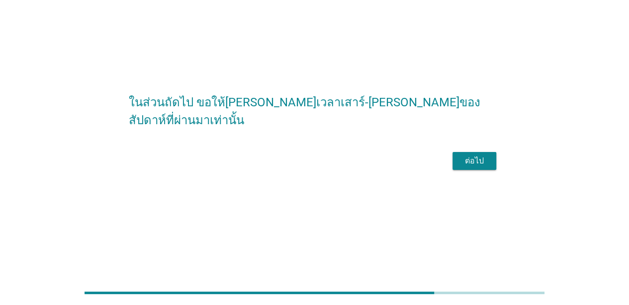
scroll to position [0, 0]
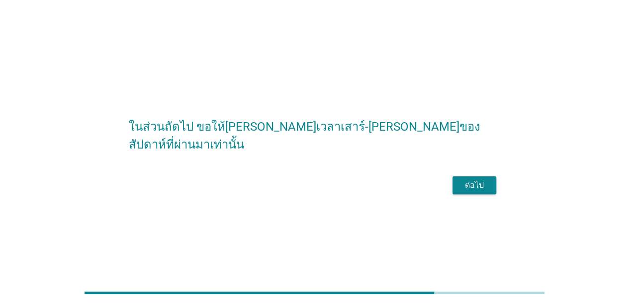
click at [480, 191] on div "ต่อไป" at bounding box center [475, 186] width 28 height 12
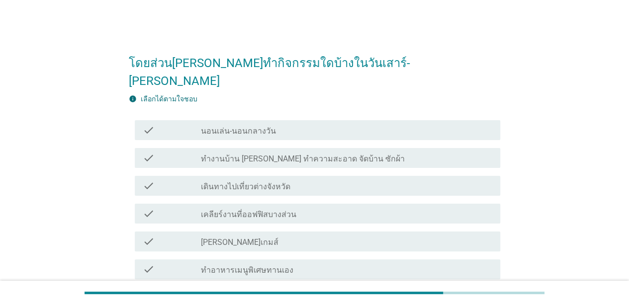
click at [310, 124] on div "check_box_outline_blank นอนเล่น-นอนกลางวัน" at bounding box center [346, 130] width 291 height 12
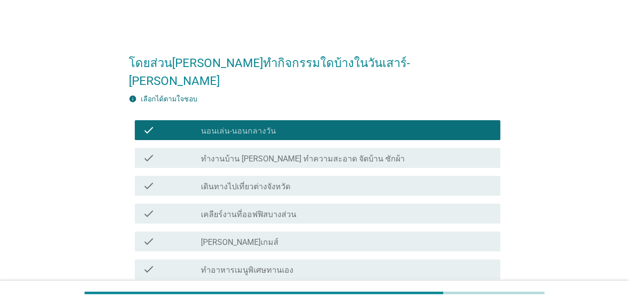
click at [288, 236] on div "check_box_outline_blank [PERSON_NAME]เกมส์" at bounding box center [346, 242] width 291 height 12
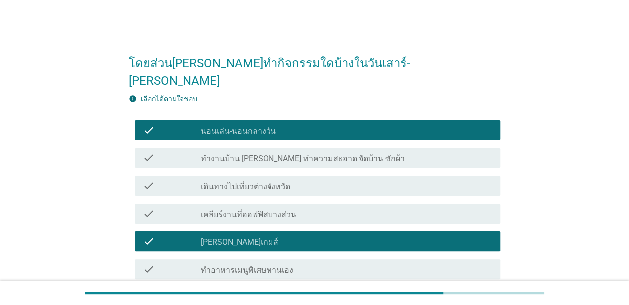
click at [328, 154] on label "ทำงานบ้าน [PERSON_NAME] ทำความสะอาด จัดบ้าน ซักผ้า" at bounding box center [303, 159] width 204 height 10
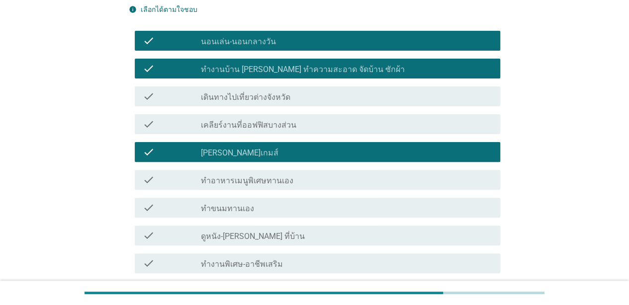
scroll to position [99, 0]
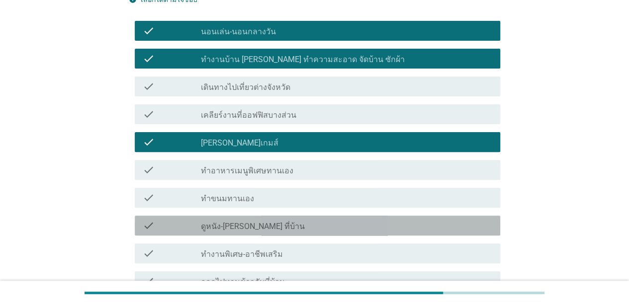
click at [295, 220] on div "check_box_outline_blank ดูหนัง-[PERSON_NAME] ที่บ้าน" at bounding box center [346, 226] width 291 height 12
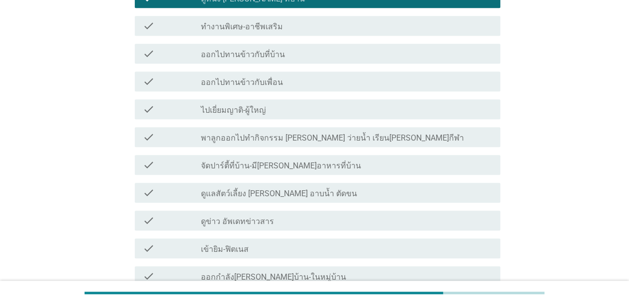
scroll to position [348, 0]
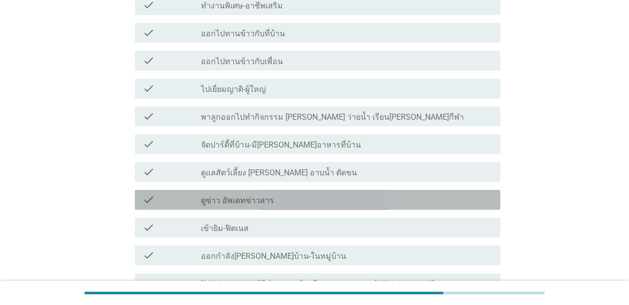
click at [305, 190] on div "check check_box_outline_blank ดูข่าว อัพเดทข่าวสาร" at bounding box center [318, 200] width 366 height 20
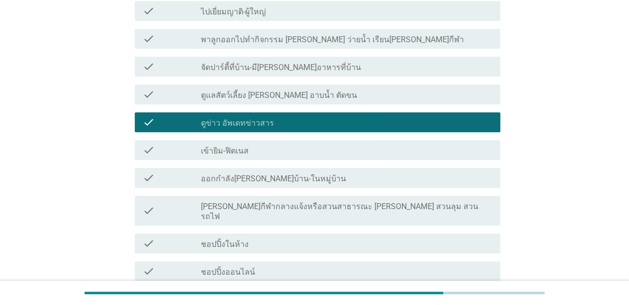
scroll to position [448, 0]
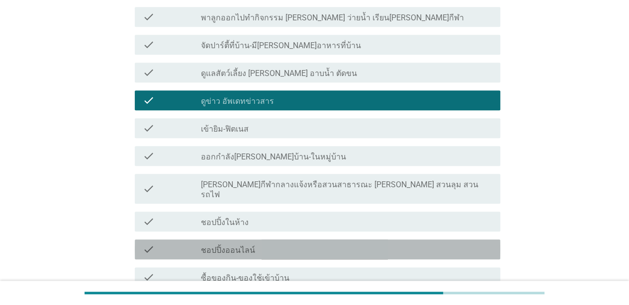
click at [293, 240] on div "check check_box_outline_blank ชอปปิ้งออนไลน์" at bounding box center [318, 250] width 366 height 20
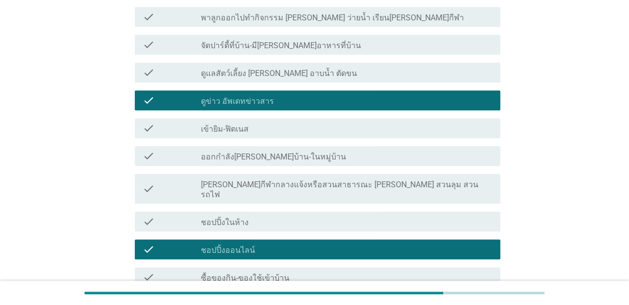
scroll to position [547, 0]
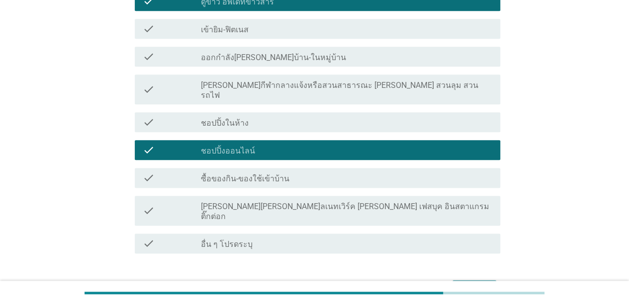
click at [303, 172] on div "check_box_outline_blank ซื้อของกิน-ของใช้เข้าบ้าน" at bounding box center [346, 178] width 291 height 12
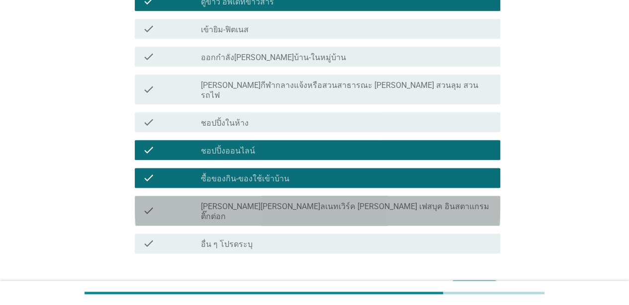
click at [333, 202] on label "[PERSON_NAME][PERSON_NAME]ลเนทเวิร์ค [PERSON_NAME] เฟสบุค อินสตาแกรม ติ๊กต่อก" at bounding box center [346, 212] width 291 height 20
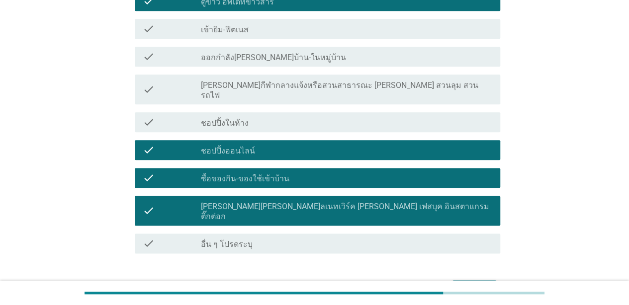
click at [461, 283] on div "ต่อไป" at bounding box center [475, 289] width 28 height 12
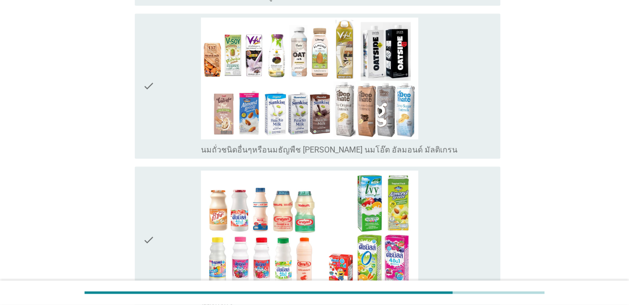
scroll to position [845, 0]
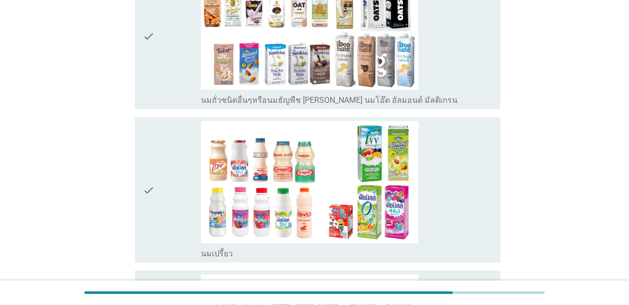
click at [418, 180] on div "check_box_outline_blank นมเปรี้ยว" at bounding box center [346, 190] width 291 height 138
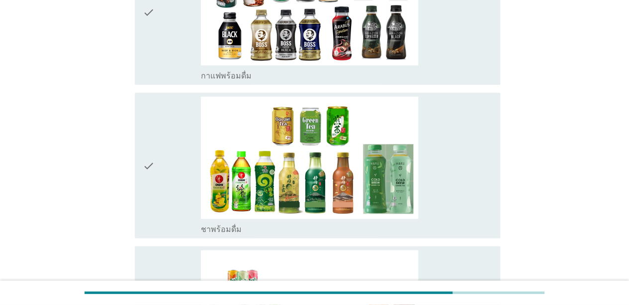
scroll to position [1243, 0]
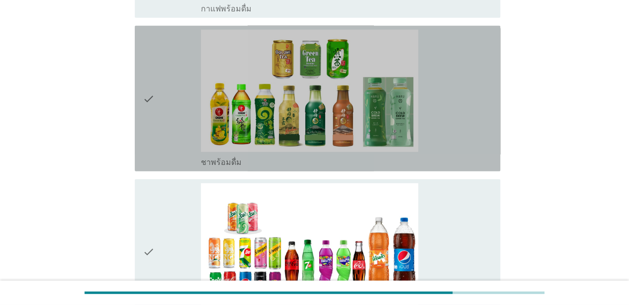
click at [444, 123] on div "check_box_outline_blank ชาพร้อมดื่ม" at bounding box center [346, 99] width 291 height 138
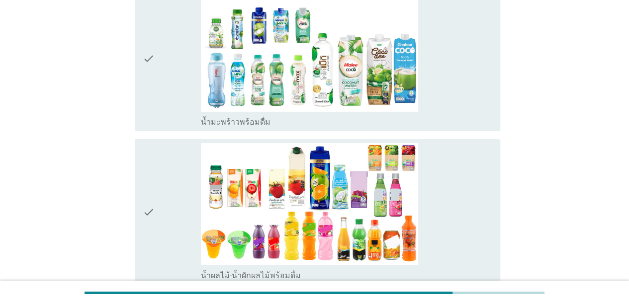
scroll to position [1591, 0]
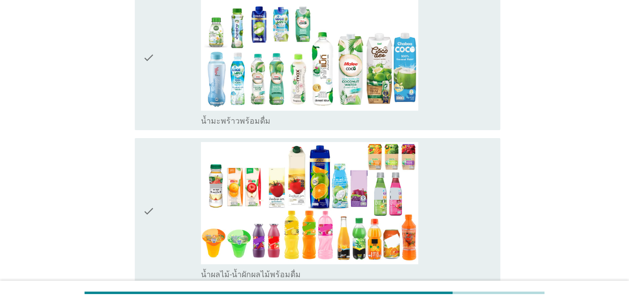
click at [449, 142] on div "check_box_outline_blank น้ำผลไม้-น้ำผักผลไม้พร้อมดื่ม" at bounding box center [346, 211] width 291 height 138
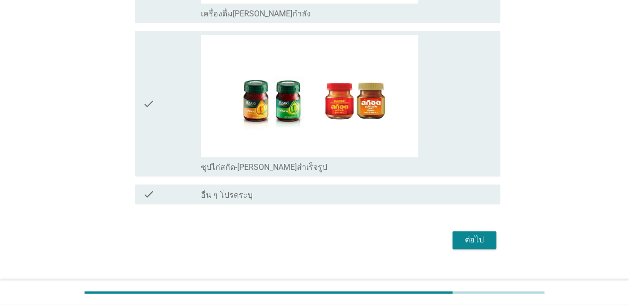
scroll to position [2469, 0]
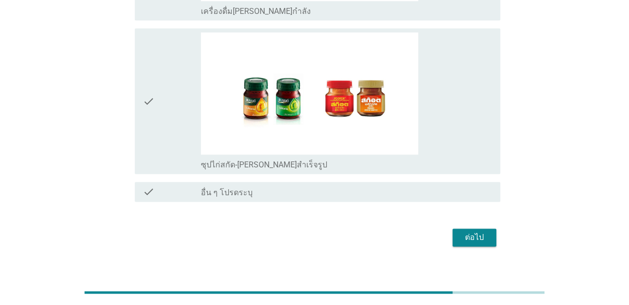
click at [478, 229] on button "ต่อไป" at bounding box center [475, 238] width 44 height 18
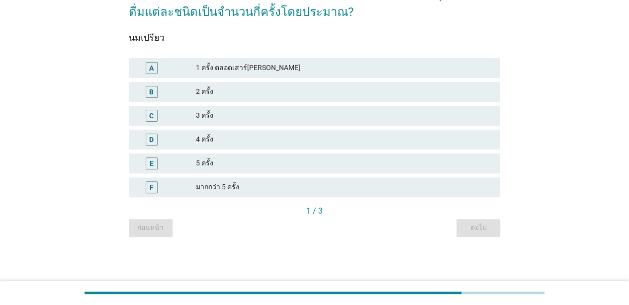
scroll to position [0, 0]
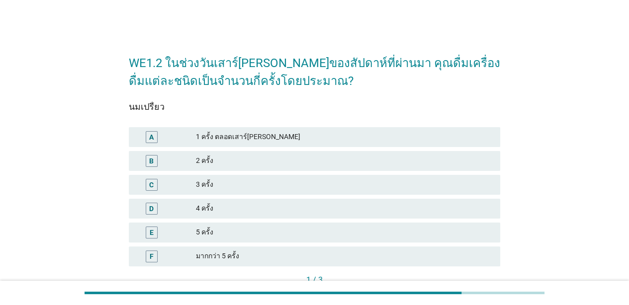
click at [446, 142] on div "1 ครั้ง ตลอดเสาร์[PERSON_NAME]" at bounding box center [344, 137] width 296 height 12
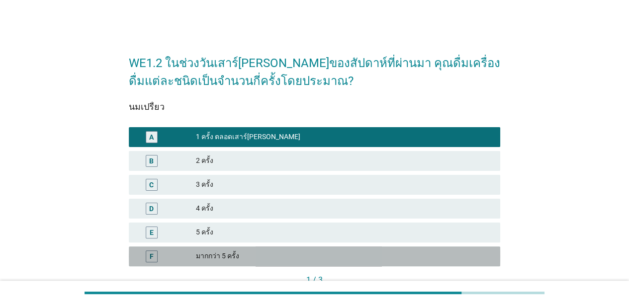
click at [406, 247] on div "F มากกว่า 5 ครั้ง" at bounding box center [315, 257] width 372 height 20
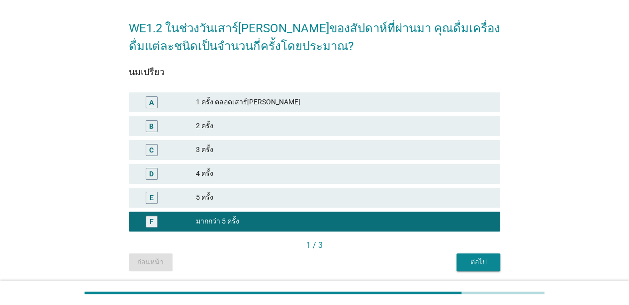
scroll to position [69, 0]
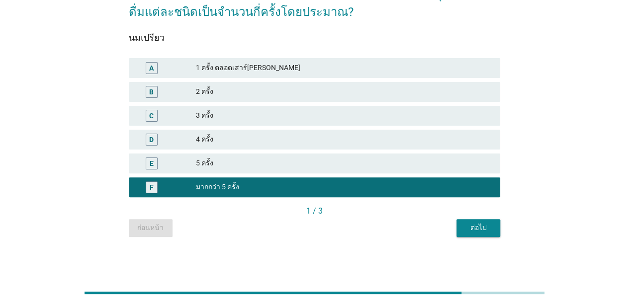
click at [477, 234] on button "ต่อไป" at bounding box center [479, 228] width 44 height 18
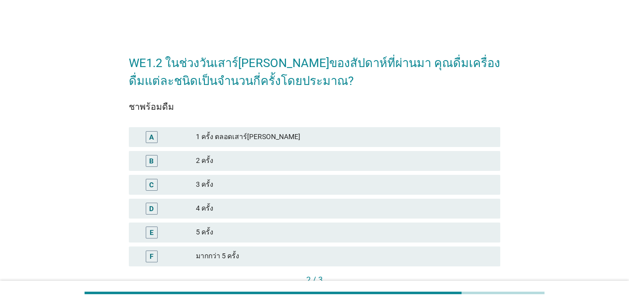
click at [461, 137] on div "1 ครั้ง ตลอดเสาร์[PERSON_NAME]" at bounding box center [344, 137] width 296 height 12
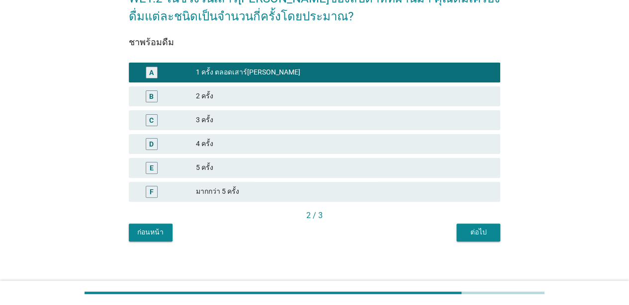
scroll to position [69, 0]
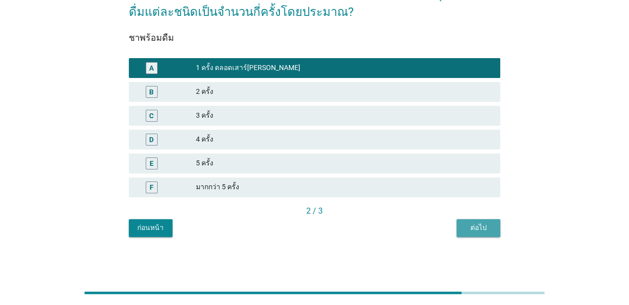
click at [483, 223] on div "ต่อไป" at bounding box center [479, 228] width 28 height 10
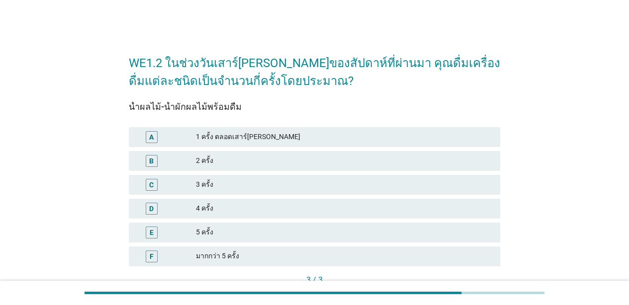
click at [441, 192] on div "C 3 ครั้ง" at bounding box center [315, 185] width 372 height 20
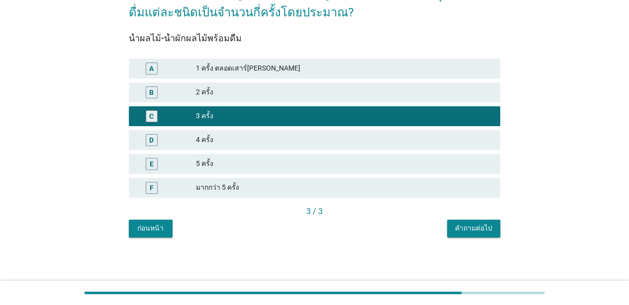
scroll to position [69, 0]
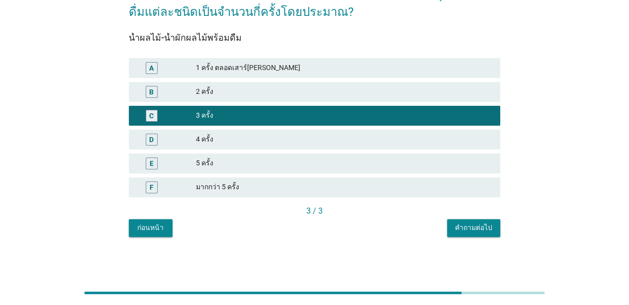
click at [455, 124] on div "C 3 ครั้ง" at bounding box center [315, 116] width 372 height 20
click at [478, 239] on div "WE1.2 ในช่วงวันเสาร์[PERSON_NAME]ของสัปดาห์ที่ผ่านมา คุณดื่มเครื่องดื่มแต่ละชนิ…" at bounding box center [314, 106] width 387 height 278
click at [477, 223] on div "คำถามต่อไป" at bounding box center [473, 228] width 37 height 10
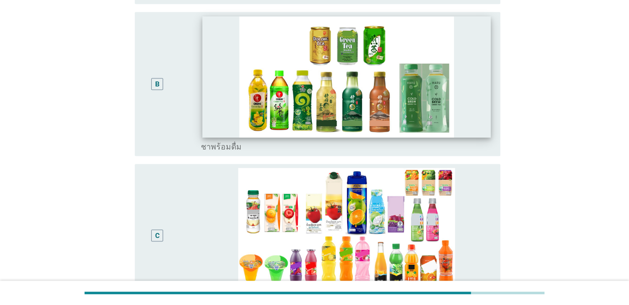
scroll to position [298, 0]
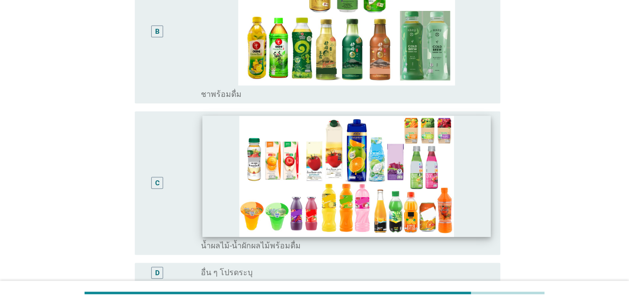
click at [483, 221] on img at bounding box center [346, 176] width 288 height 121
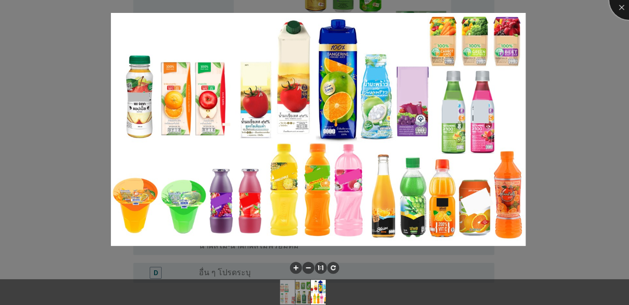
click at [493, 12] on div at bounding box center [629, 0] width 40 height 40
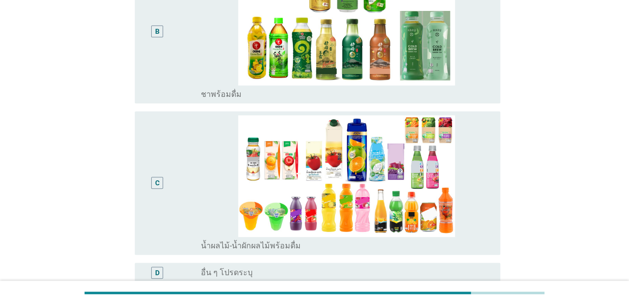
click at [158, 176] on div "C" at bounding box center [157, 183] width 29 height 136
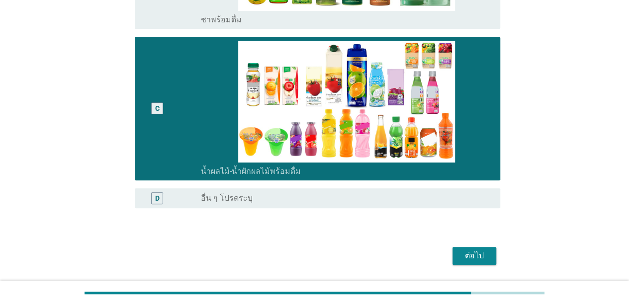
scroll to position [404, 0]
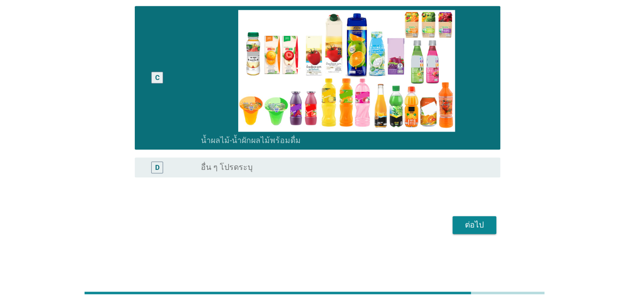
click at [488, 221] on div "ต่อไป" at bounding box center [475, 225] width 28 height 12
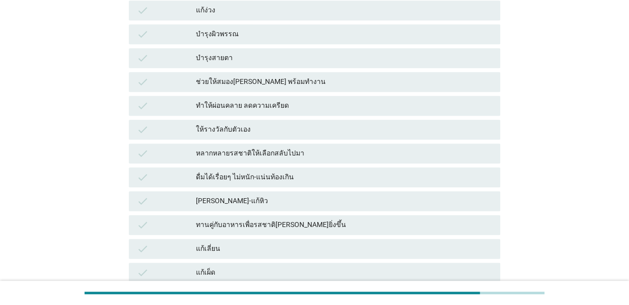
scroll to position [0, 0]
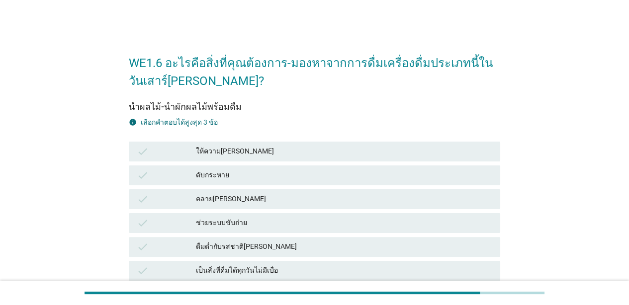
click at [337, 150] on div "ให้ความ[PERSON_NAME]" at bounding box center [344, 152] width 296 height 12
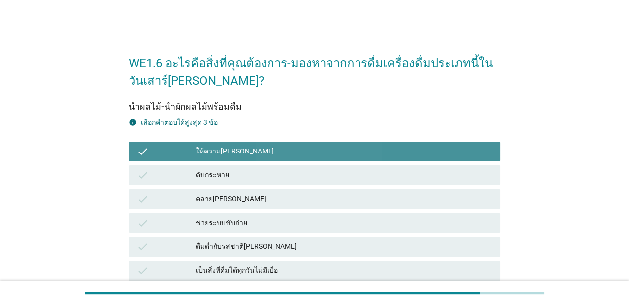
click at [341, 179] on div "ดับกระหาย" at bounding box center [344, 176] width 296 height 12
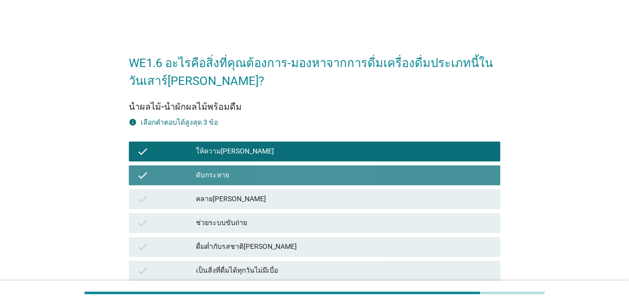
click at [338, 186] on div "check ดับกระหาย" at bounding box center [314, 176] width 375 height 24
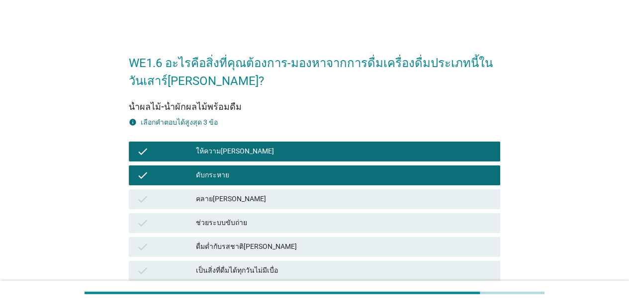
click at [338, 189] on div "check คลาย[PERSON_NAME]" at bounding box center [315, 199] width 372 height 20
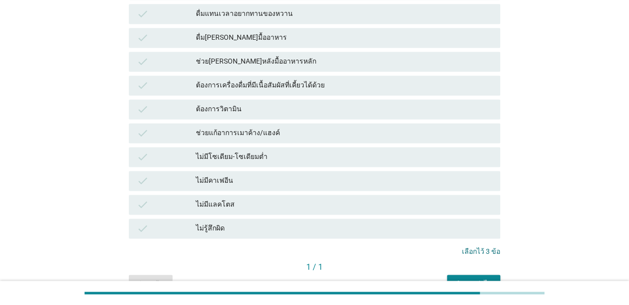
scroll to position [743, 0]
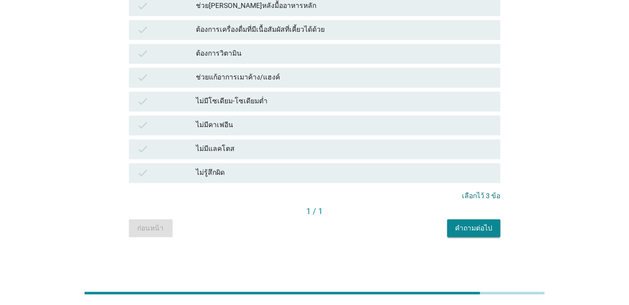
click at [481, 236] on button "คำถามต่อไป" at bounding box center [473, 228] width 53 height 18
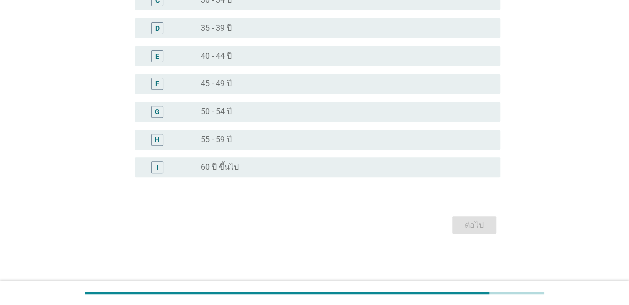
scroll to position [0, 0]
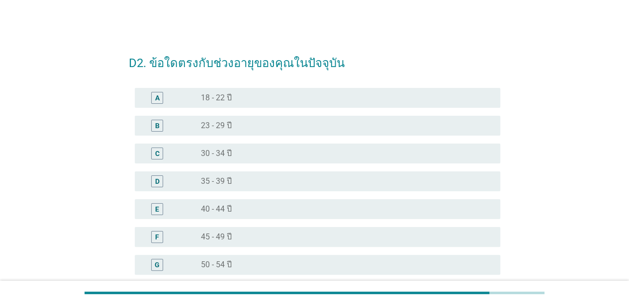
click at [265, 128] on div "radio_button_unchecked 23 - 29 ปี" at bounding box center [342, 126] width 283 height 10
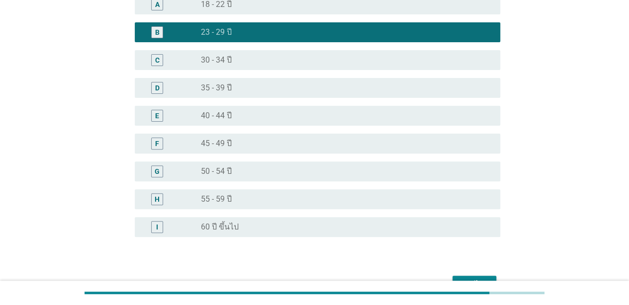
scroll to position [153, 0]
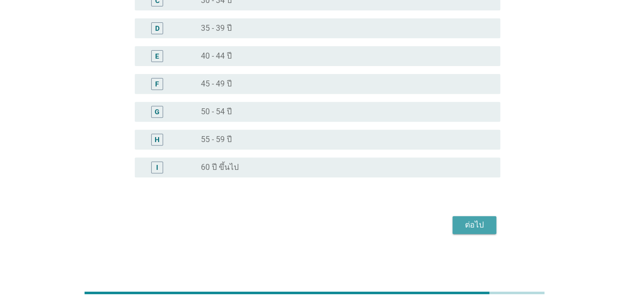
click at [467, 227] on div "ต่อไป" at bounding box center [475, 225] width 28 height 12
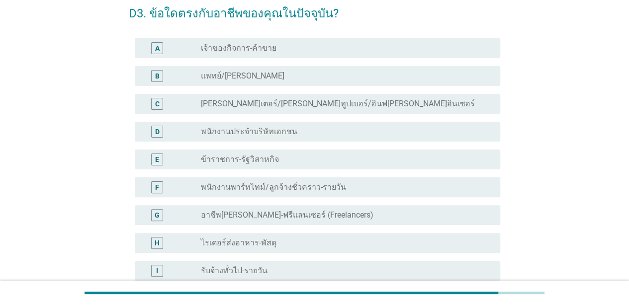
click at [260, 191] on label "พนักงานพาร์ทไทม์/ลูกจ้างชั่วคราว-รายวัน" at bounding box center [273, 188] width 145 height 10
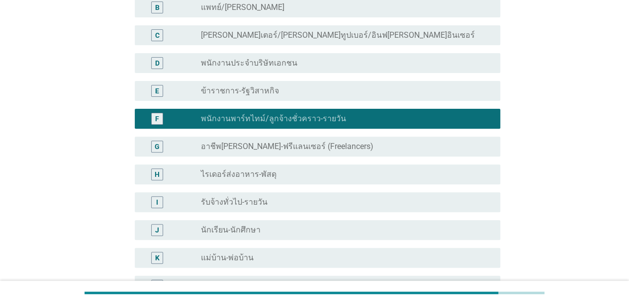
scroll to position [50, 0]
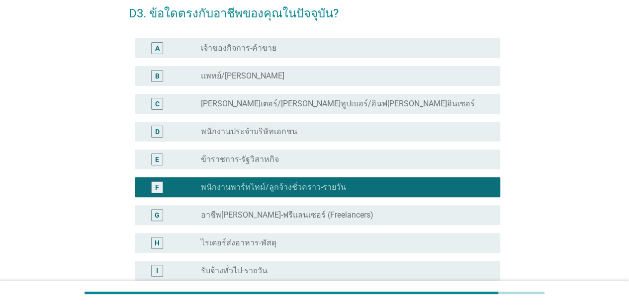
click at [339, 127] on div "radio_button_unchecked พนักงานประจำบริษัทเอกชน" at bounding box center [342, 132] width 283 height 10
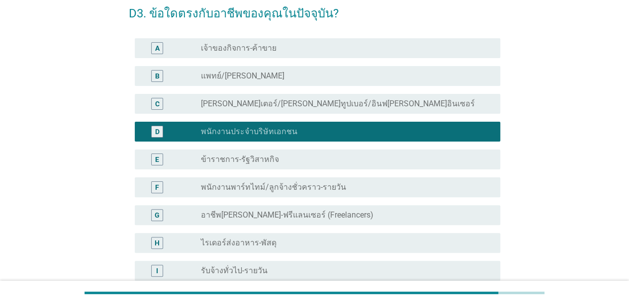
scroll to position [292, 0]
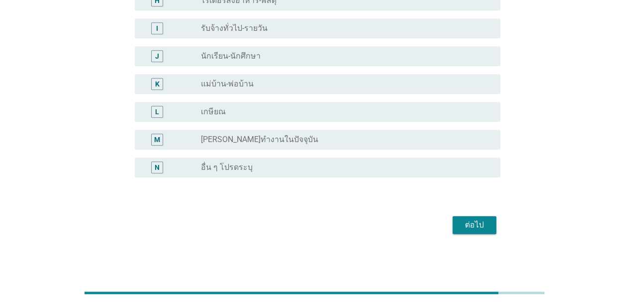
click at [477, 227] on div "ต่อไป" at bounding box center [475, 225] width 28 height 12
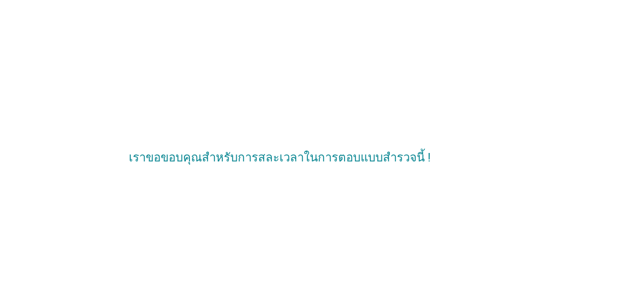
scroll to position [0, 0]
